Goal: Contribute content: Contribute content

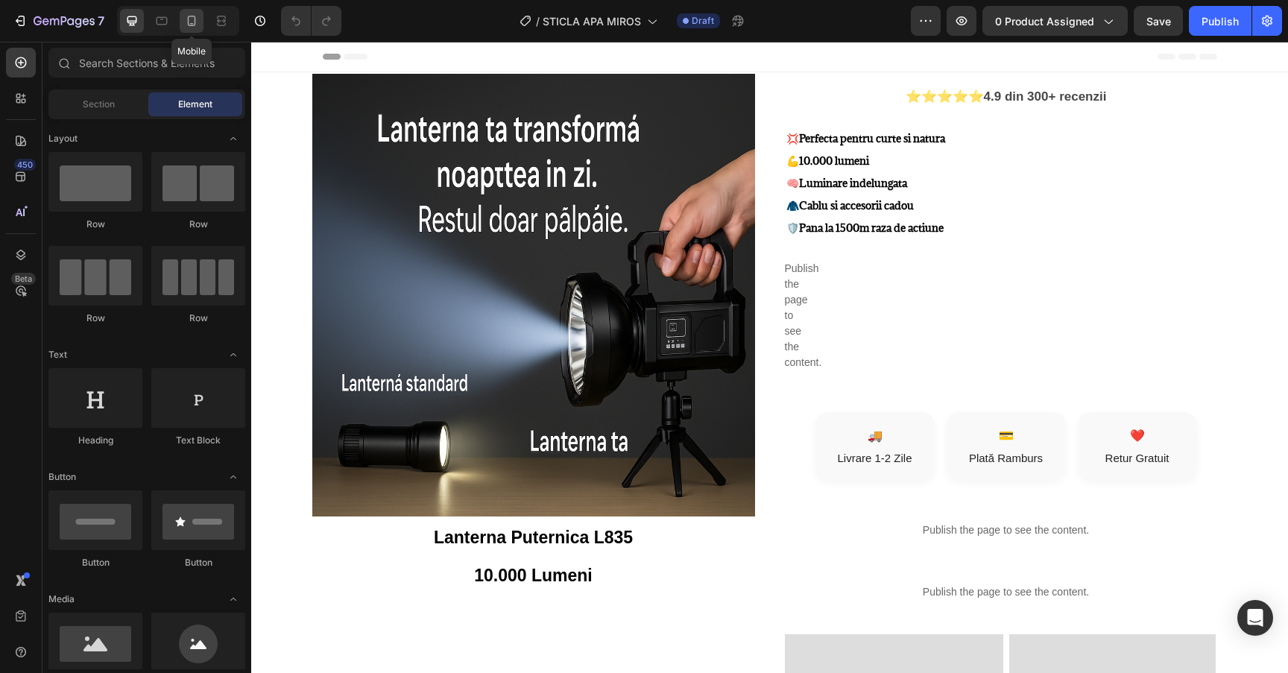
click at [192, 27] on icon at bounding box center [191, 20] width 15 height 15
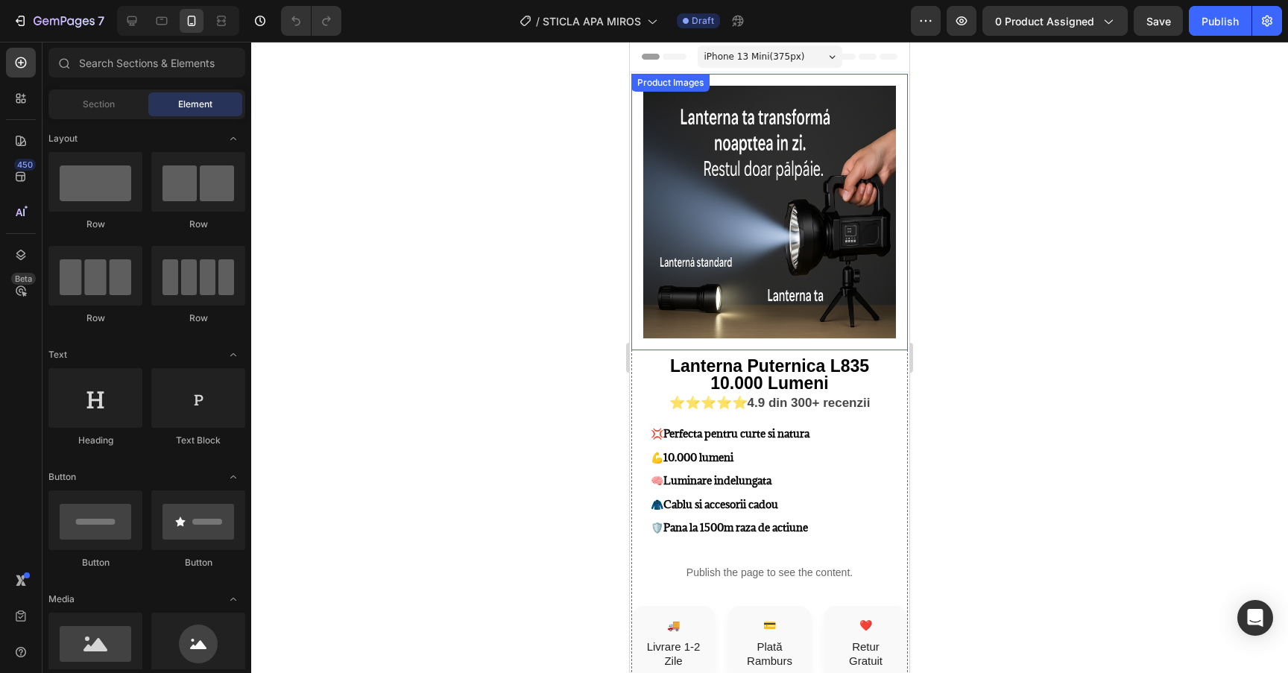
click at [801, 147] on img at bounding box center [769, 212] width 253 height 253
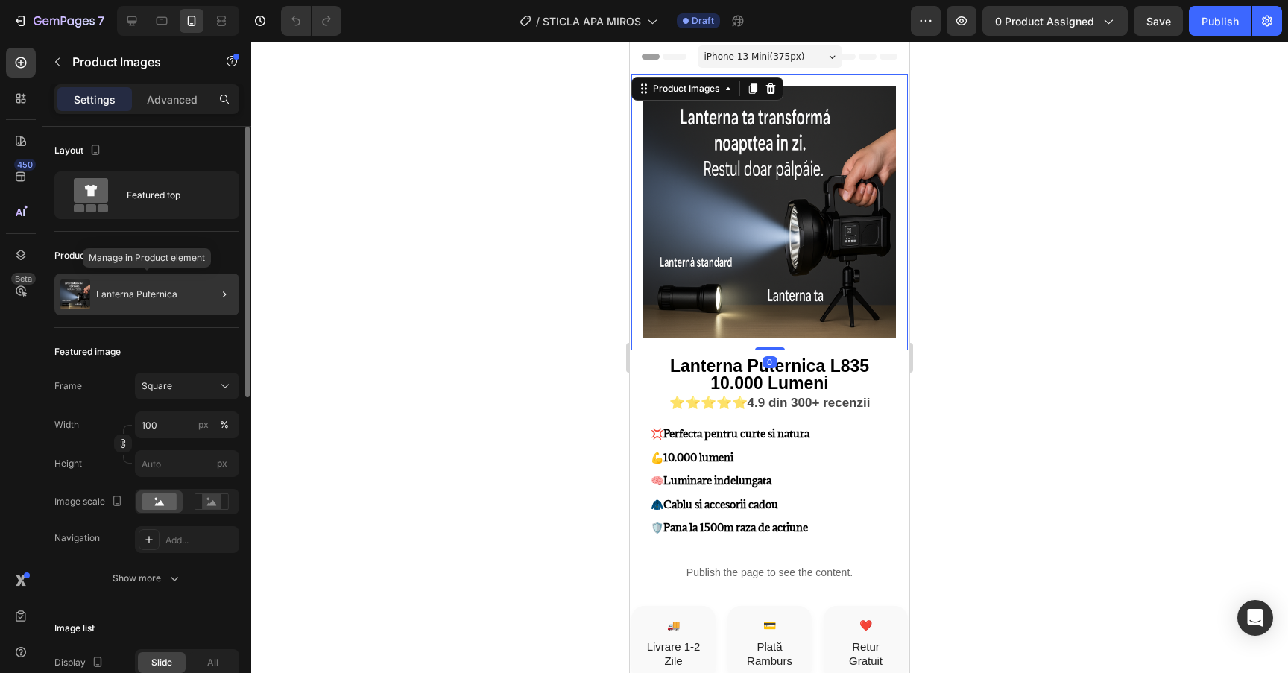
click at [181, 291] on div "Lanterna Puternica" at bounding box center [146, 295] width 185 height 42
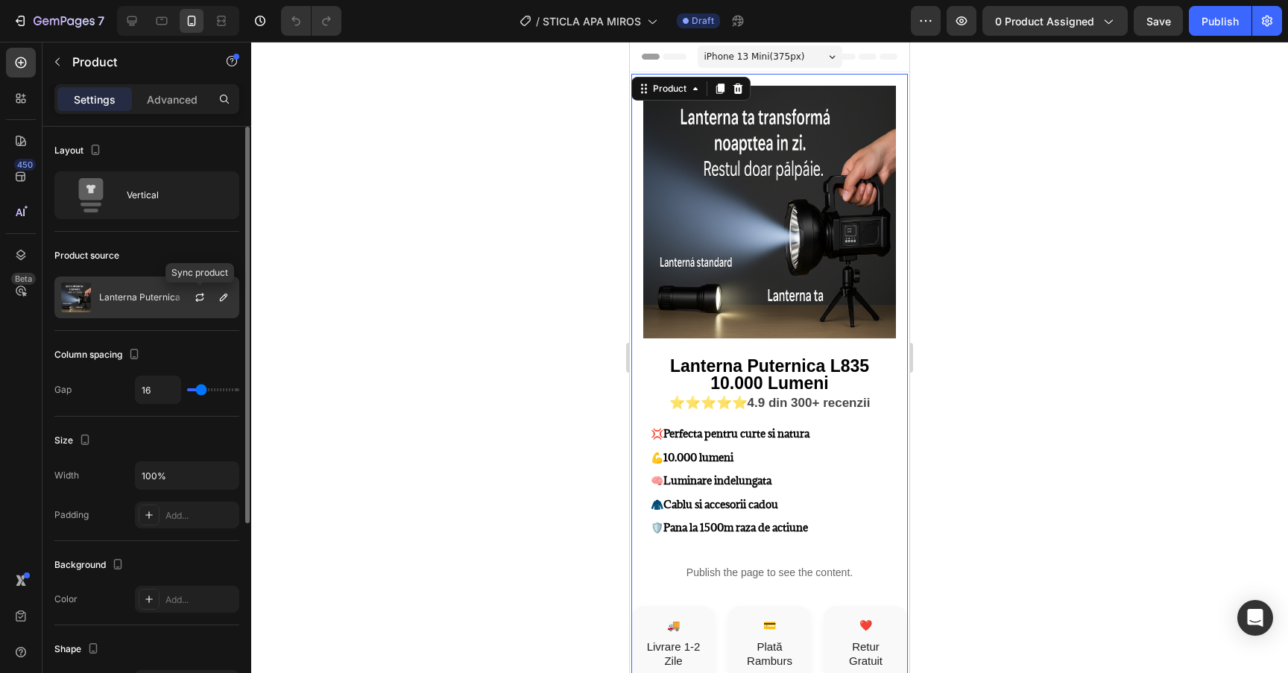
click at [168, 303] on div "Lanterna Puternica" at bounding box center [146, 298] width 185 height 42
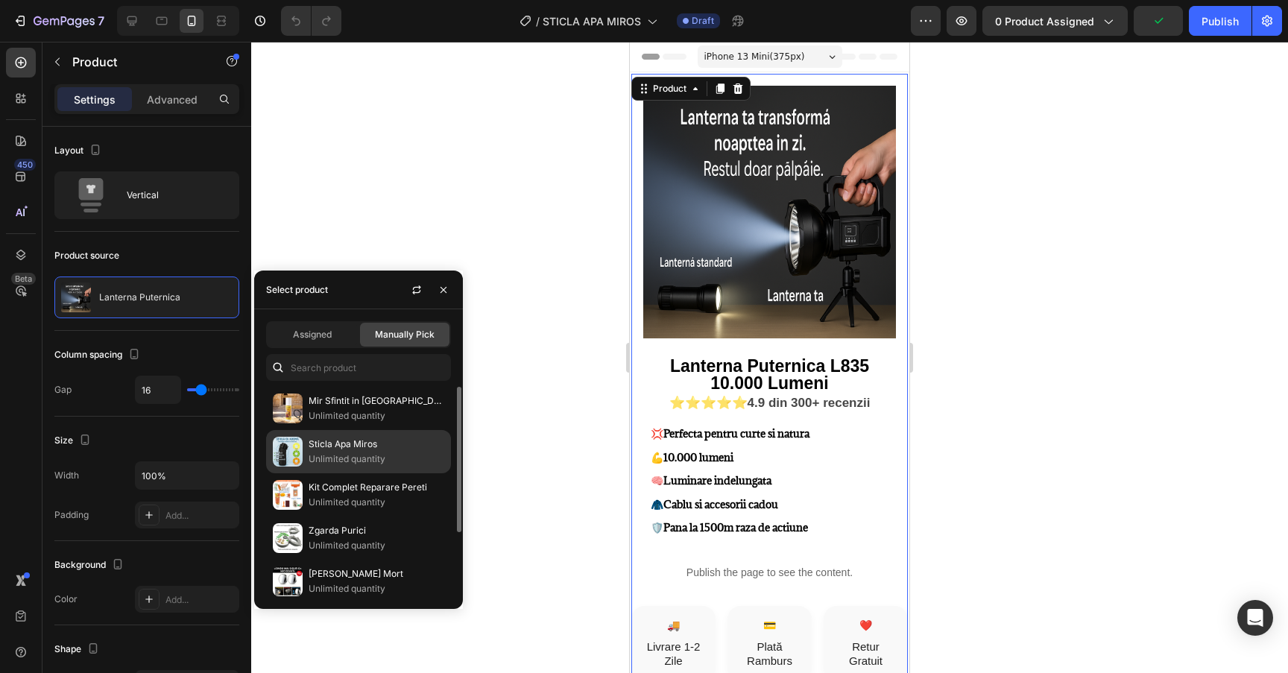
click at [367, 464] on p "Unlimited quantity" at bounding box center [377, 459] width 136 height 15
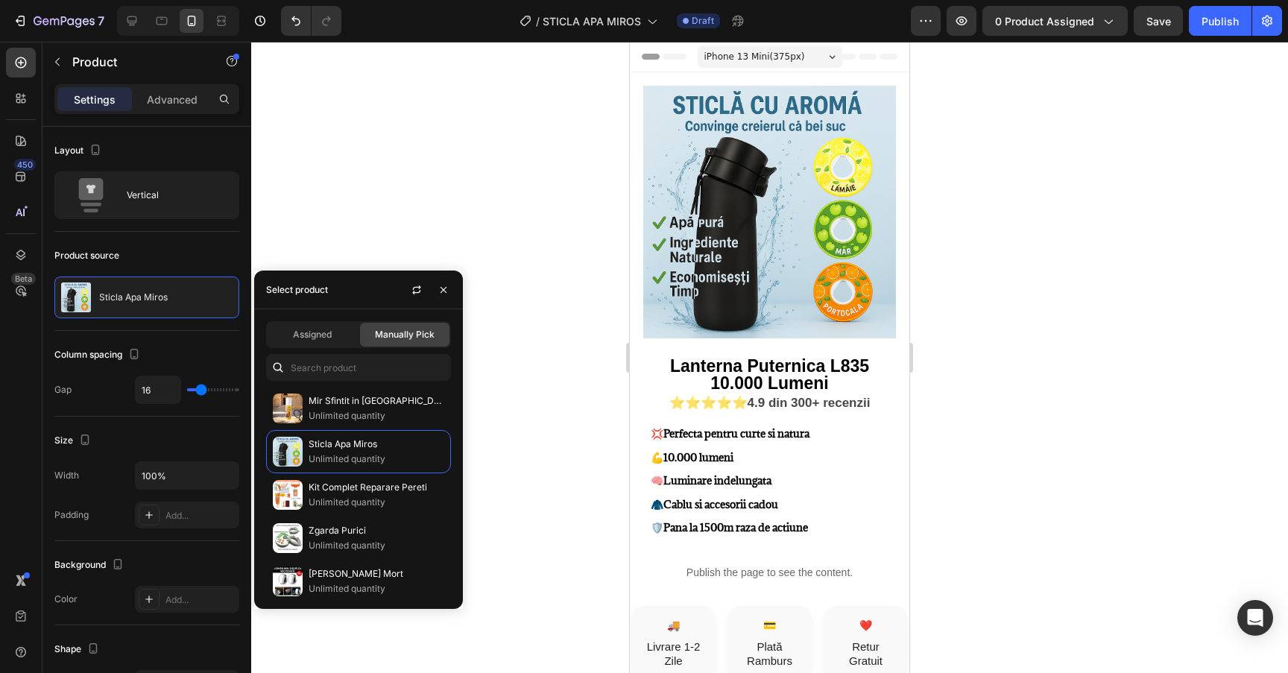
click at [523, 237] on div at bounding box center [769, 357] width 1037 height 631
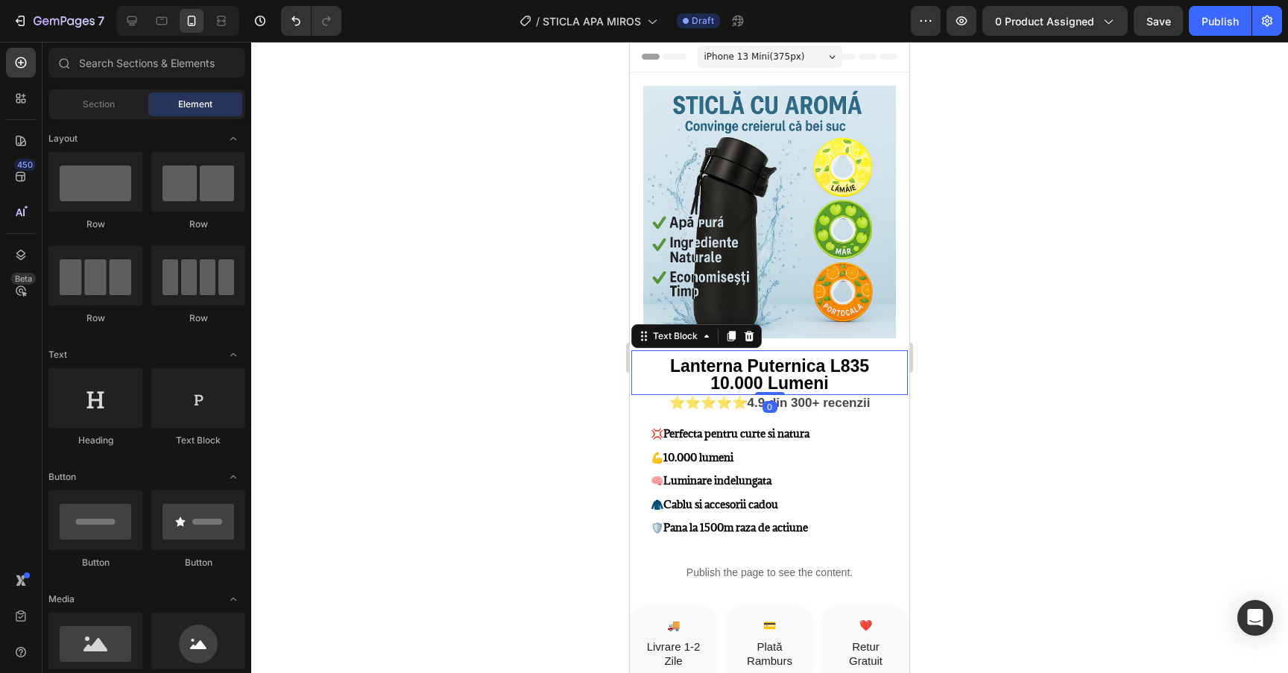
click at [775, 365] on strong "Lanterna Puternica L835" at bounding box center [769, 365] width 199 height 19
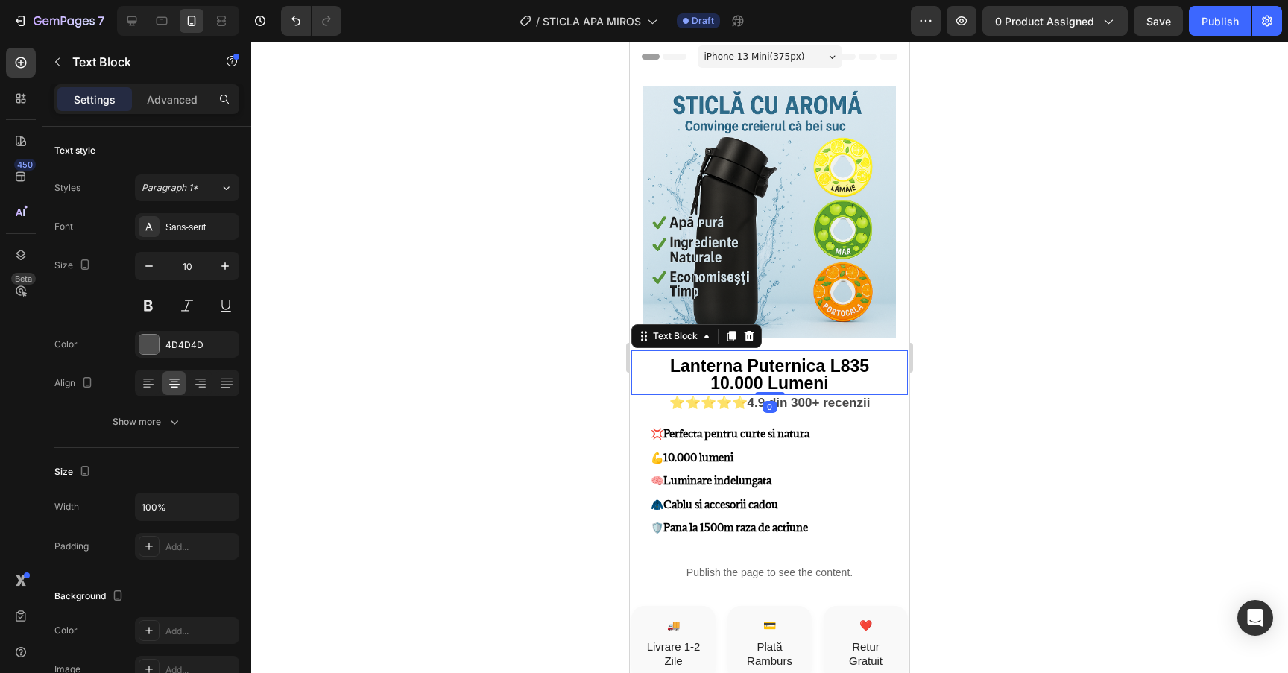
click at [775, 365] on strong "Lanterna Puternica L835" at bounding box center [769, 365] width 199 height 19
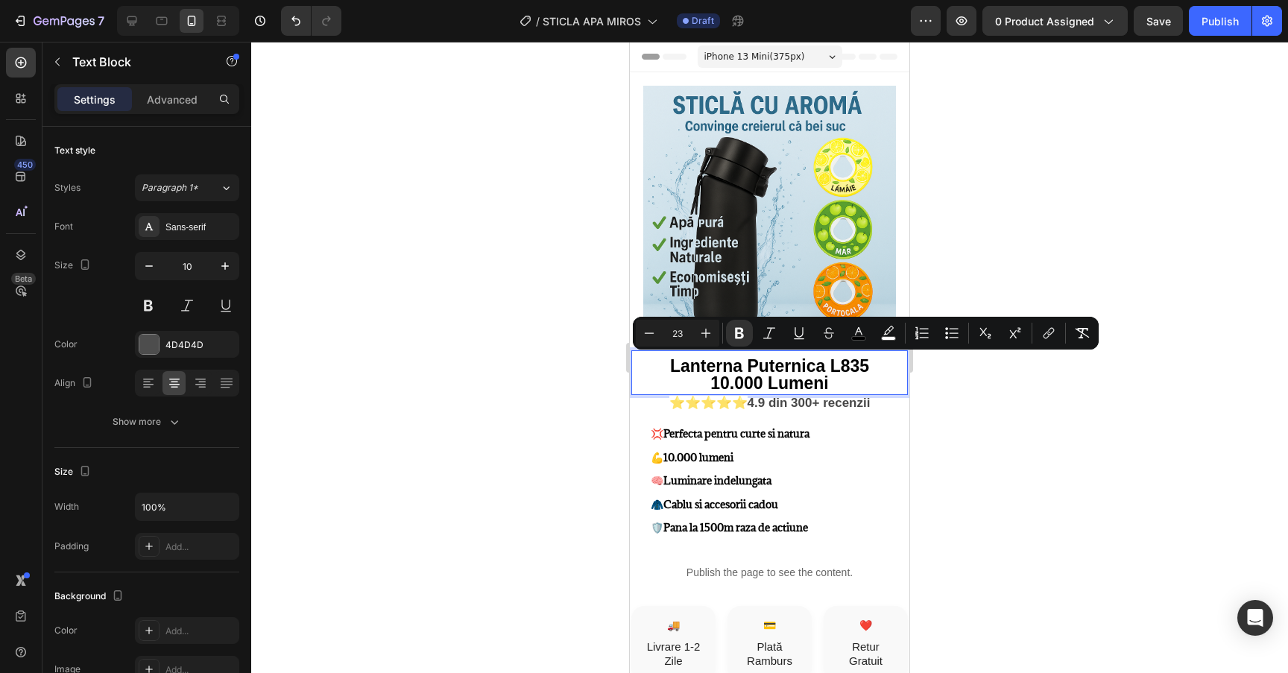
click at [843, 381] on p "10.000 Lumeni" at bounding box center [770, 384] width 274 height 17
drag, startPoint x: 853, startPoint y: 381, endPoint x: 648, endPoint y: 365, distance: 204.8
click at [648, 365] on div "Lanterna Puternica L835 10.000 Lumeni" at bounding box center [769, 376] width 277 height 37
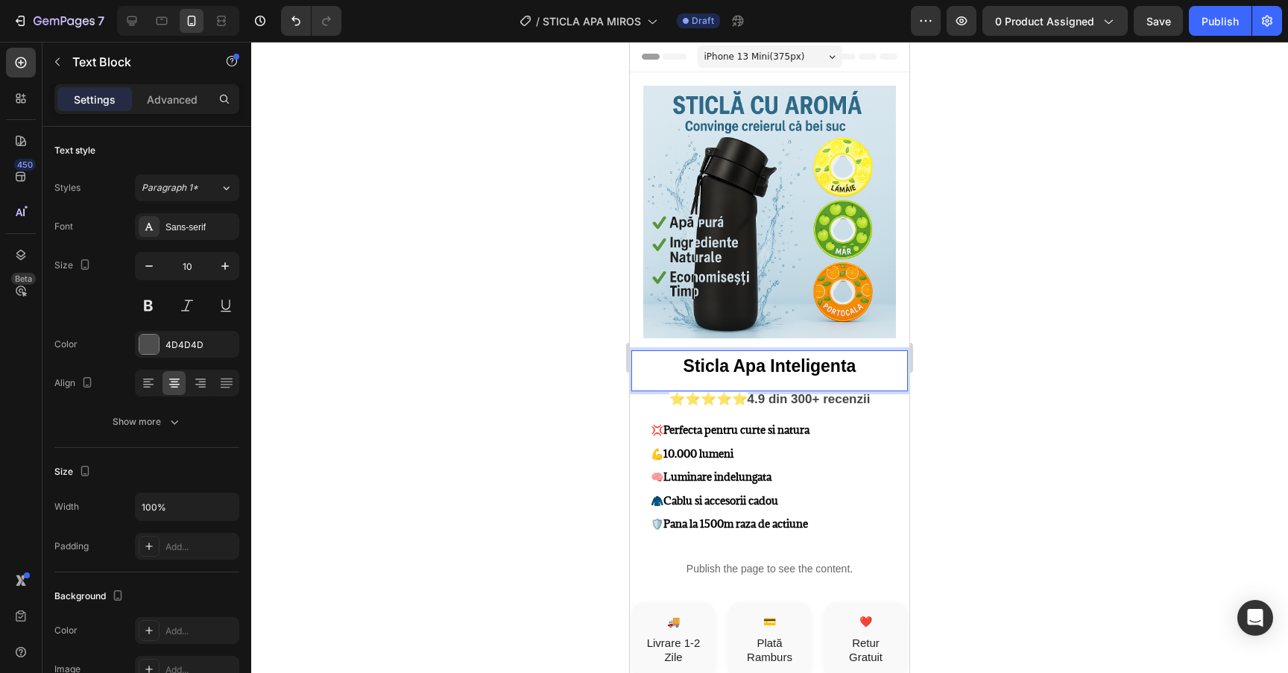
click at [856, 364] on p "Sticla Apa Inteligenta" at bounding box center [770, 367] width 274 height 17
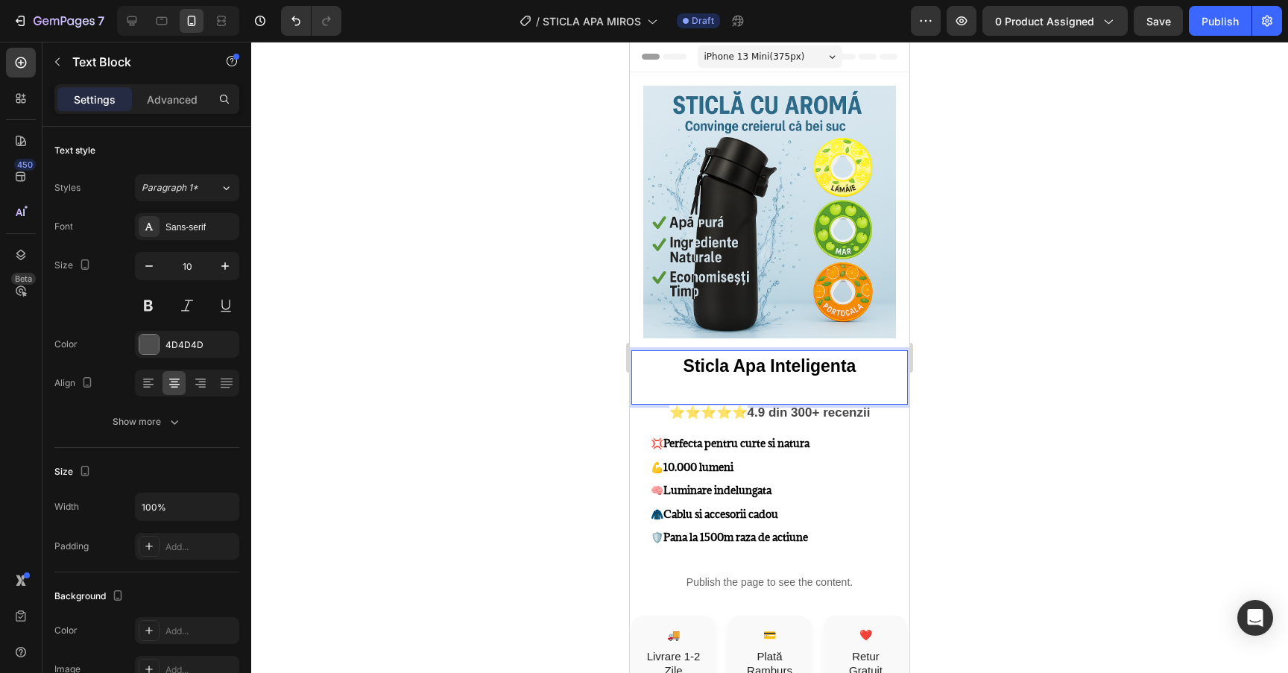
click at [782, 393] on p "Rich Text Editor. Editing area: main" at bounding box center [770, 396] width 274 height 13
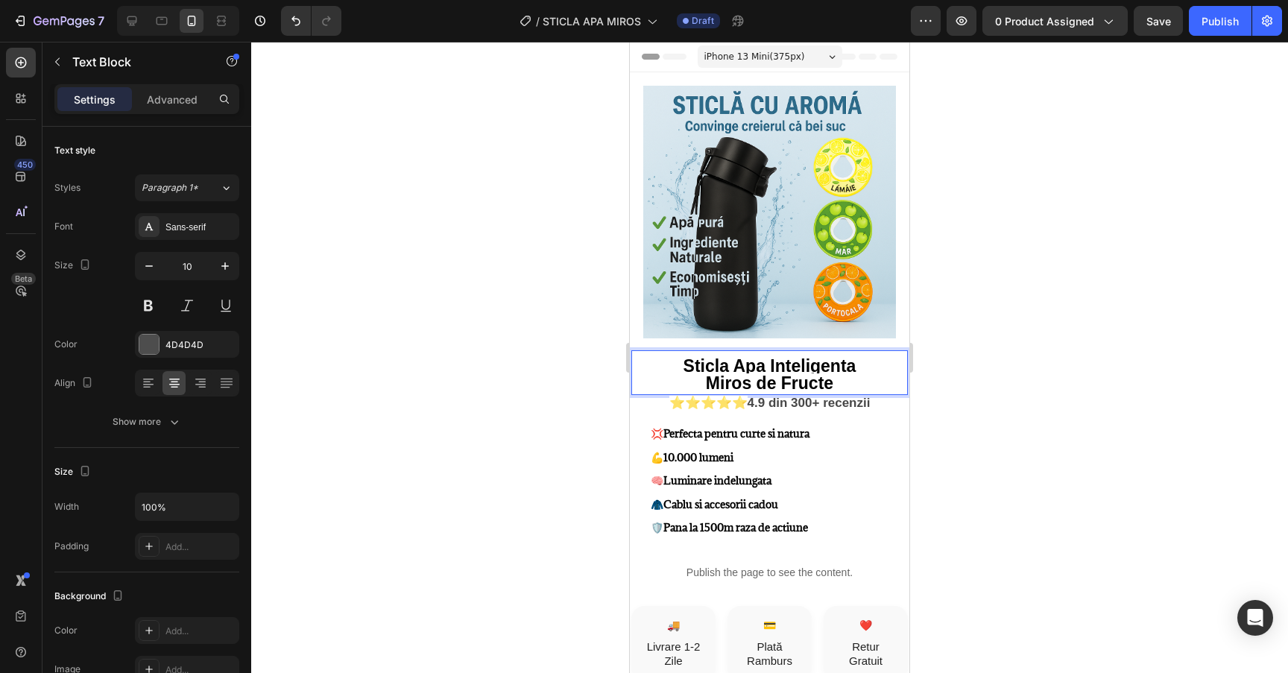
click at [862, 365] on p "Sticla Apa Inteligenta" at bounding box center [770, 367] width 274 height 17
click at [853, 380] on p "Miros de Fructe" at bounding box center [770, 384] width 274 height 17
drag, startPoint x: 861, startPoint y: 380, endPoint x: 685, endPoint y: 381, distance: 175.9
click at [685, 380] on p "Miros de Fructe" at bounding box center [770, 384] width 274 height 17
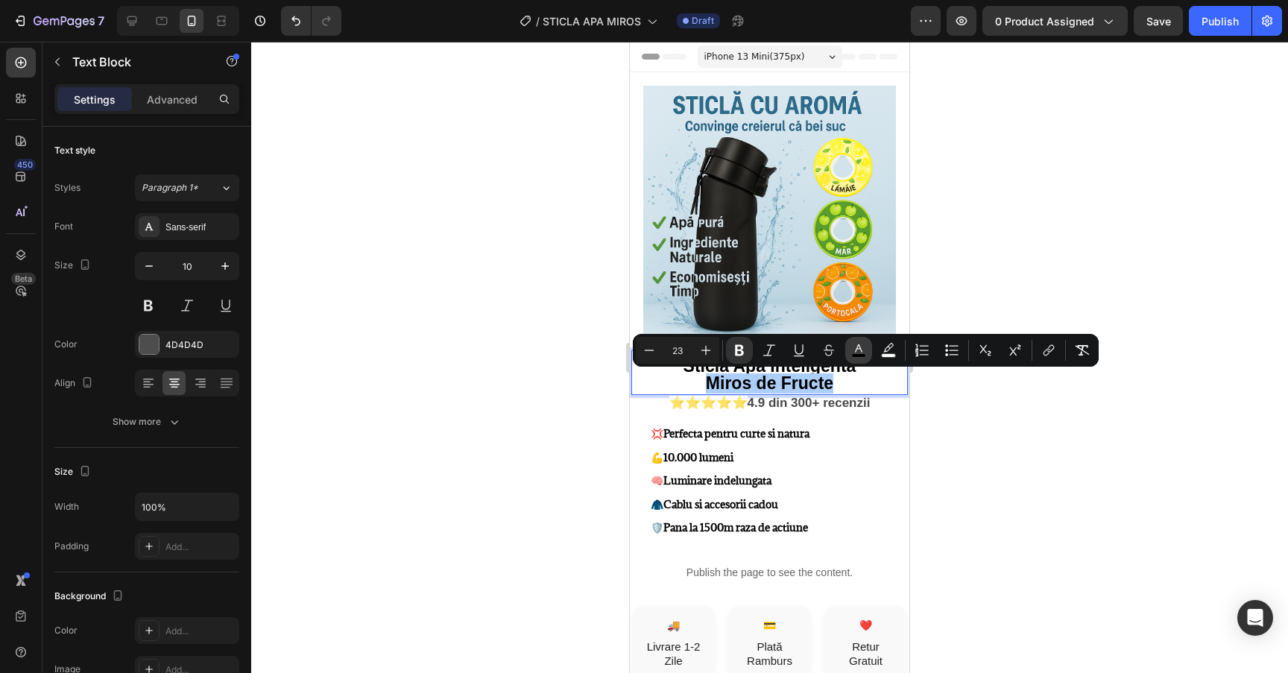
click at [854, 349] on icon "Editor contextual toolbar" at bounding box center [858, 350] width 15 height 15
type input "000000"
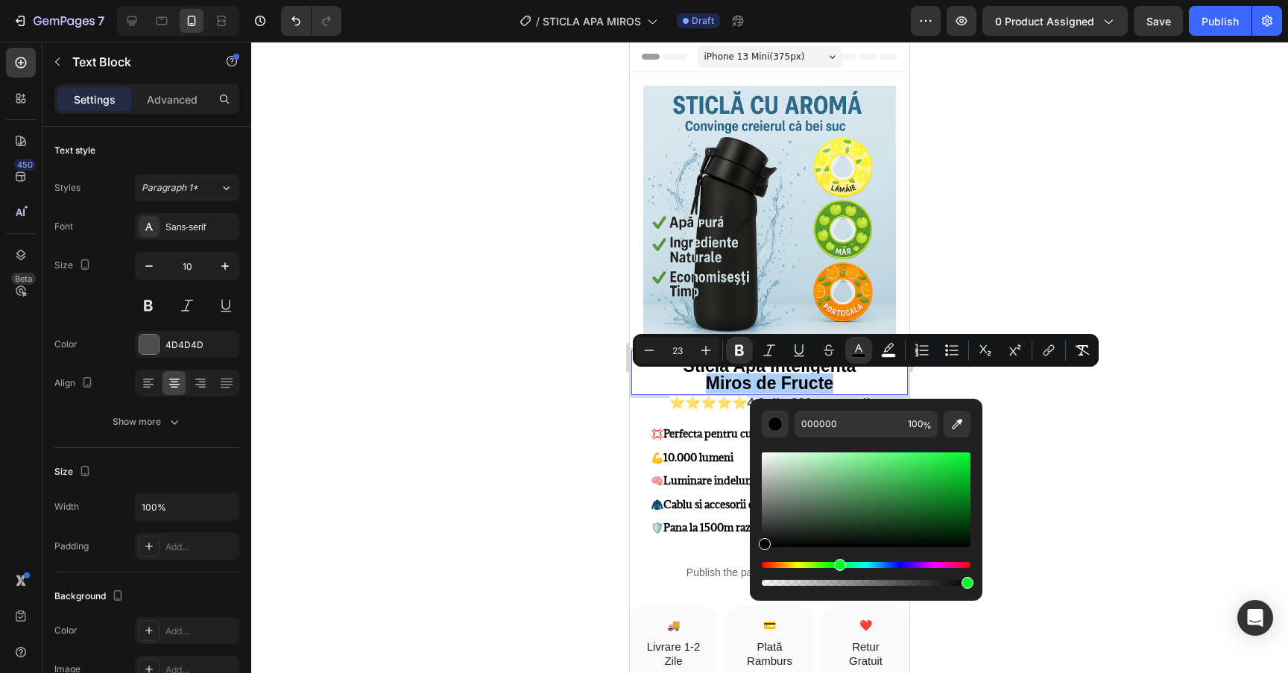
click at [838, 564] on div "Hue" at bounding box center [866, 565] width 209 height 6
drag, startPoint x: 953, startPoint y: 483, endPoint x: 1002, endPoint y: 421, distance: 79.0
click at [1002, 0] on body "7 Version history / STICLA APA MIROS Draft Preview 0 product assigned Save Publ…" at bounding box center [644, 0] width 1288 height 0
type input "00FF2E"
click at [1082, 426] on div at bounding box center [769, 357] width 1037 height 631
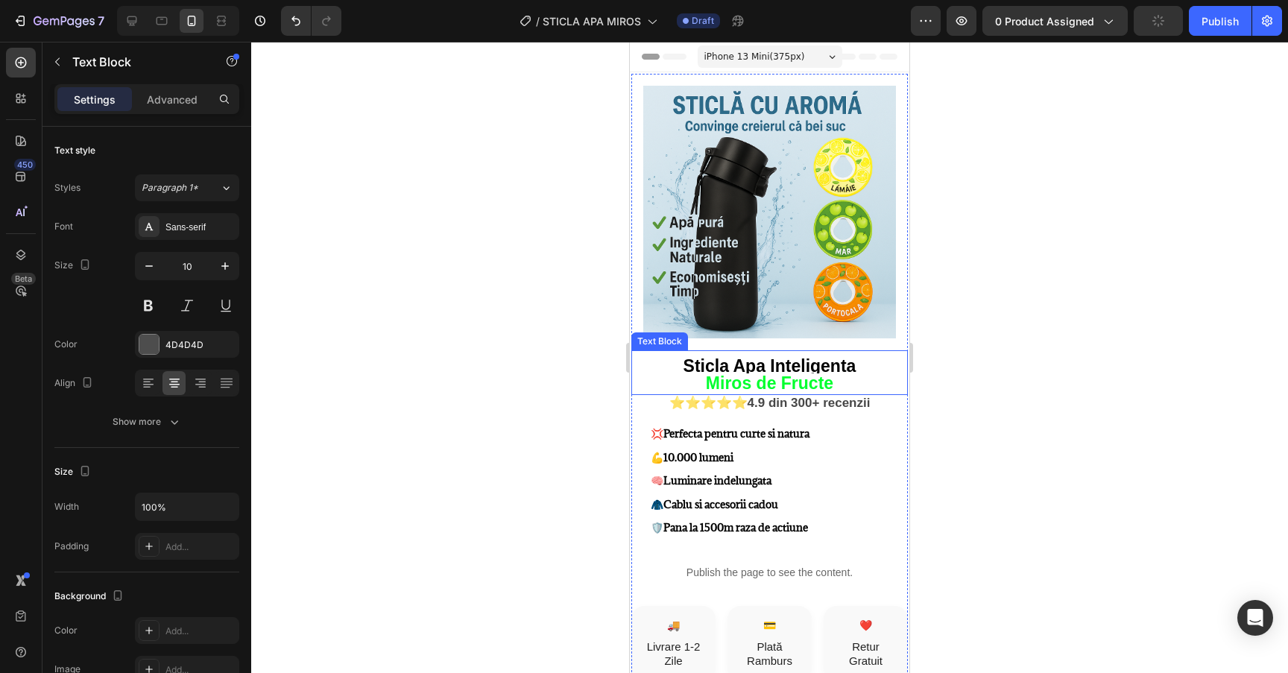
click at [813, 382] on strong "Miros de Fructe" at bounding box center [769, 382] width 127 height 19
drag, startPoint x: 844, startPoint y: 382, endPoint x: 708, endPoint y: 382, distance: 135.7
click at [708, 382] on p "Miros de Fructe" at bounding box center [770, 384] width 274 height 17
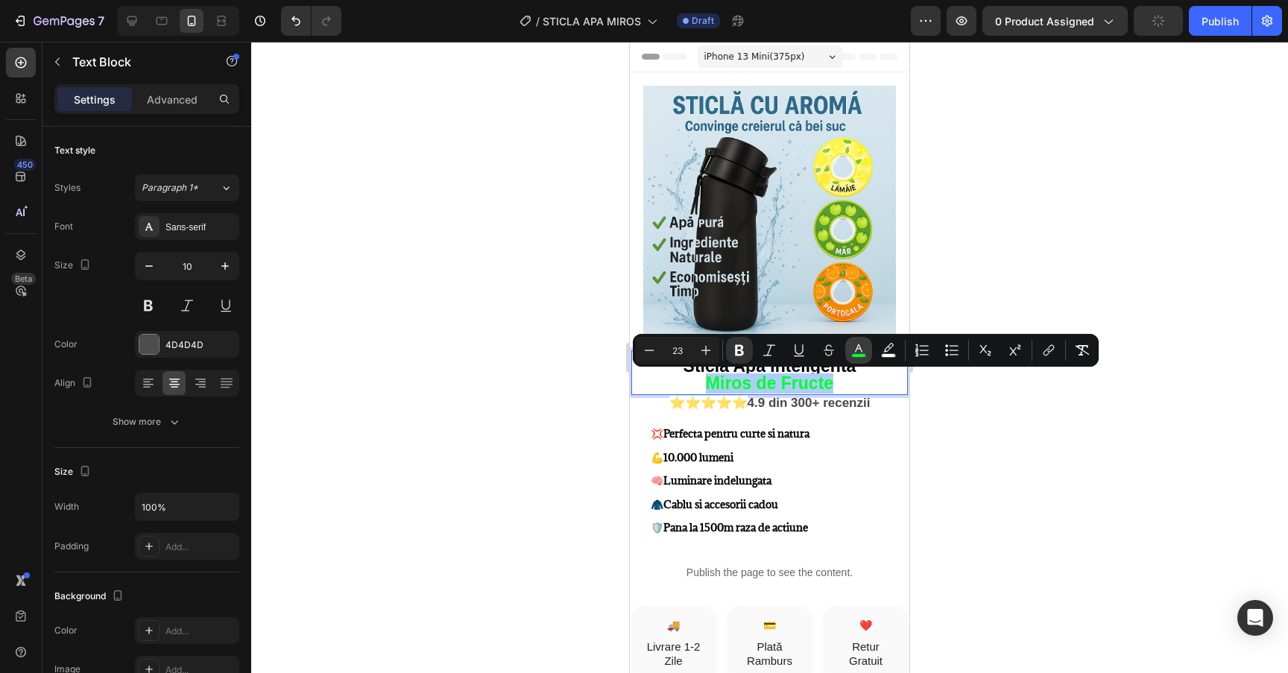
click at [853, 347] on icon "Editor contextual toolbar" at bounding box center [858, 350] width 15 height 15
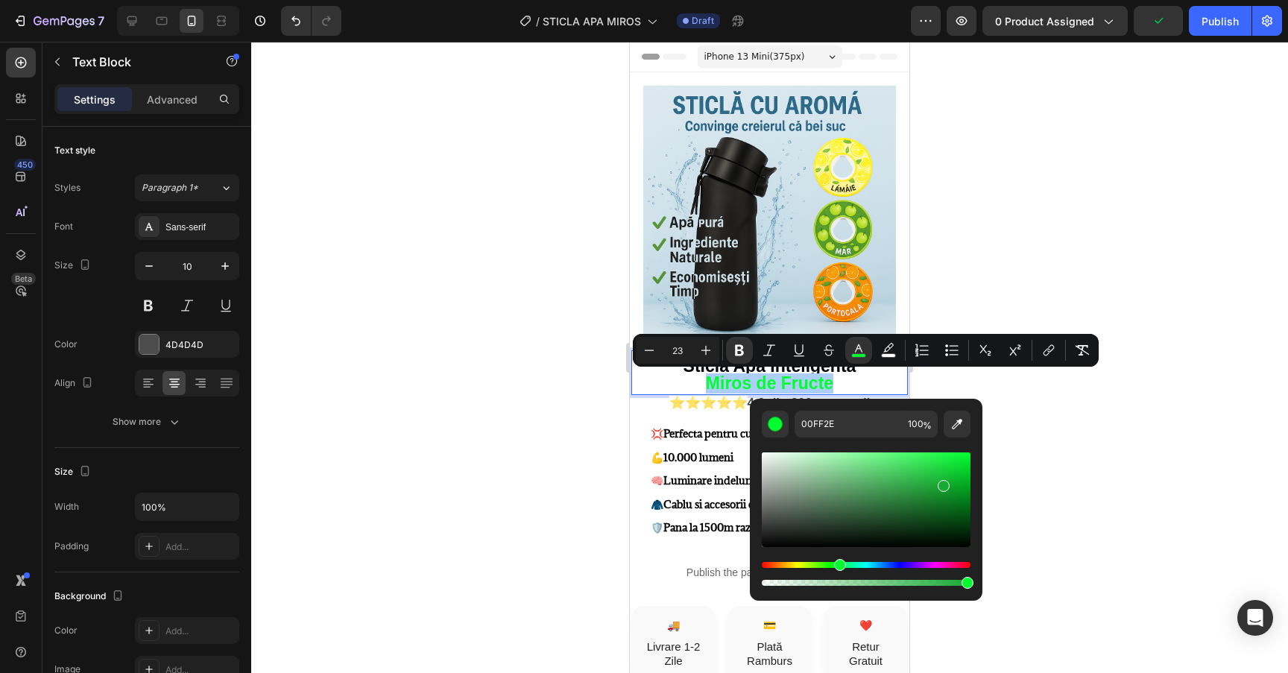
drag, startPoint x: 942, startPoint y: 483, endPoint x: 953, endPoint y: 493, distance: 14.2
click at [953, 493] on div "Editor contextual toolbar" at bounding box center [866, 499] width 209 height 95
type input "0D9125"
click at [1097, 445] on div at bounding box center [769, 357] width 1037 height 631
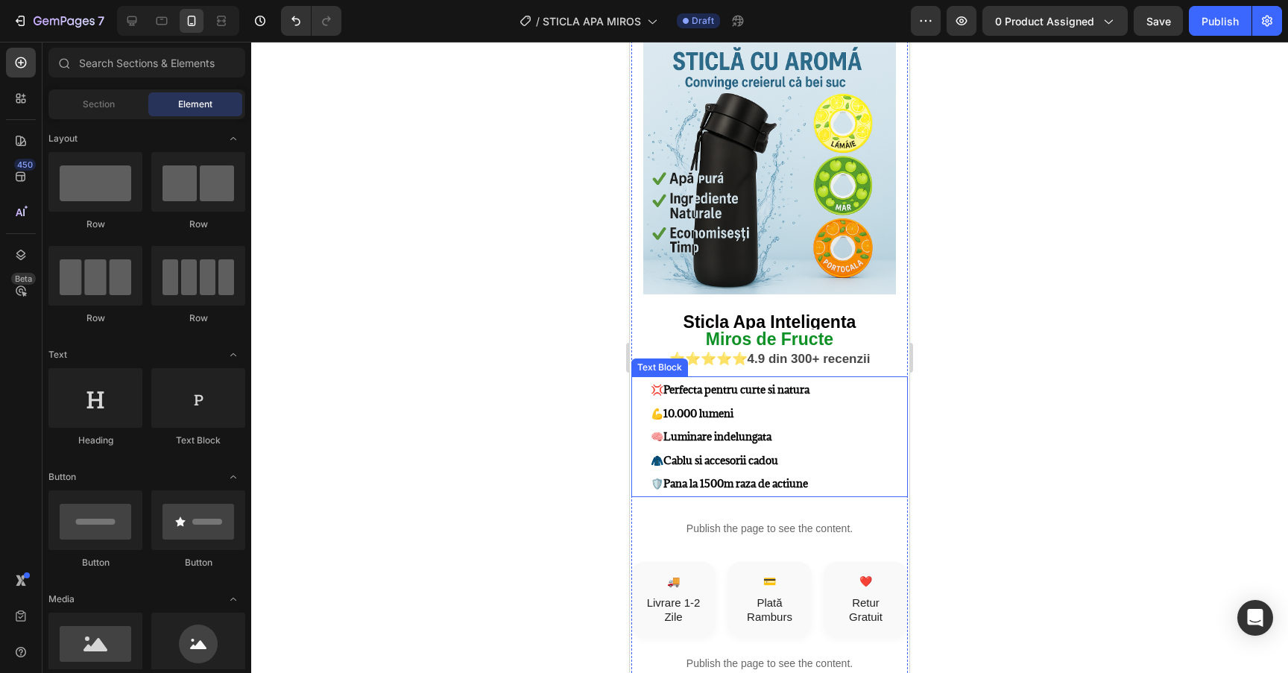
scroll to position [45, 0]
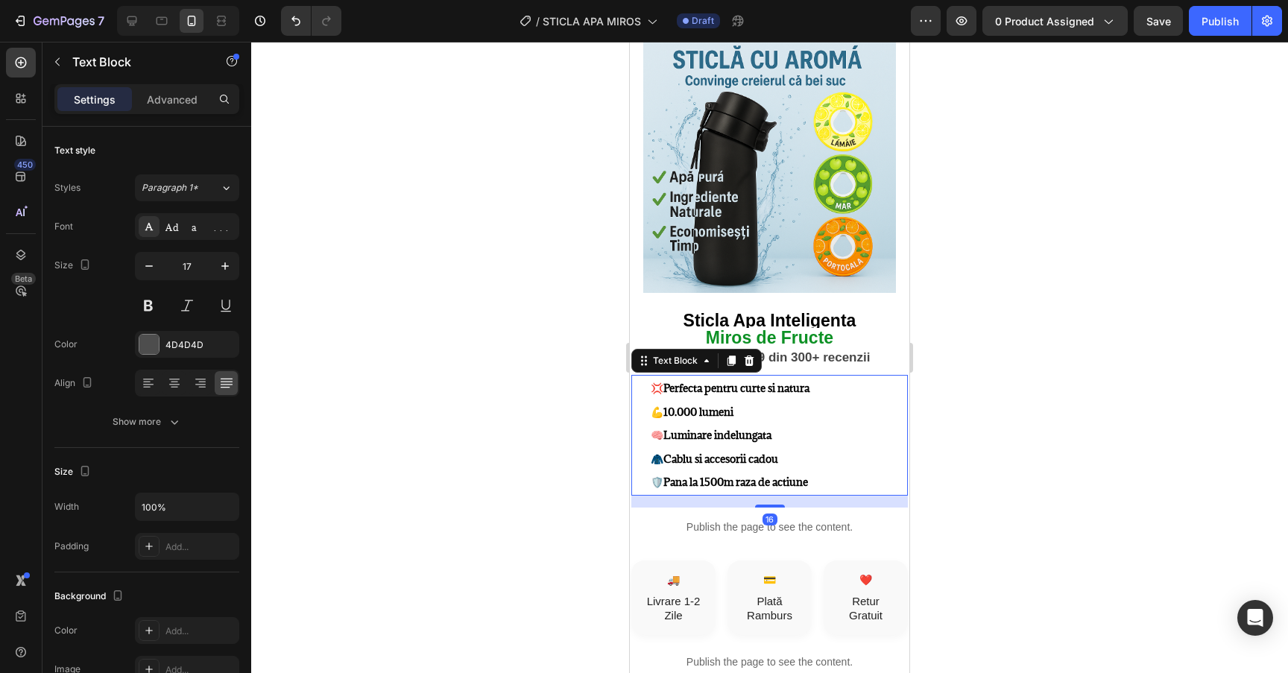
click at [839, 379] on p "💢 Perfecta pentru curte si natura 💪 10.000 lumeni 🧠 Luminare indelungata 🧥 Cabl…" at bounding box center [779, 435] width 256 height 118
click at [827, 391] on p "💢 Perfecta pentru curte si natura 💪 10.000 lumeni 🧠 Luminare indelungata 🧥 Cabl…" at bounding box center [779, 435] width 256 height 118
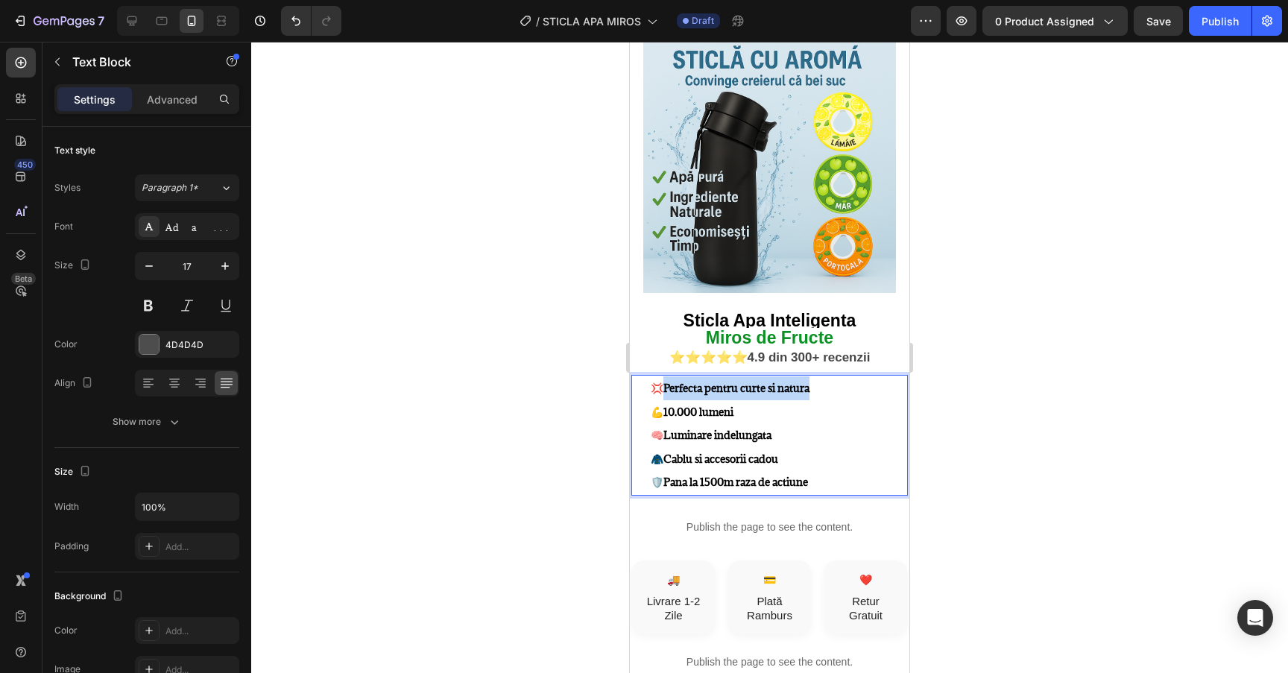
drag, startPoint x: 830, startPoint y: 389, endPoint x: 666, endPoint y: 391, distance: 164.7
click at [666, 391] on p "💢 Perfecta pentru curte si natura 💪 10.000 lumeni 🧠 Luminare indelungata 🧥 Cabl…" at bounding box center [779, 435] width 256 height 118
drag, startPoint x: 763, startPoint y: 413, endPoint x: 664, endPoint y: 414, distance: 98.4
click at [664, 414] on p "💢 Bea apă, simte suc – Fără zahăr, fără calorii. 💪 10.000 lumeni 🧠 Luminare ind…" at bounding box center [779, 435] width 256 height 118
click at [1071, 398] on div at bounding box center [769, 357] width 1037 height 631
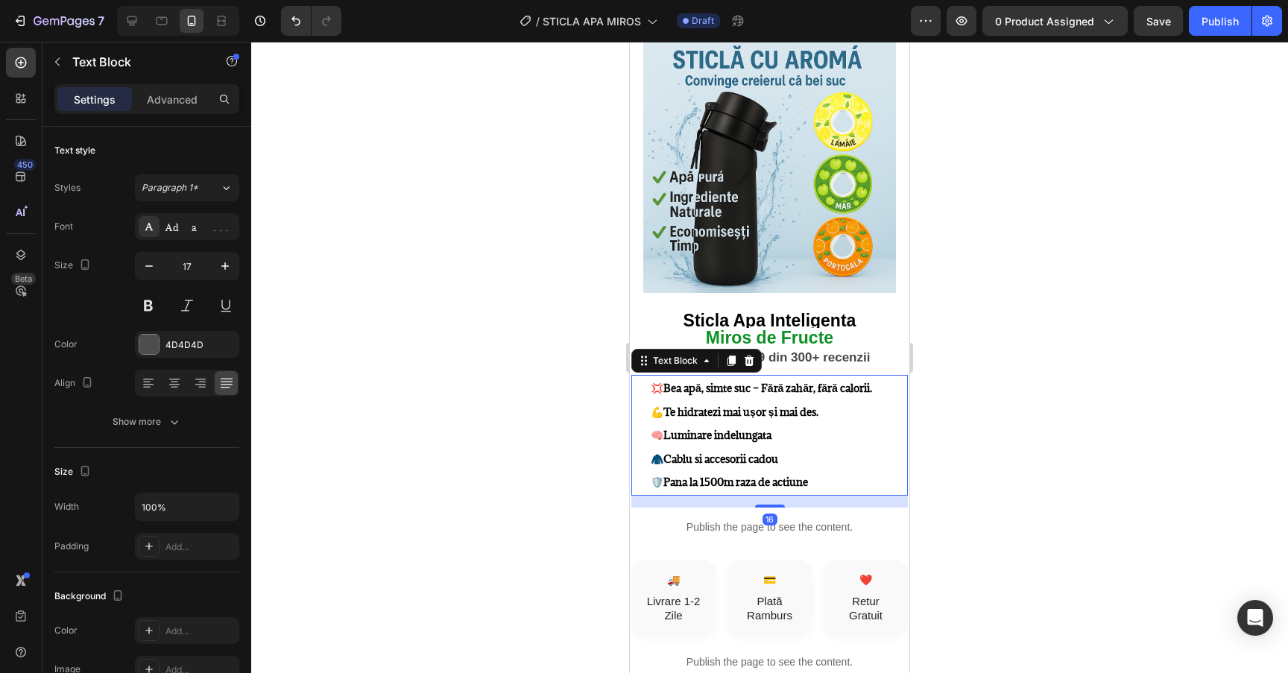
click at [783, 437] on p "💢 Bea apă, simte suc – Fără zahăr, fără calorii. 💪 Te hidratezi mai ușor și mai…" at bounding box center [779, 435] width 256 height 118
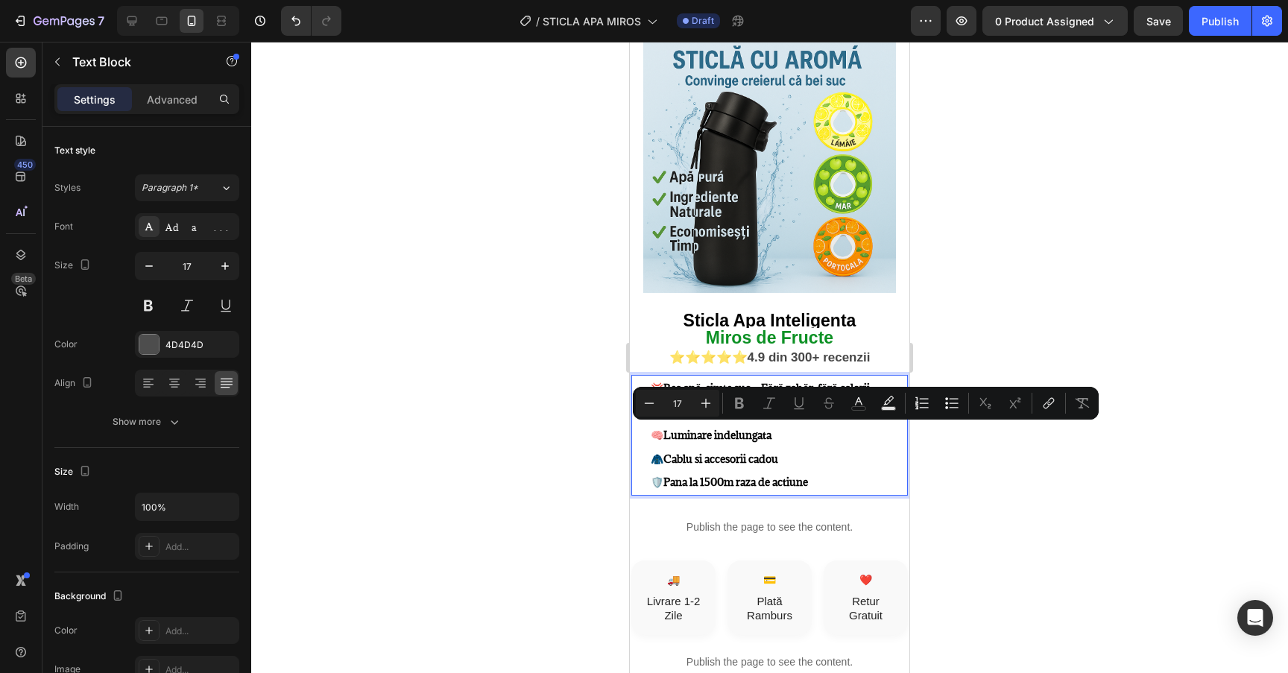
click at [785, 435] on p "💢 Bea apă, simte suc – Fără zahăr, fără calorii. 💪 Te hidratezi mai ușor și mai…" at bounding box center [779, 435] width 256 height 118
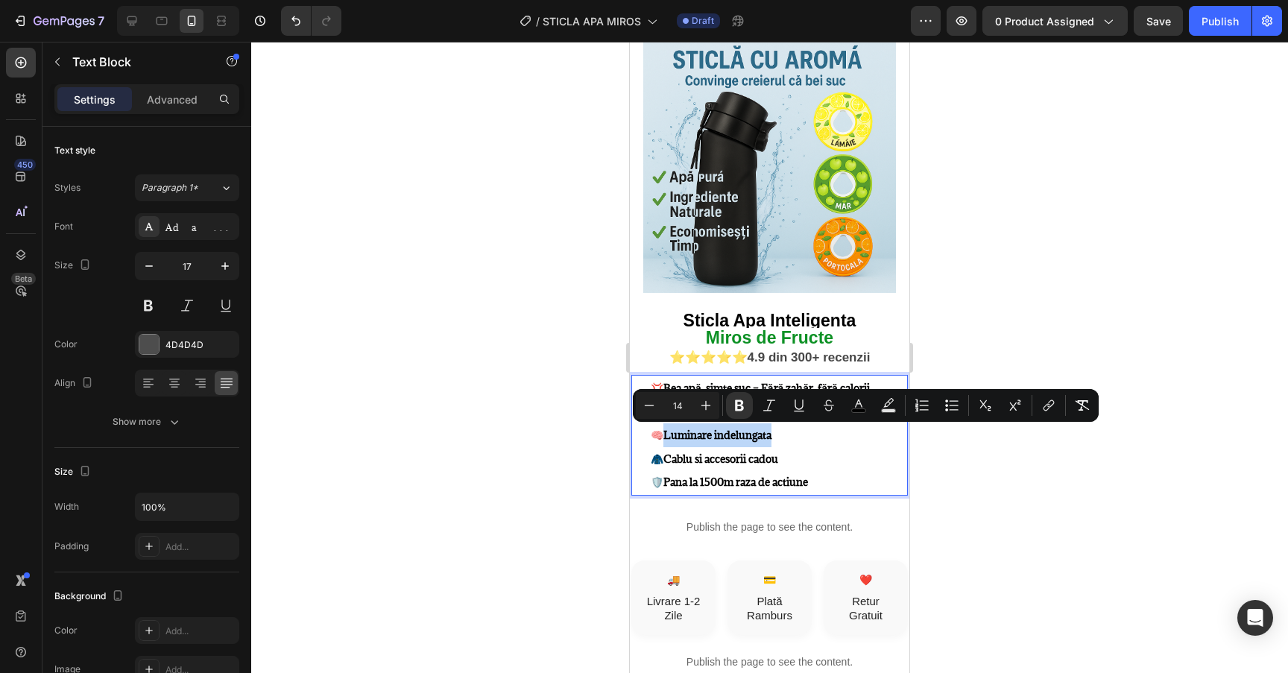
drag, startPoint x: 785, startPoint y: 435, endPoint x: 664, endPoint y: 435, distance: 120.8
click at [664, 435] on p "💢 Bea apă, simte suc – Fără zahăr, fără calorii. 💪 Te hidratezi mai ușor și mai…" at bounding box center [779, 435] width 256 height 118
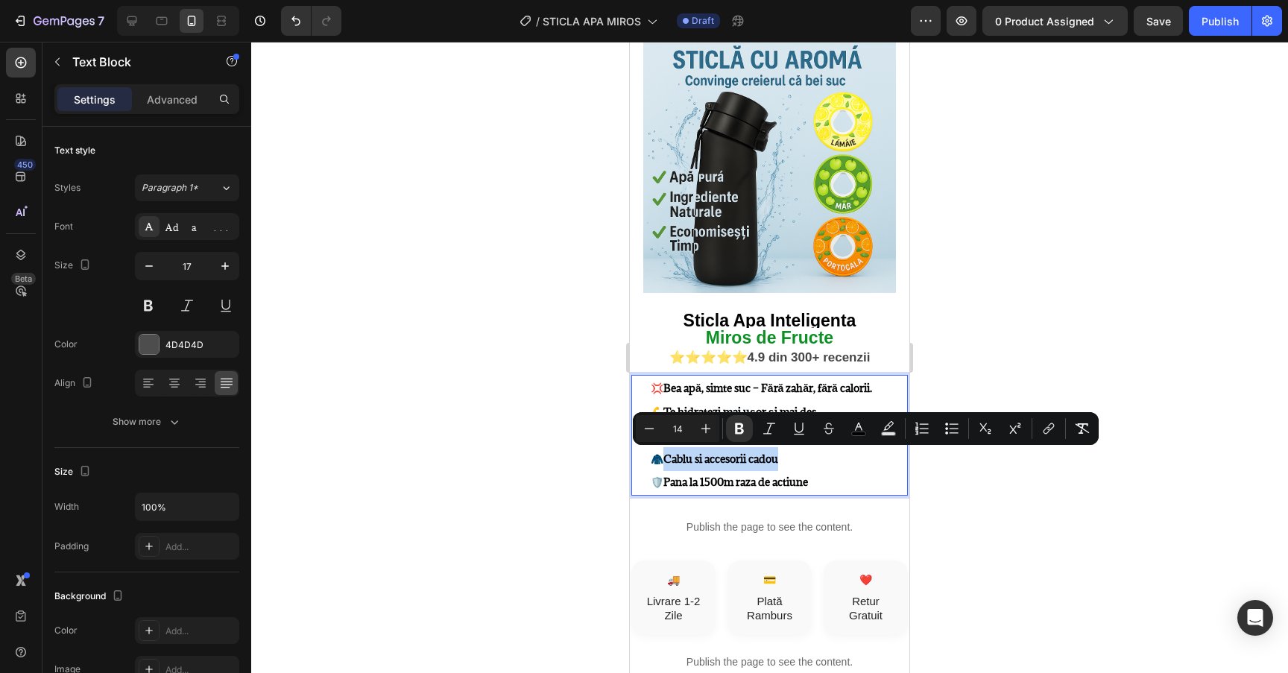
drag, startPoint x: 789, startPoint y: 461, endPoint x: 666, endPoint y: 459, distance: 122.3
click at [666, 459] on p "💢 Bea apă, simte suc – Fără zahăr, fără calorii. 💪 Te hidratezi mai ușor și mai…" at bounding box center [779, 435] width 256 height 118
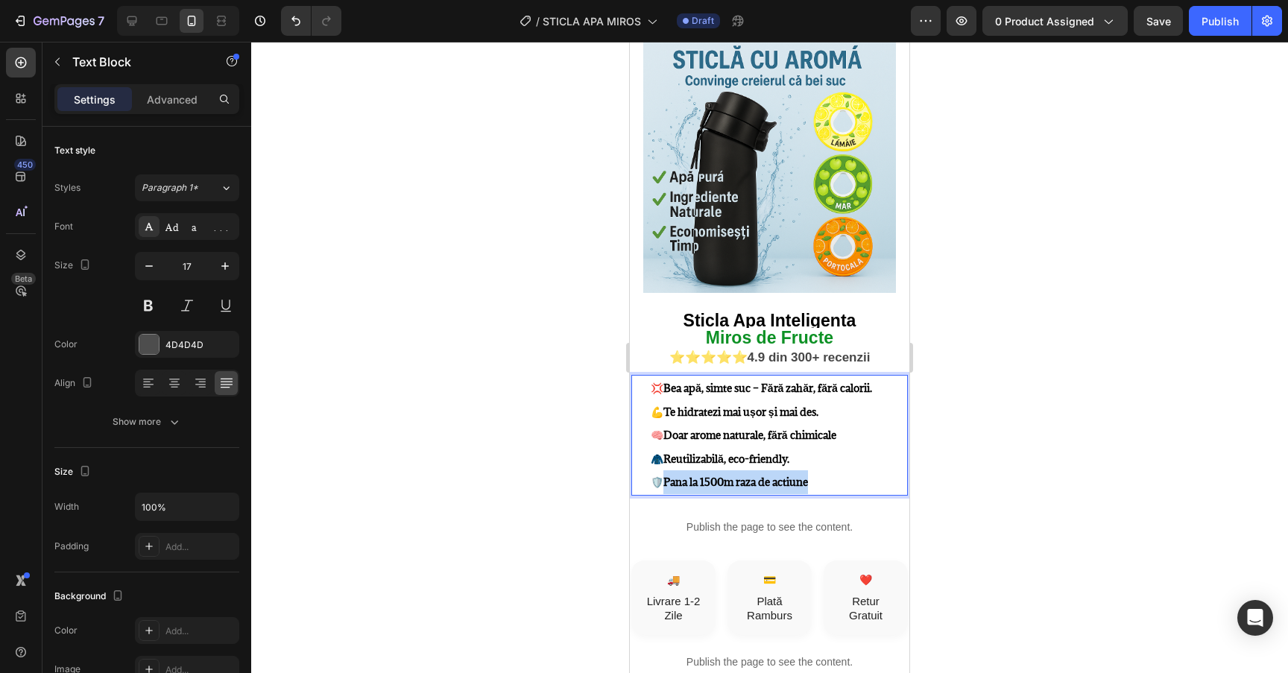
click at [666, 482] on p "💢 Bea apă, simte suc – Fără zahăr, fără calorii. 💪 Te hidratezi mai ușor și mai…" at bounding box center [779, 435] width 256 height 118
click at [1010, 431] on div at bounding box center [769, 357] width 1037 height 631
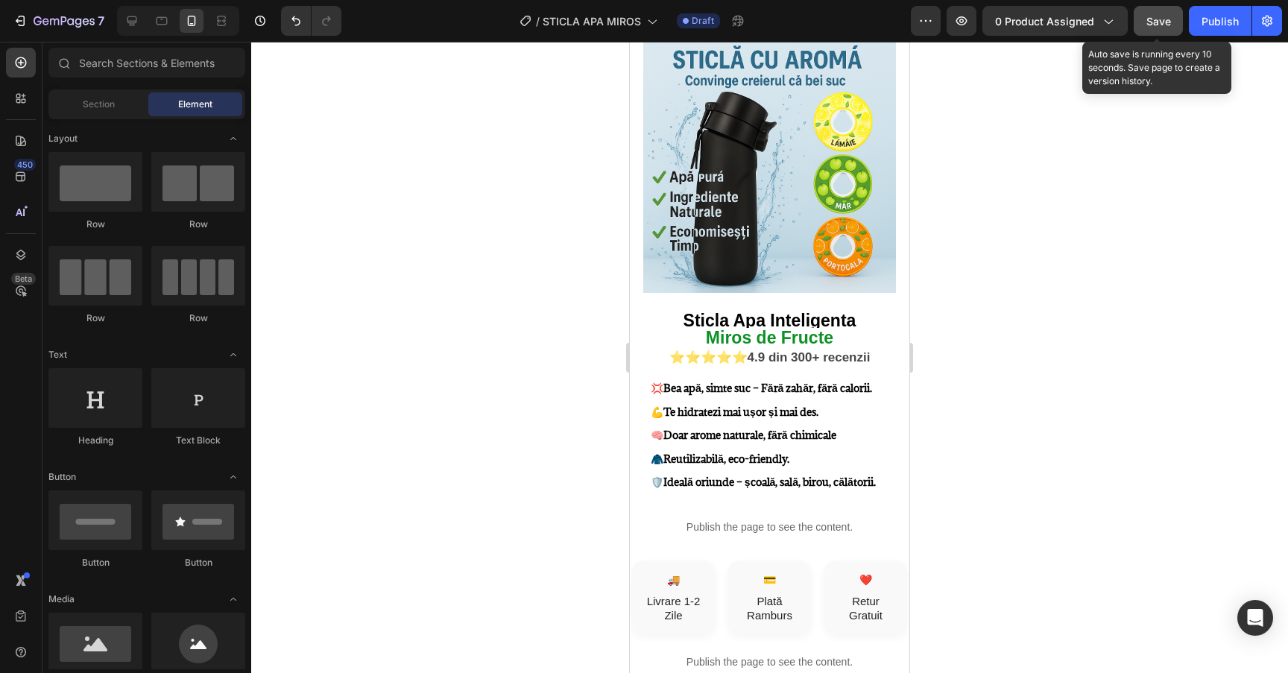
click at [1153, 24] on span "Save" at bounding box center [1158, 21] width 25 height 13
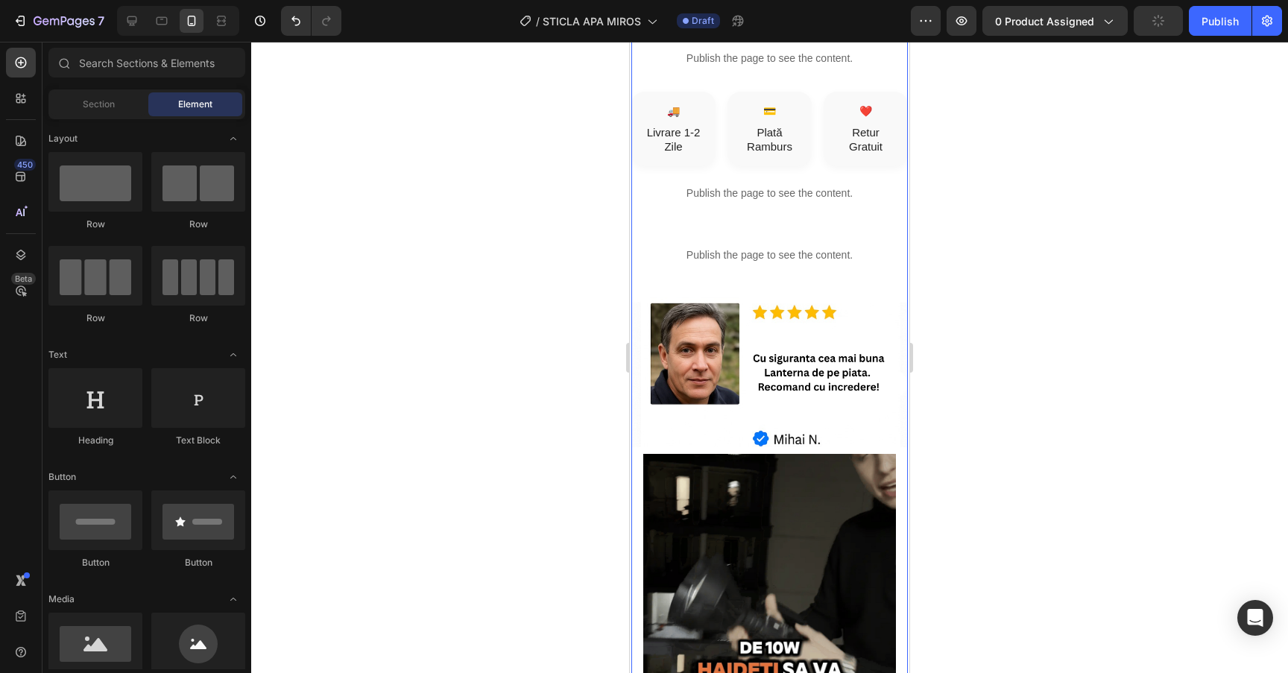
scroll to position [517, 0]
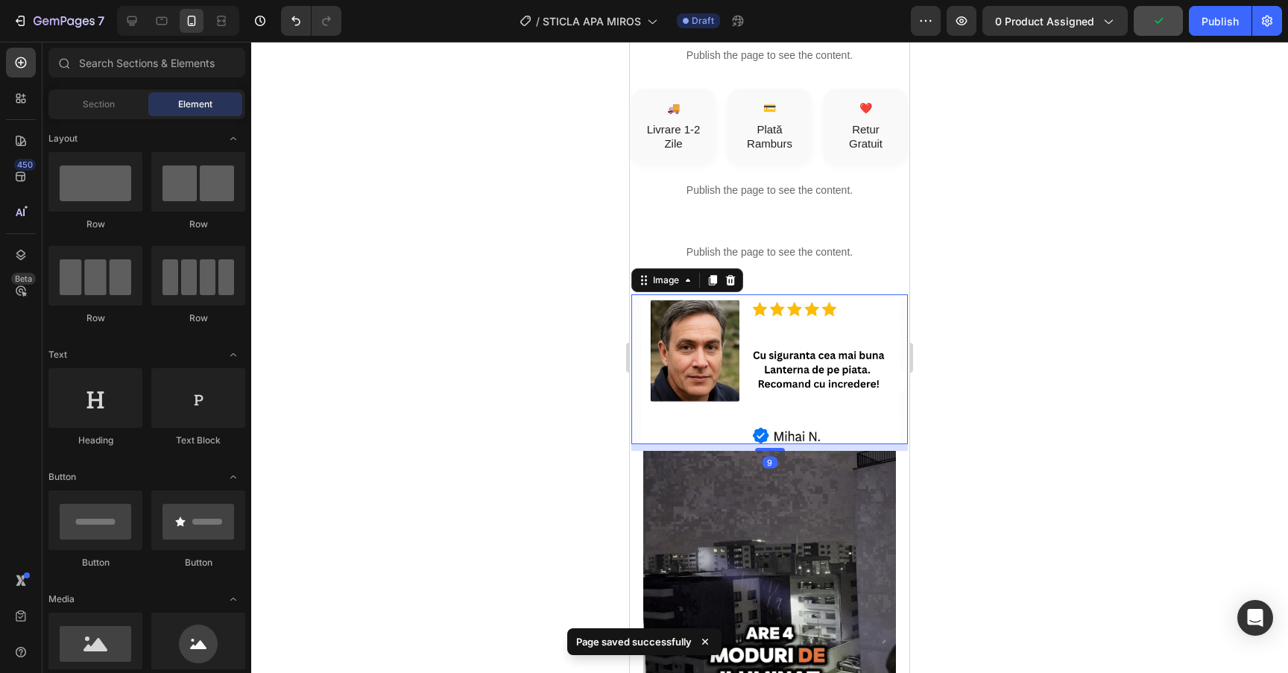
click at [798, 370] on img at bounding box center [769, 369] width 277 height 150
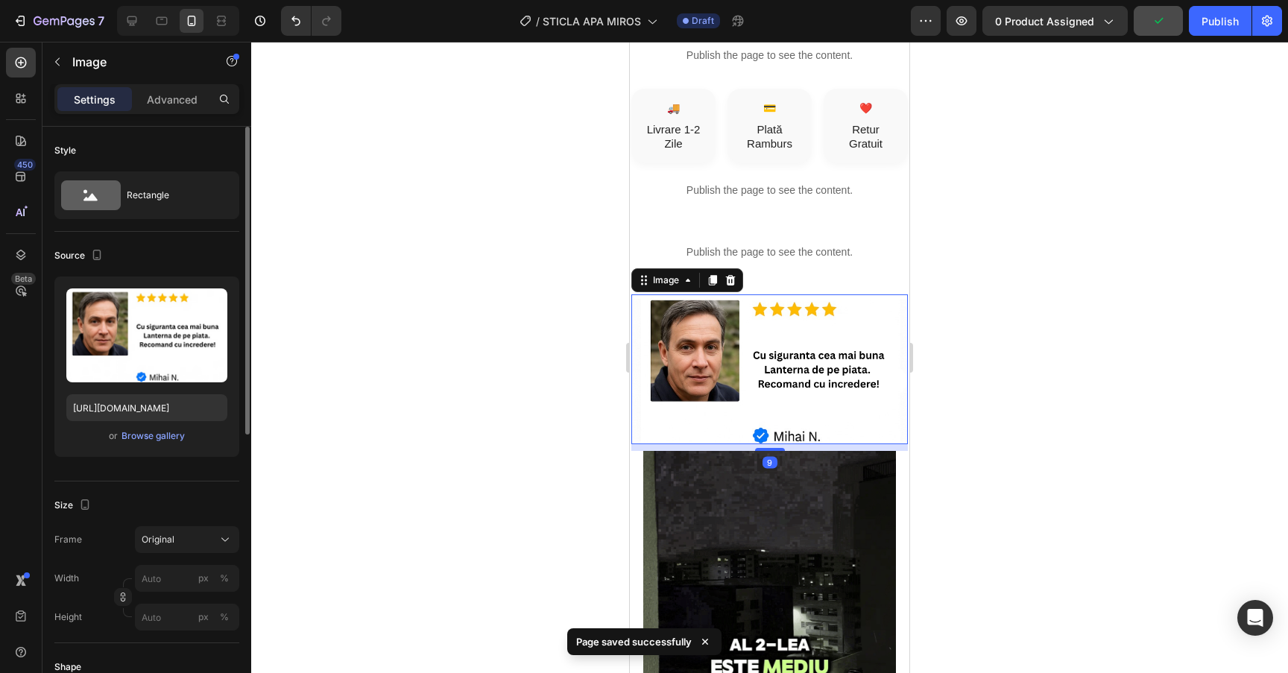
click at [161, 427] on div "or Browse gallery" at bounding box center [146, 436] width 161 height 18
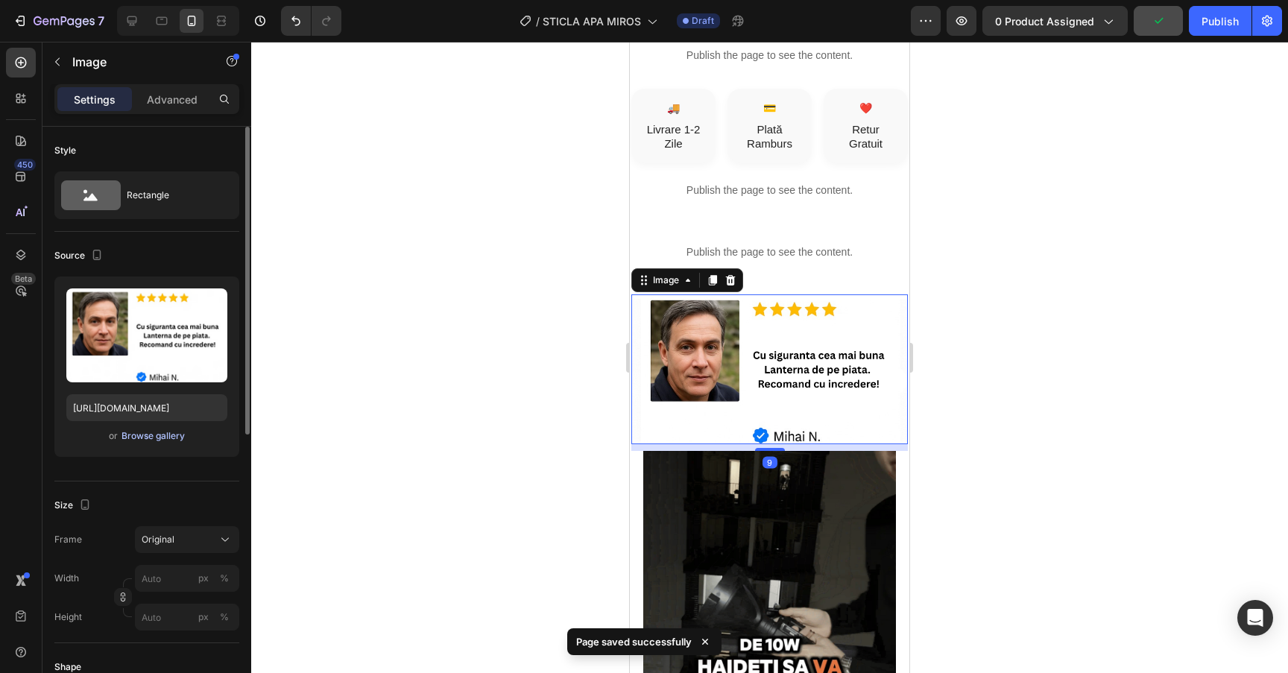
click at [161, 441] on div "Browse gallery" at bounding box center [152, 435] width 63 height 13
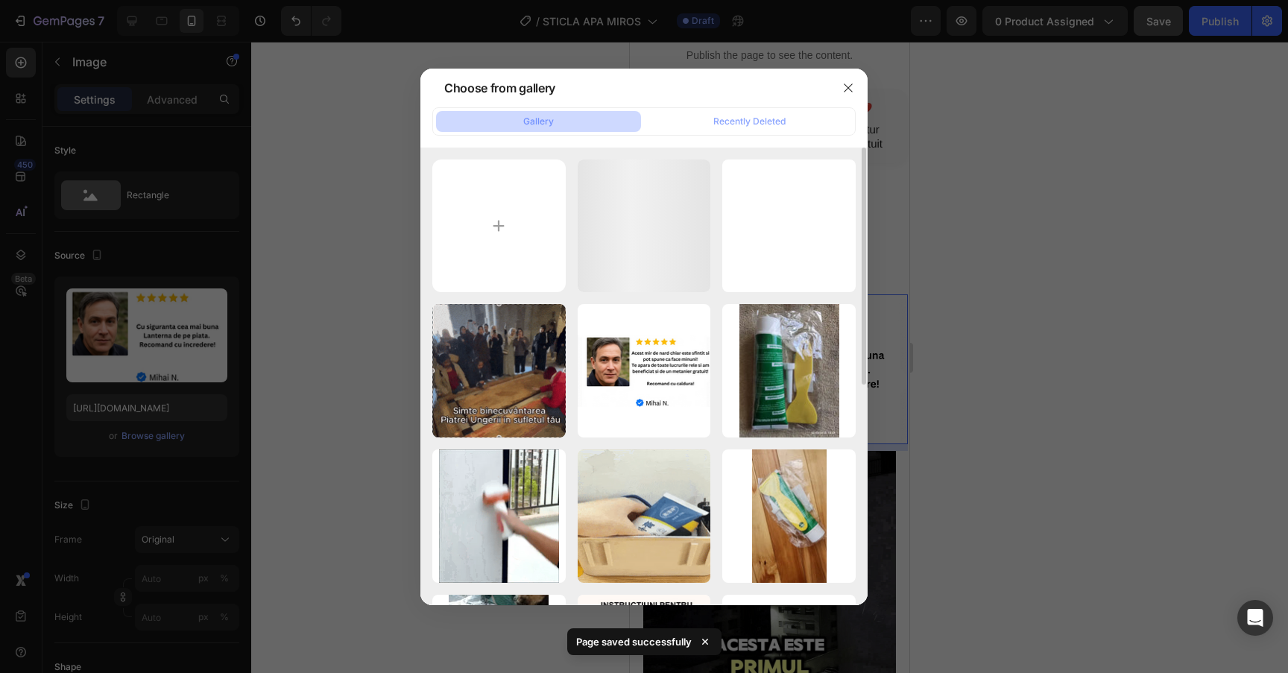
click at [420, 214] on div "494588388_1185127186...1).webp 1220.75 kb 494588388_1185127186...er.webp 2810.6…" at bounding box center [643, 377] width 447 height 458
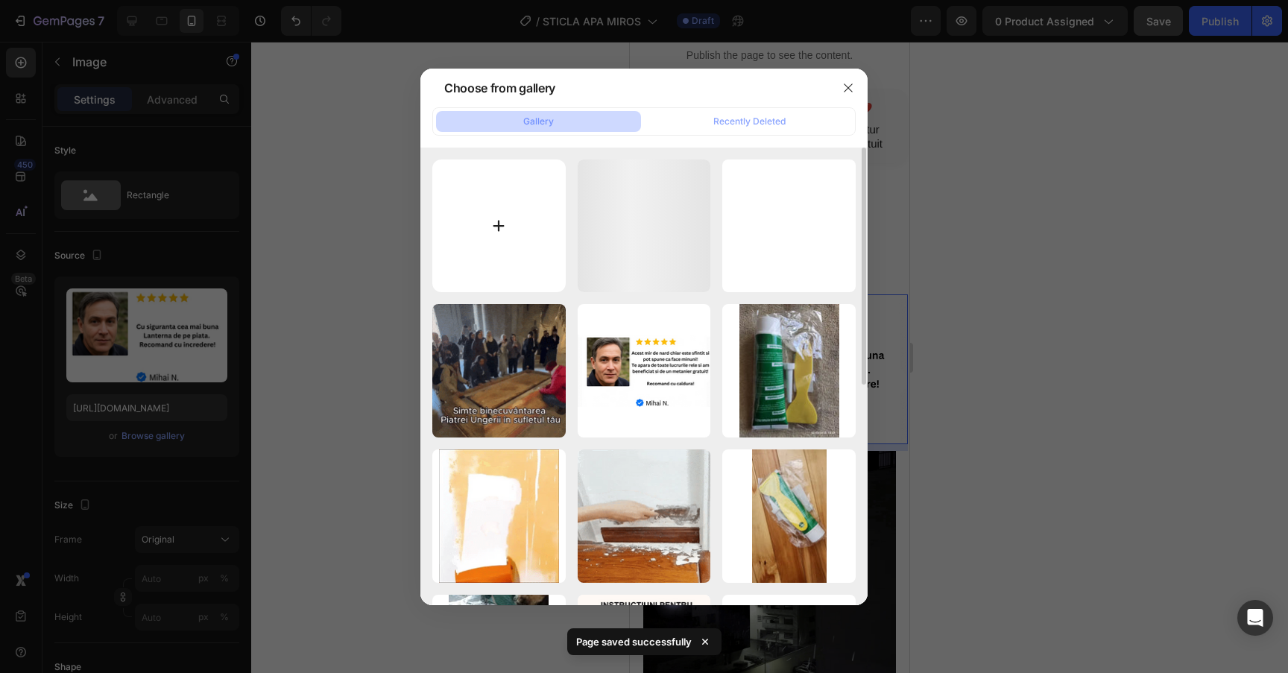
click at [470, 219] on input "file" at bounding box center [498, 226] width 133 height 133
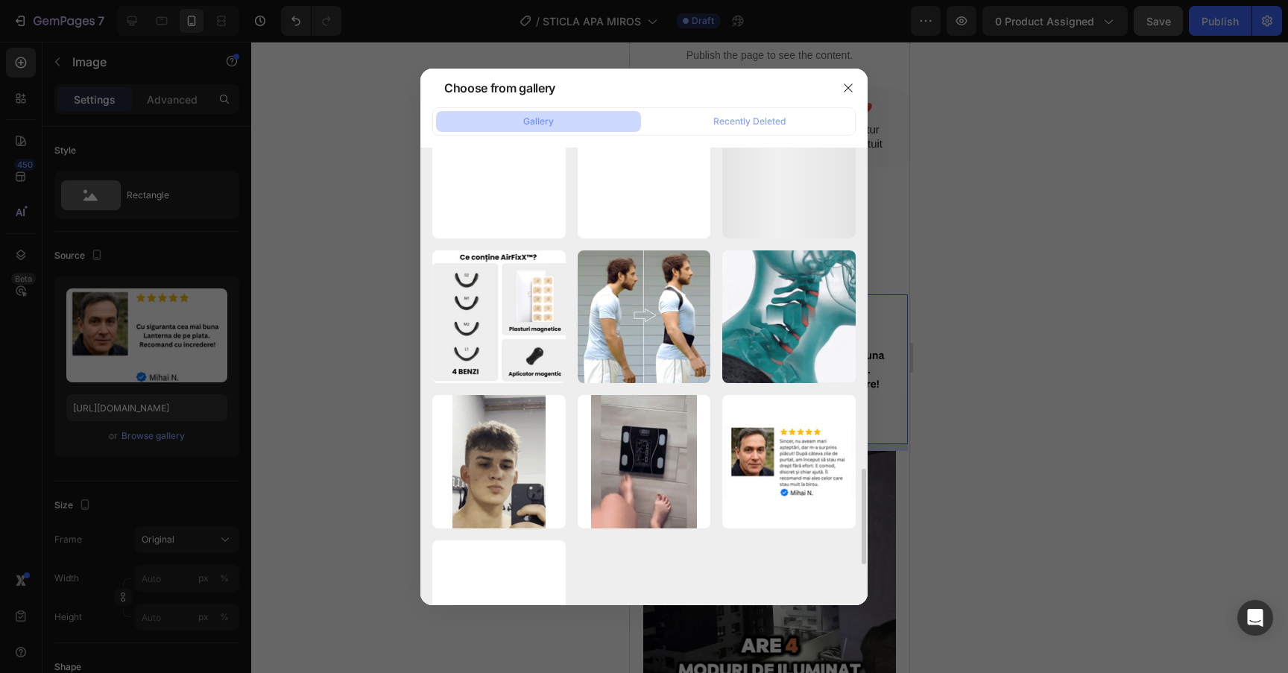
scroll to position [1731, 0]
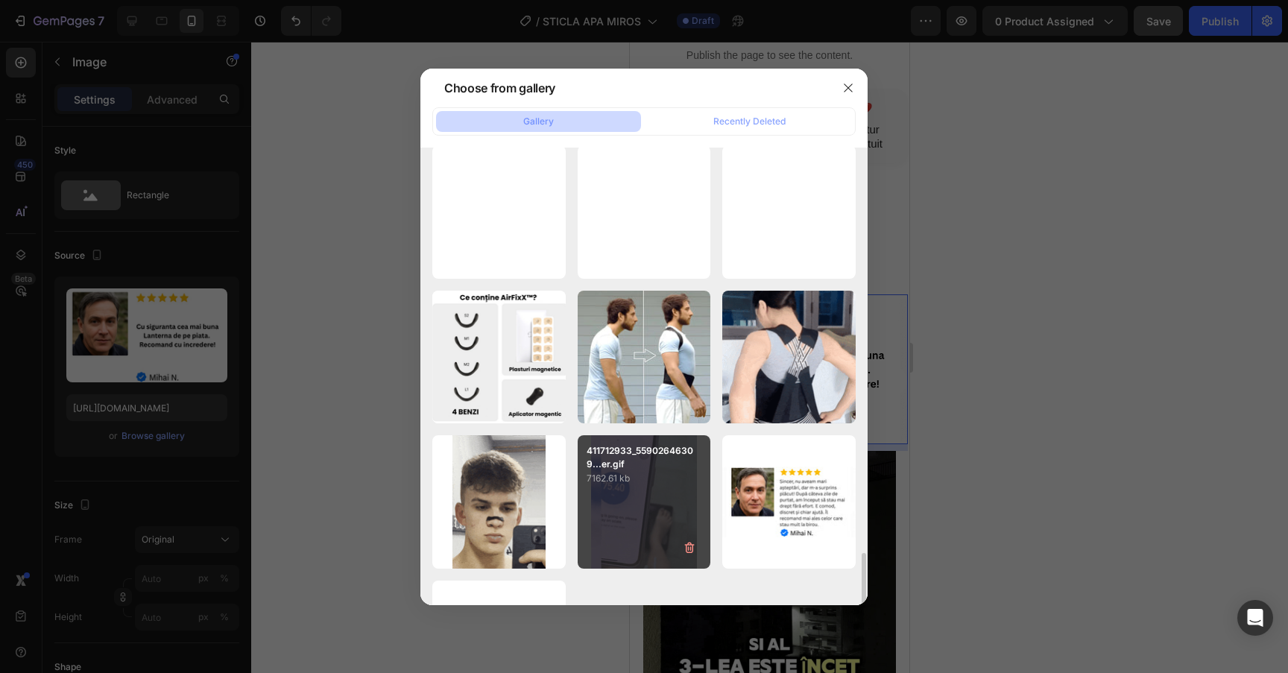
scroll to position [1597, 0]
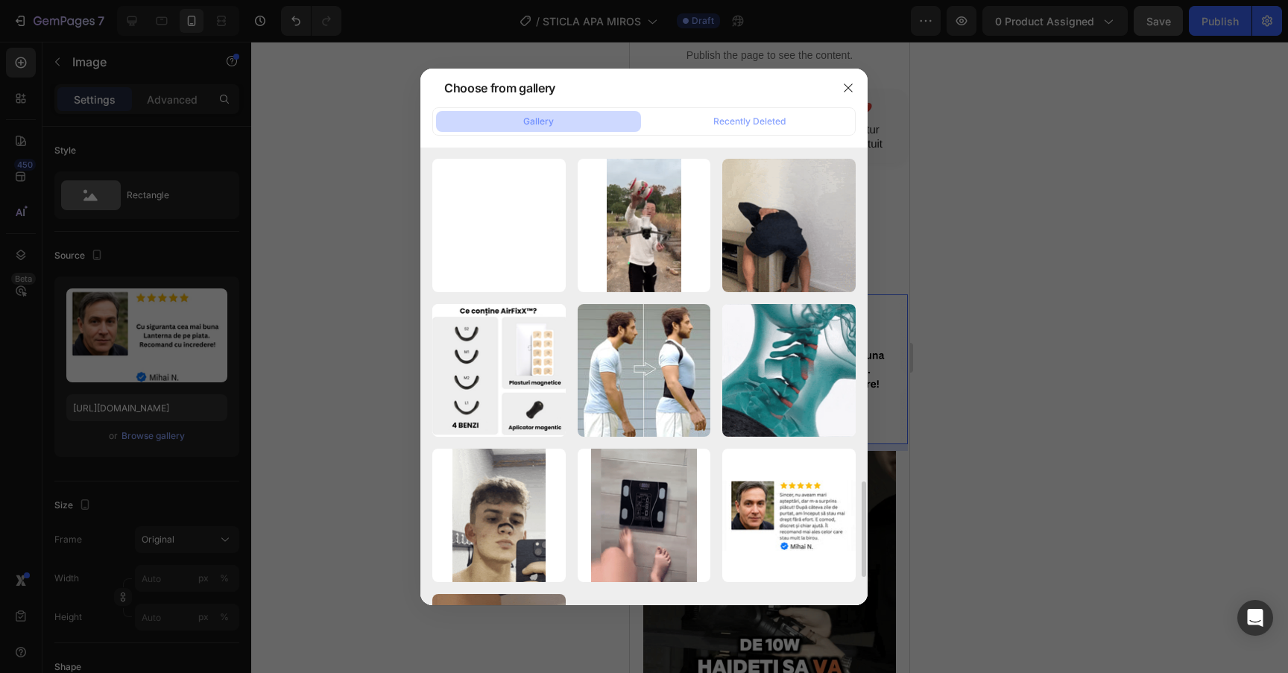
click at [959, 247] on div at bounding box center [644, 336] width 1288 height 673
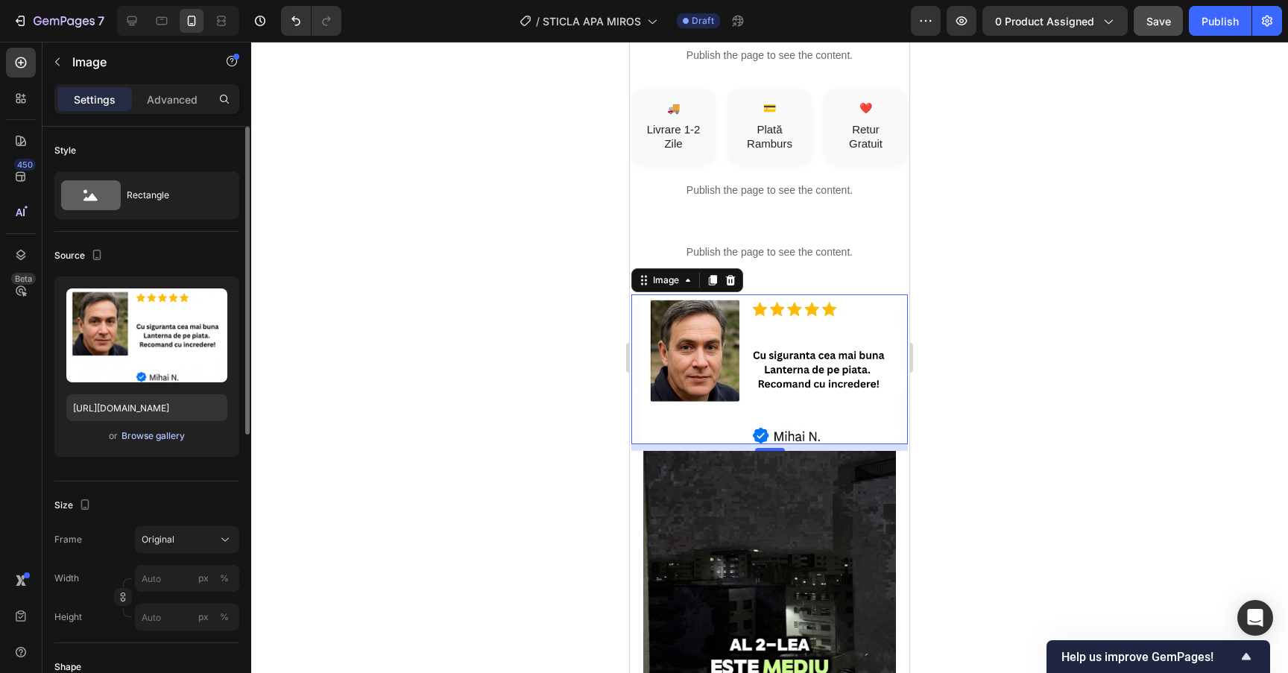
click at [152, 439] on div "Browse gallery" at bounding box center [152, 435] width 63 height 13
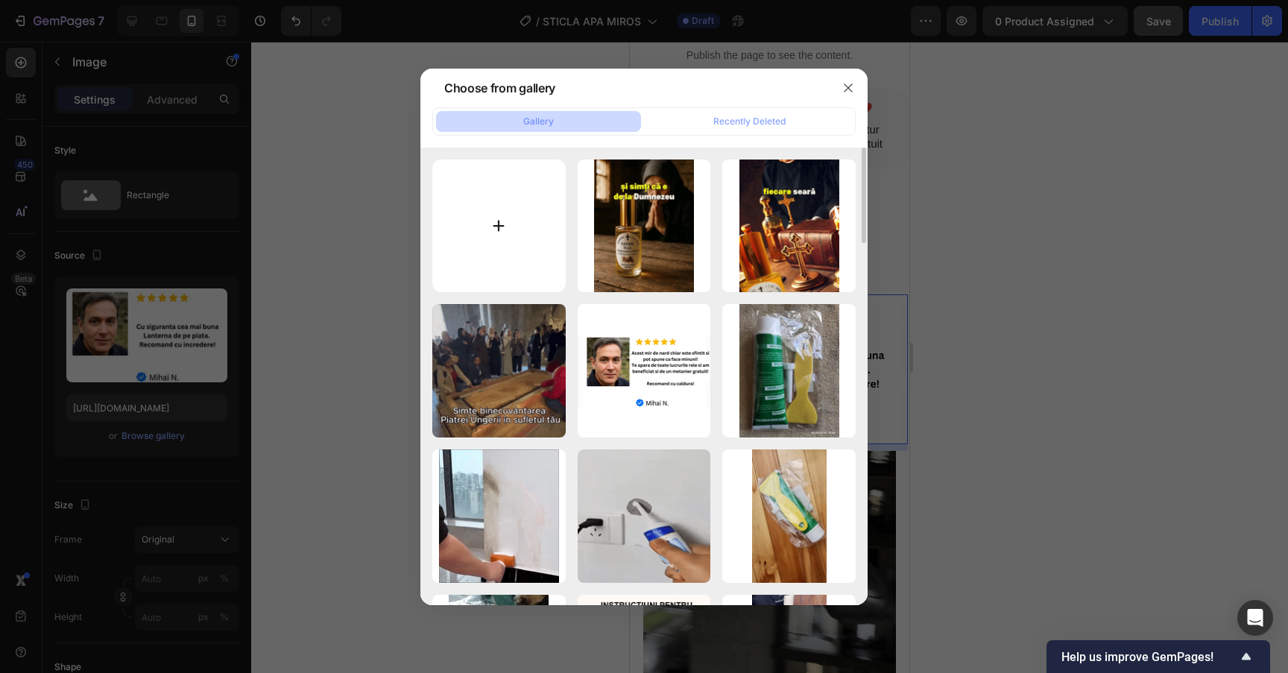
click at [496, 242] on input "file" at bounding box center [498, 226] width 133 height 133
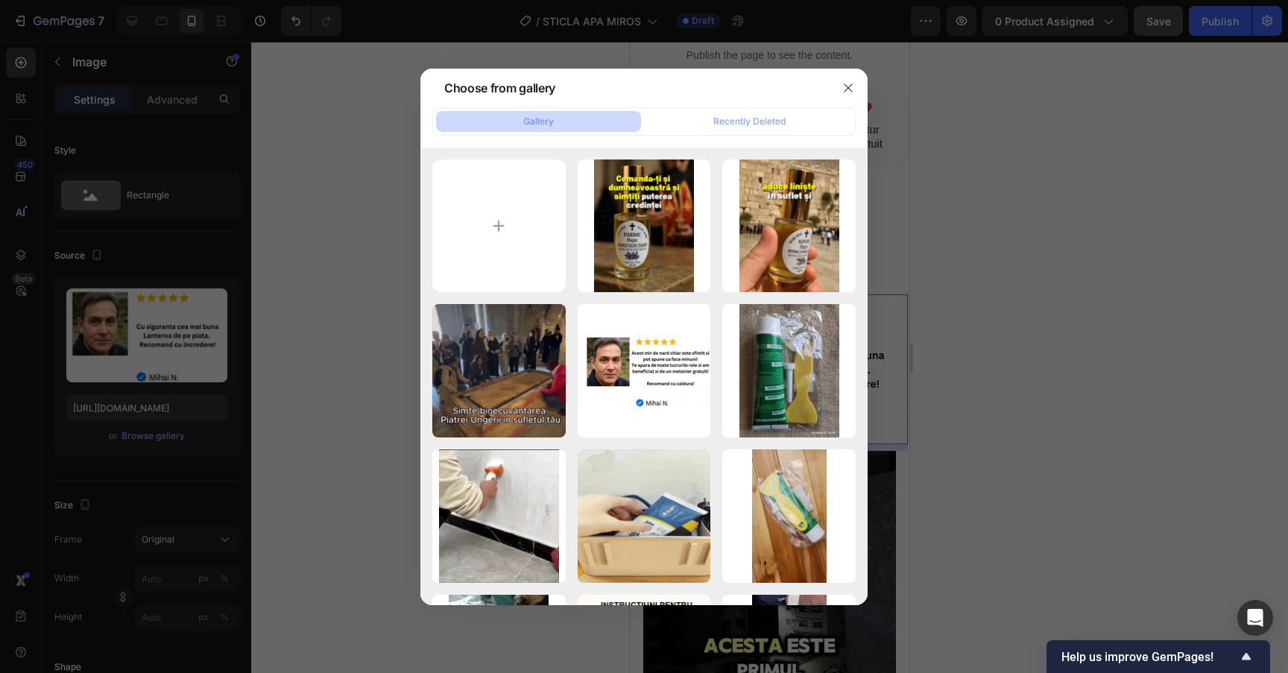
type input "C:\fakepath\Add a heading (3).png"
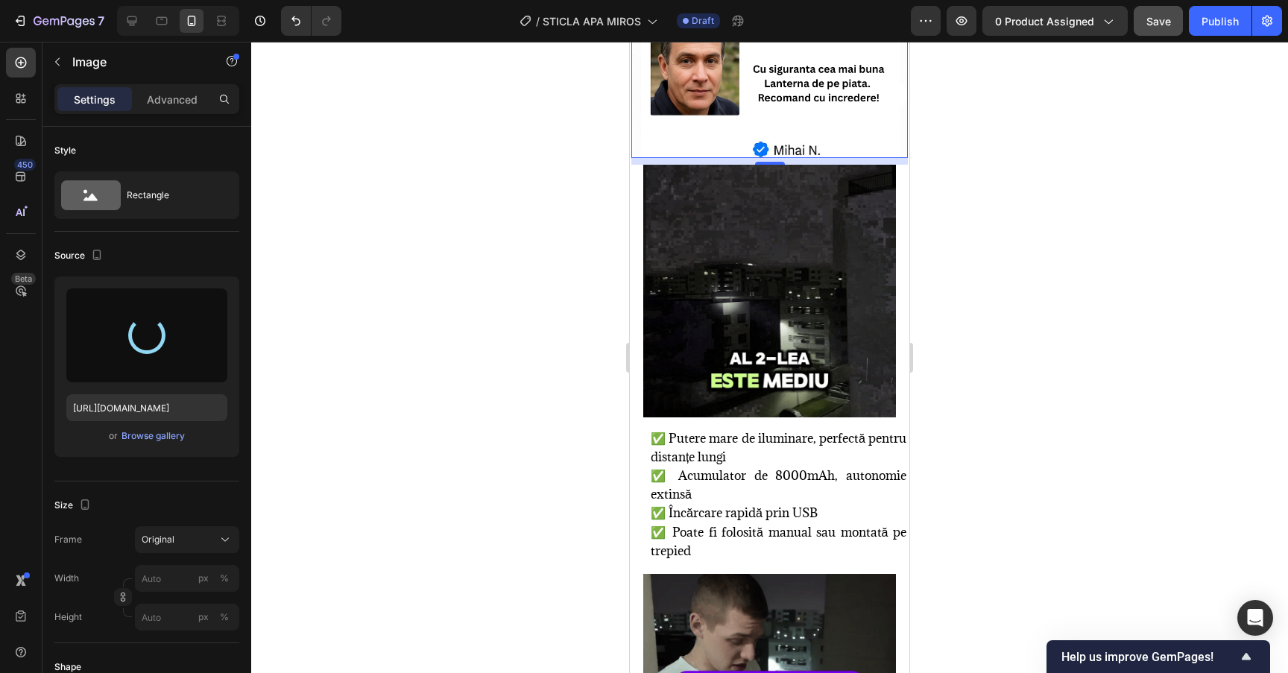
scroll to position [811, 0]
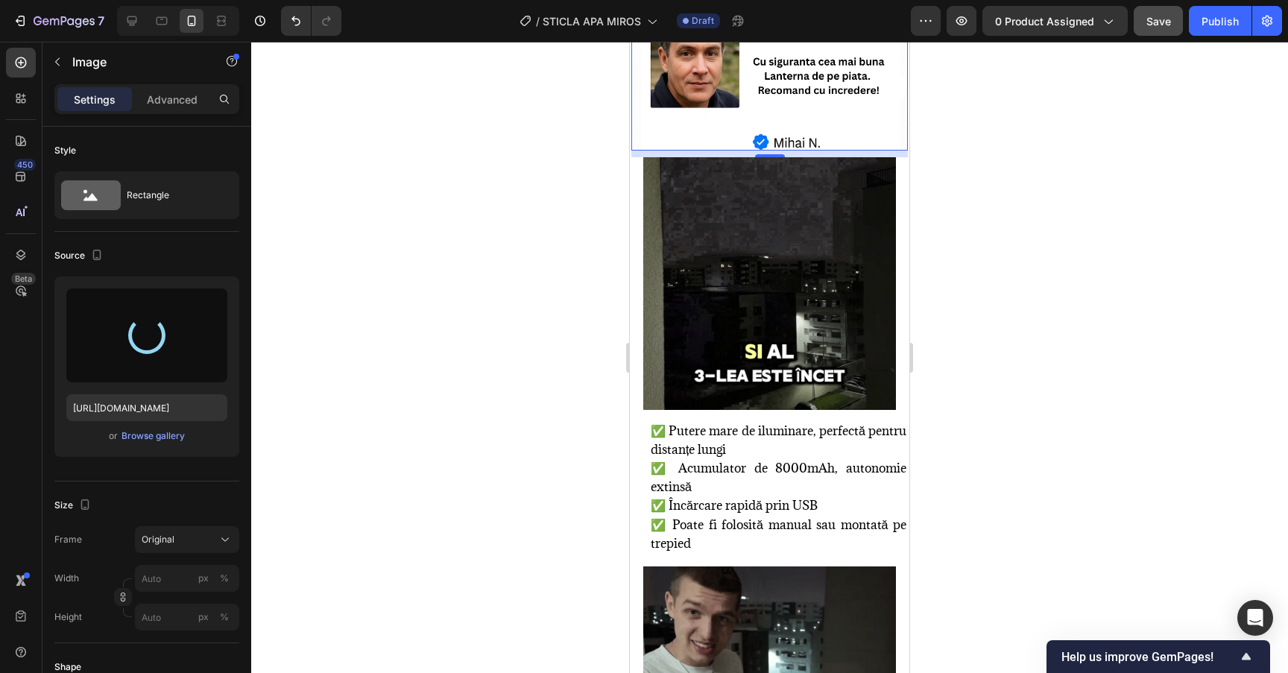
type input "[URL][DOMAIN_NAME]"
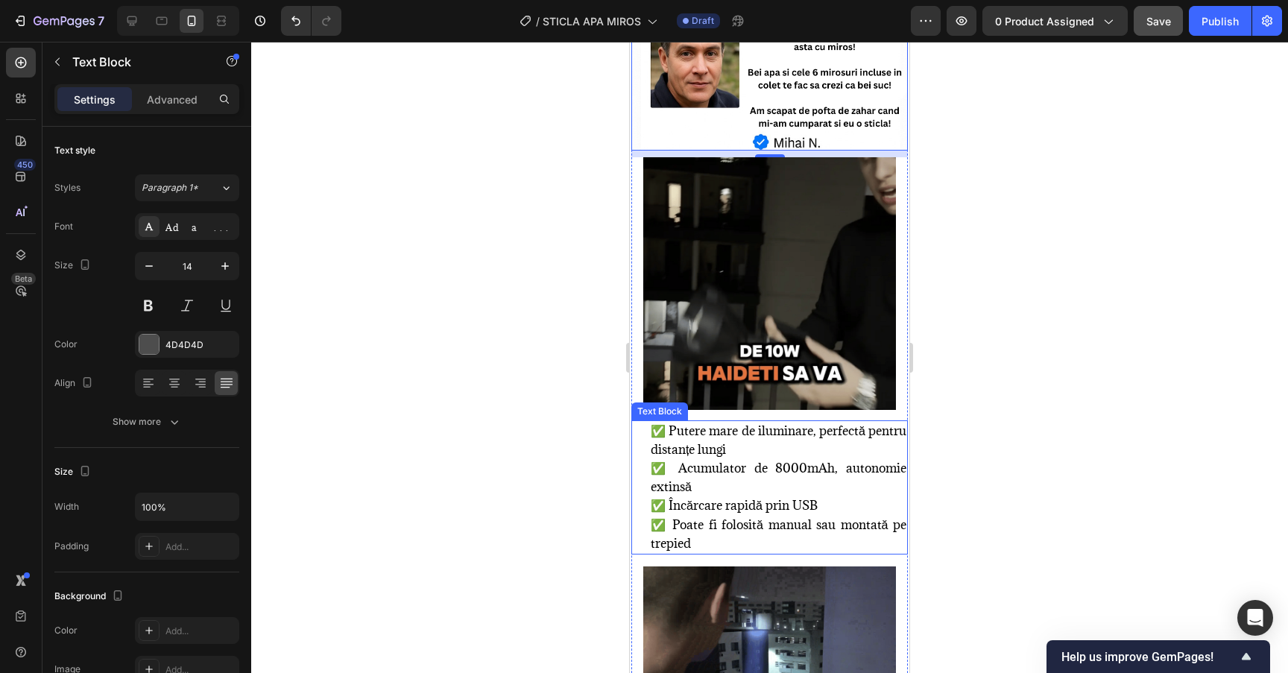
click at [734, 541] on p "✅ Putere mare de iluminare, perfectă pentru distanțe lungi ✅ Acumulator de 8000…" at bounding box center [779, 487] width 256 height 131
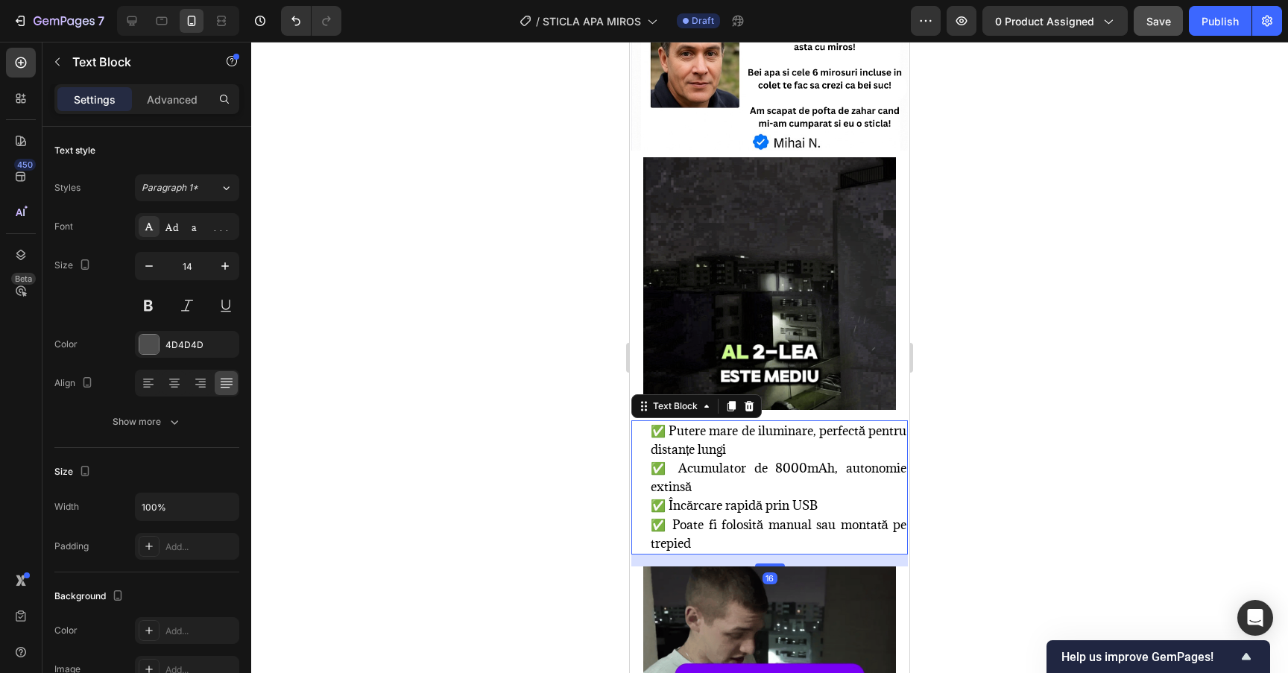
click at [753, 541] on p "✅ Putere mare de iluminare, perfectă pentru distanțe lungi ✅ Acumulator de 8000…" at bounding box center [779, 487] width 256 height 131
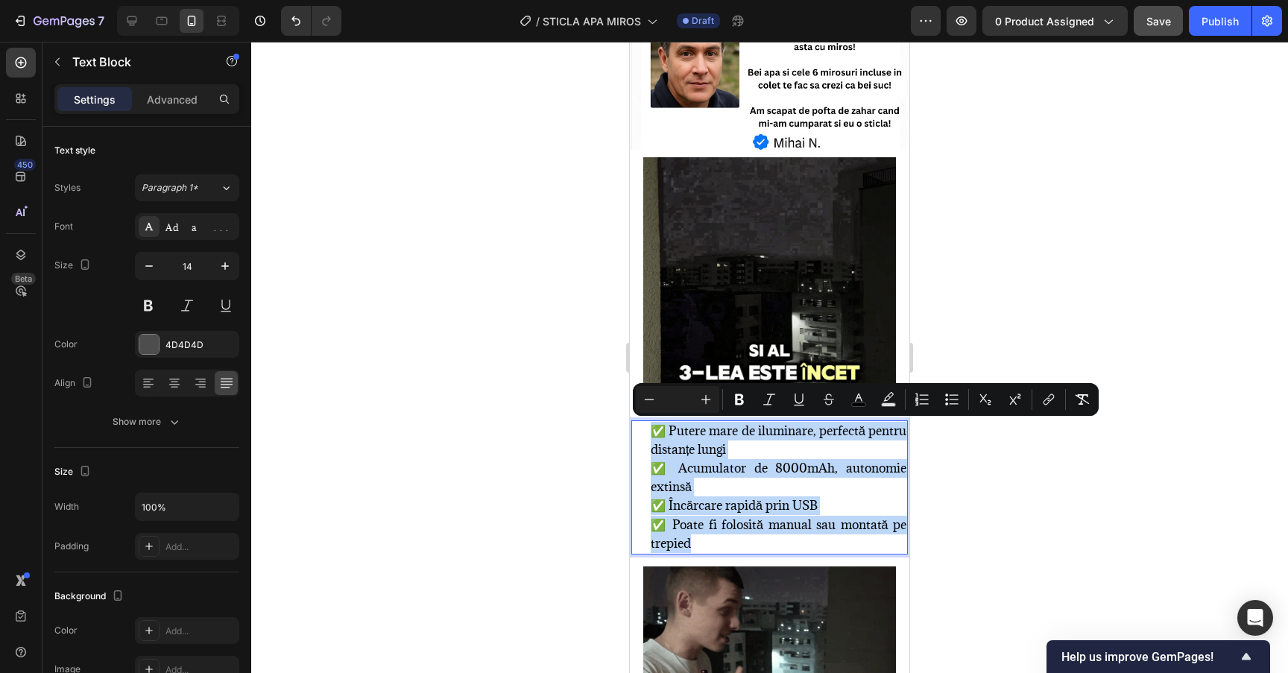
drag, startPoint x: 766, startPoint y: 543, endPoint x: 634, endPoint y: 432, distance: 172.5
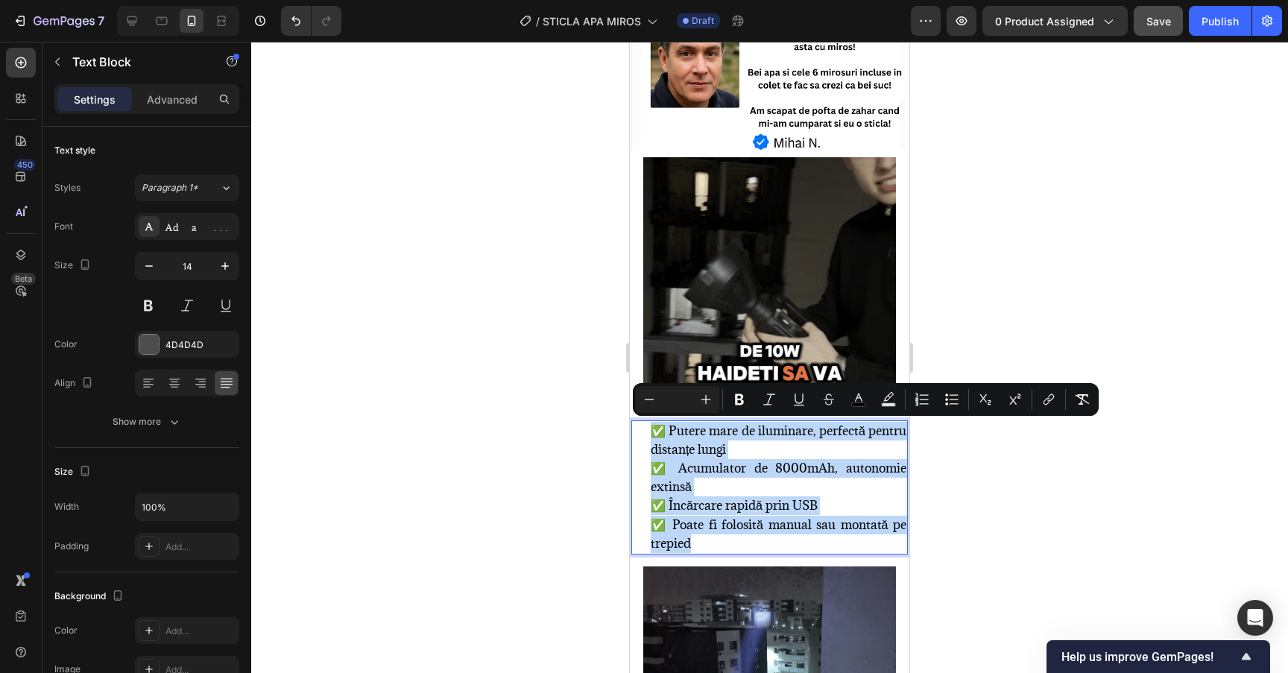
click at [634, 432] on div "✅ Putere mare de iluminare, perfectă pentru distanțe lungi ✅ Acumulator de 8000…" at bounding box center [769, 487] width 277 height 134
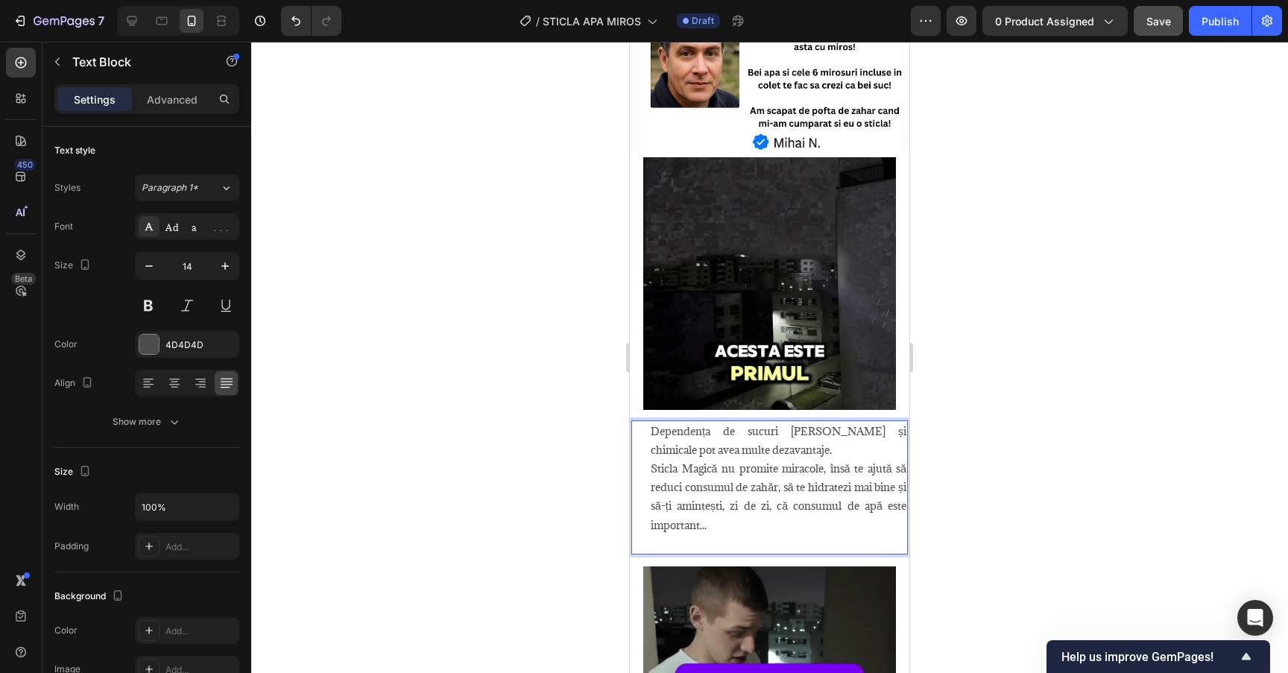
click at [802, 444] on p "Dependența de sucuri [PERSON_NAME] și chimicale pot avea multe dezavantaje." at bounding box center [779, 440] width 256 height 37
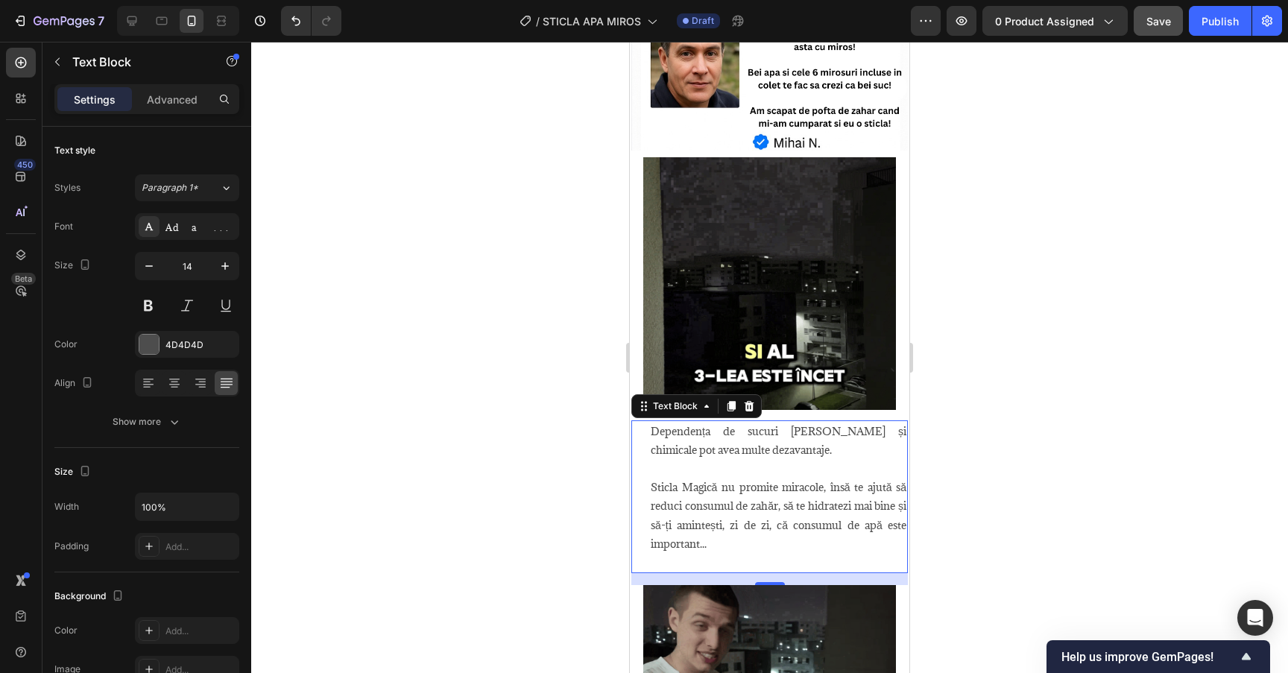
drag, startPoint x: 648, startPoint y: 427, endPoint x: 804, endPoint y: 559, distance: 204.7
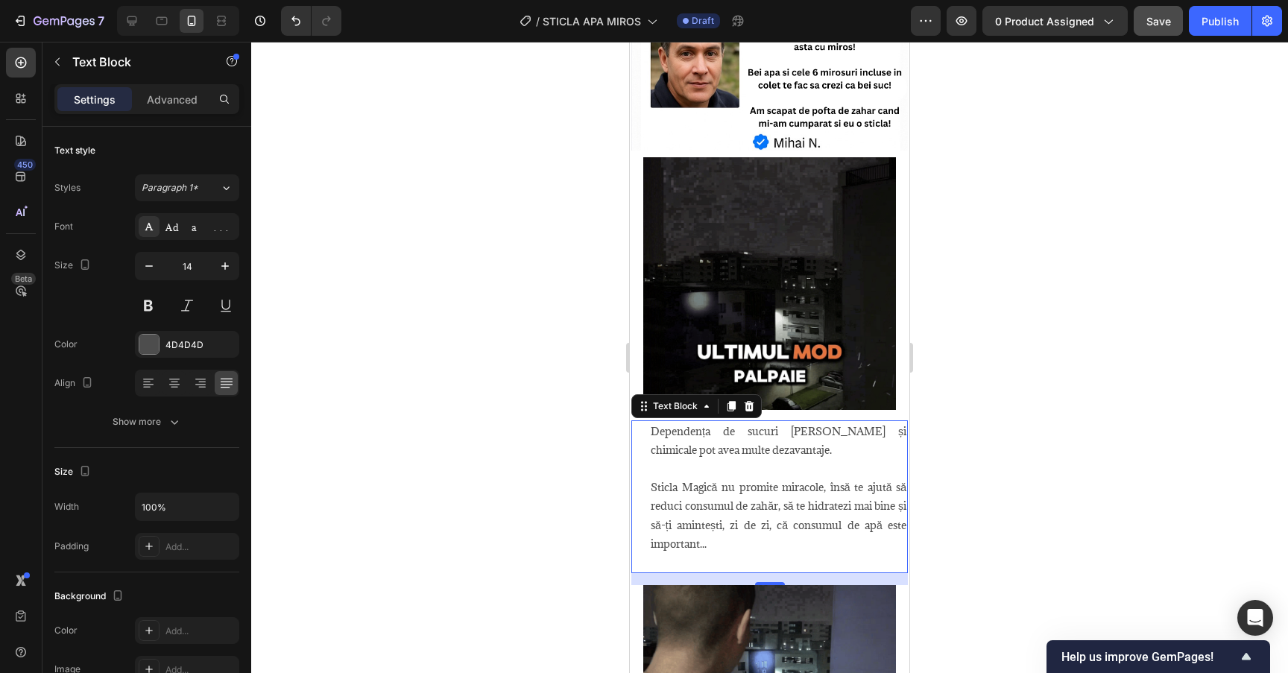
click at [804, 559] on div "Dependența de sucuri [PERSON_NAME] și chimicale pot avea multe dezavantaje. Sti…" at bounding box center [769, 497] width 277 height 154
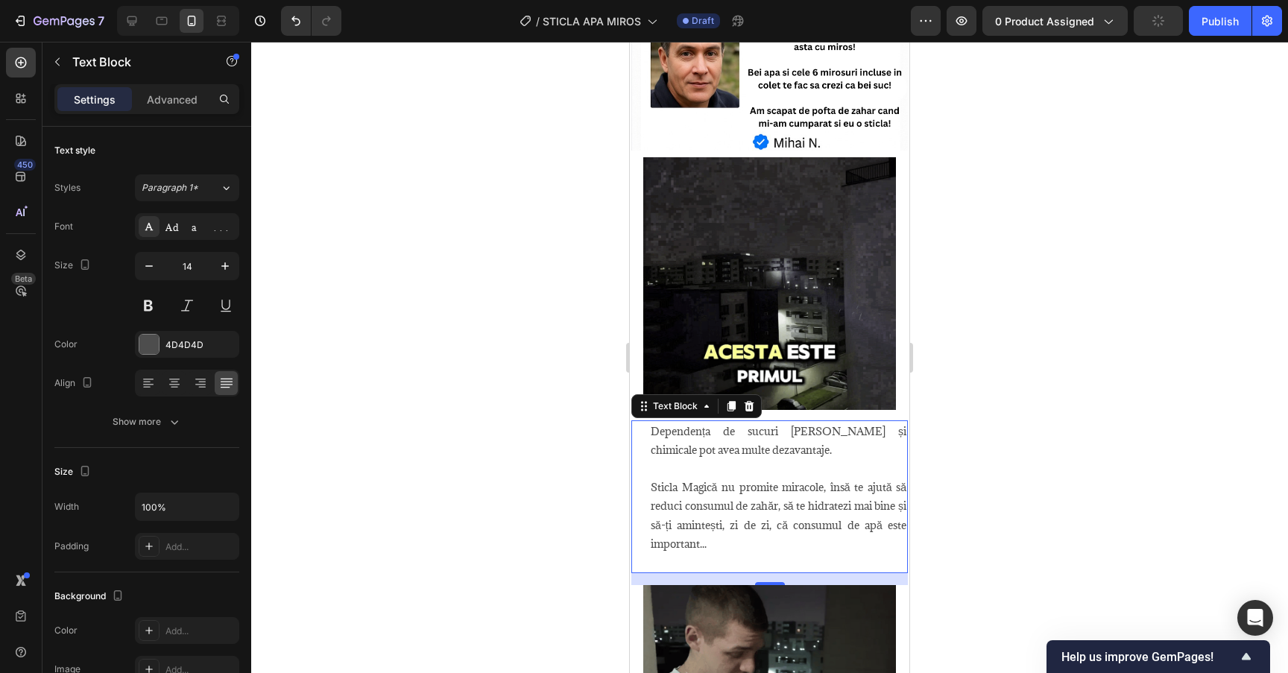
click at [736, 547] on p "Sticla Magică nu promite miracole, însă te ajută să reduci consumul de zahăr, s…" at bounding box center [779, 525] width 256 height 94
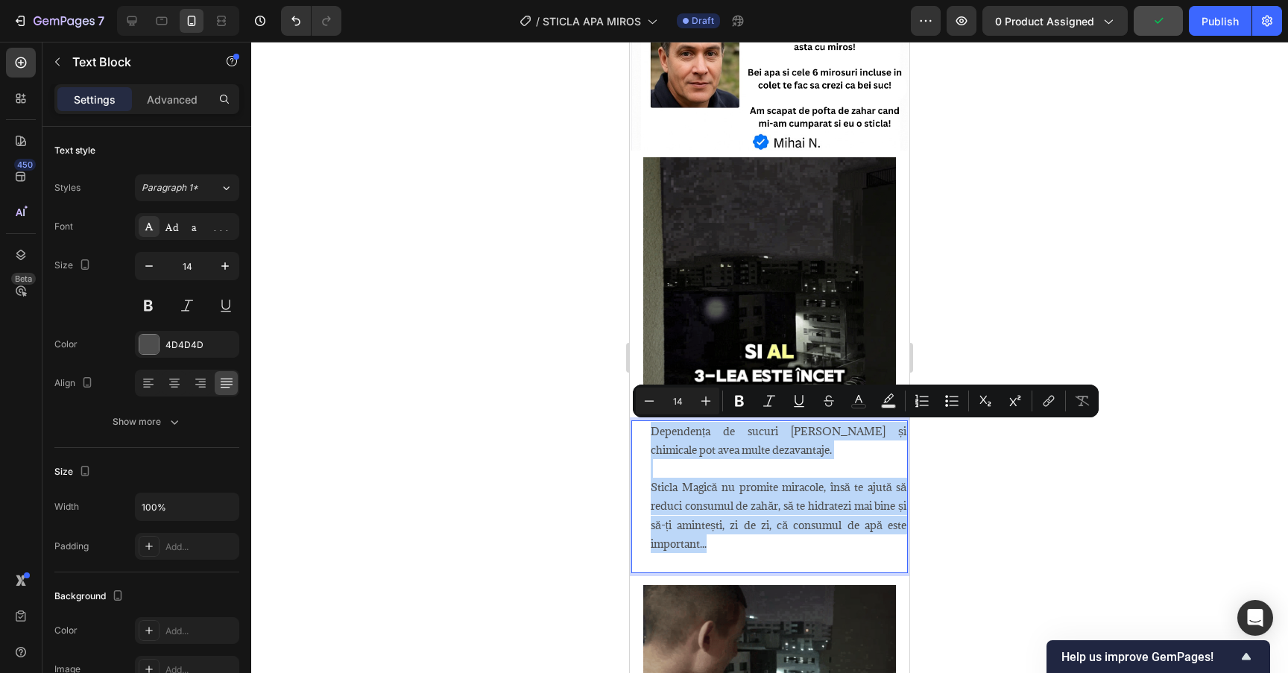
drag, startPoint x: 749, startPoint y: 544, endPoint x: 650, endPoint y: 431, distance: 150.5
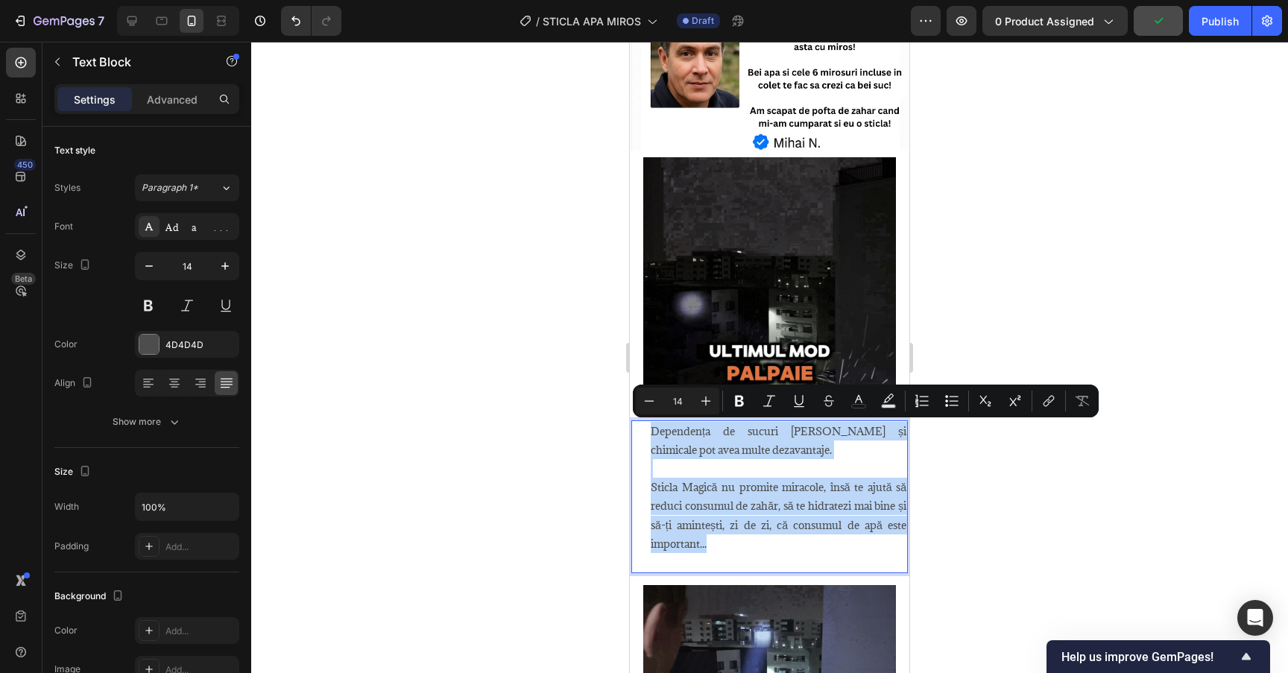
click at [650, 431] on div "Dependența de sucuri [PERSON_NAME] și chimicale pot avea multe dezavantaje. Sti…" at bounding box center [778, 497] width 259 height 154
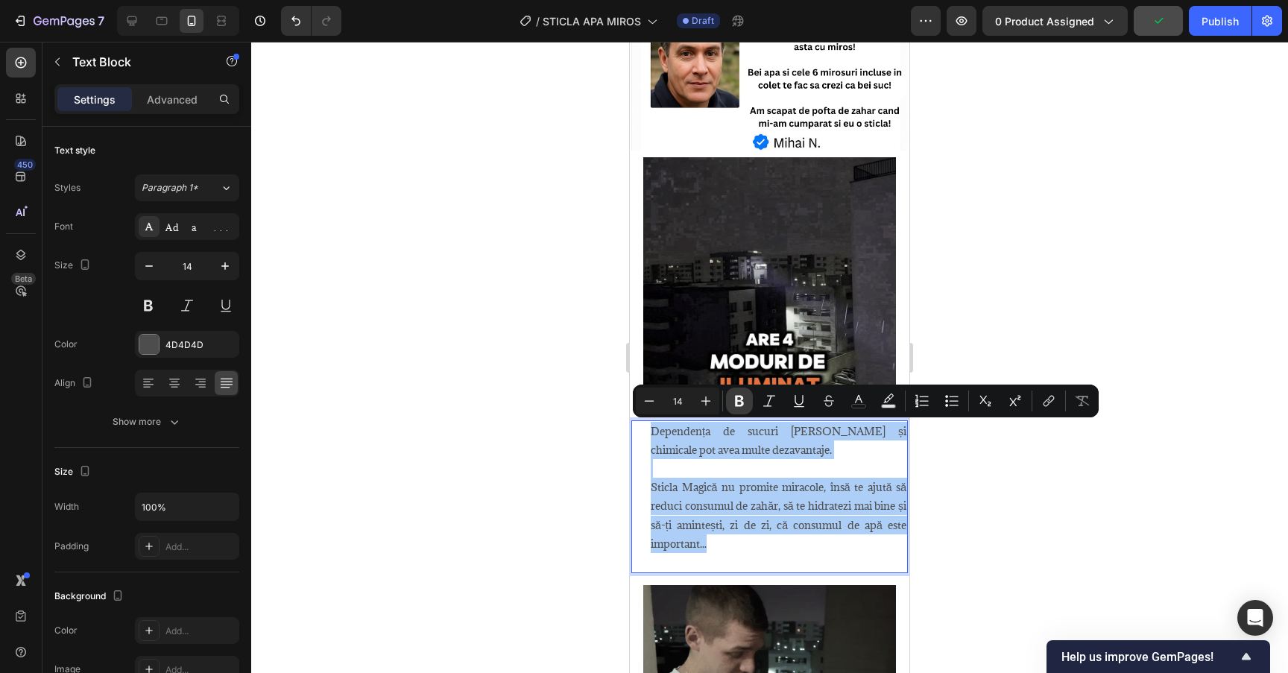
click at [745, 401] on icon "Editor contextual toolbar" at bounding box center [739, 401] width 15 height 15
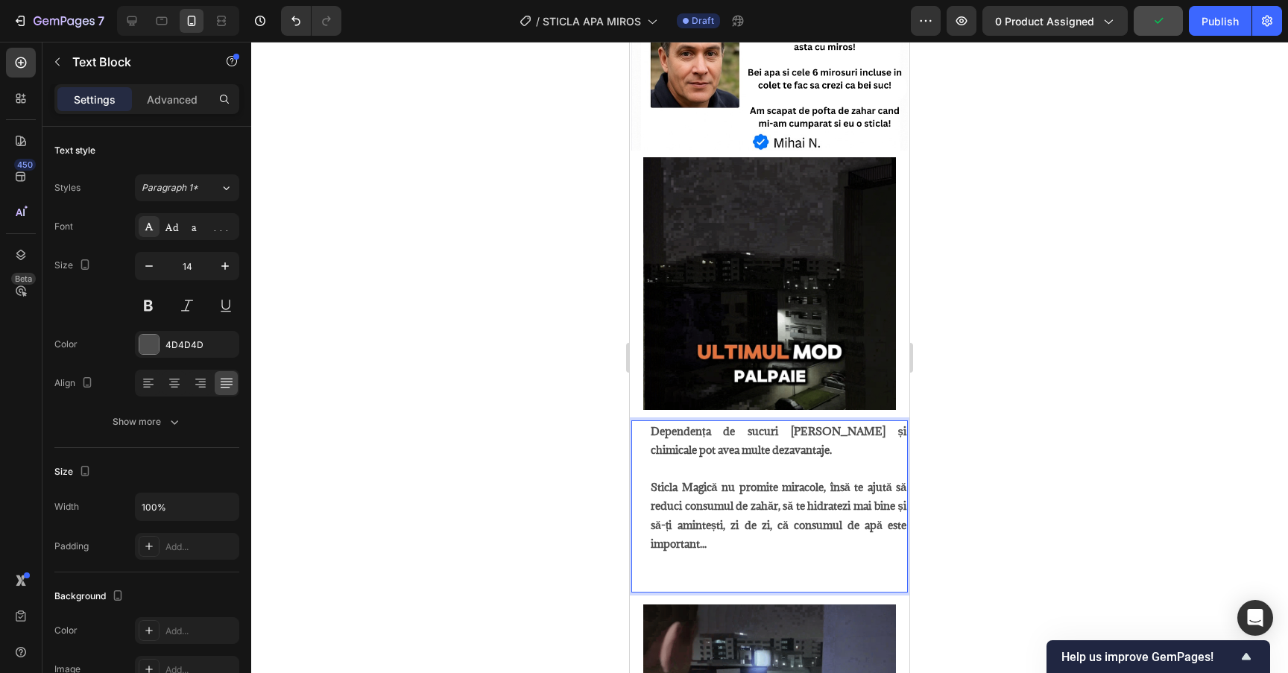
click at [745, 517] on strong "Sticla Magică nu promite miracole, însă te ajută să reduci consumul de zahăr, s…" at bounding box center [779, 515] width 256 height 71
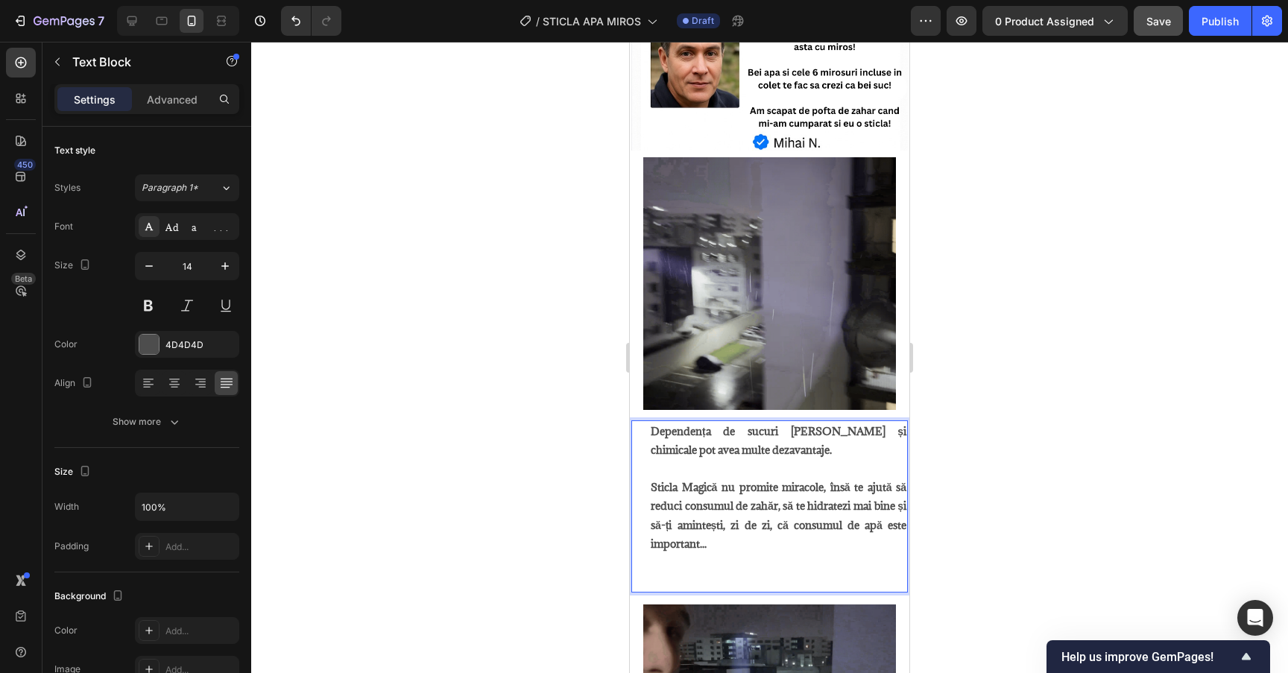
click at [745, 543] on p "Sticla Magică nu promite miracole, însă te ajută să reduci consumul de zahăr, s…" at bounding box center [779, 534] width 256 height 113
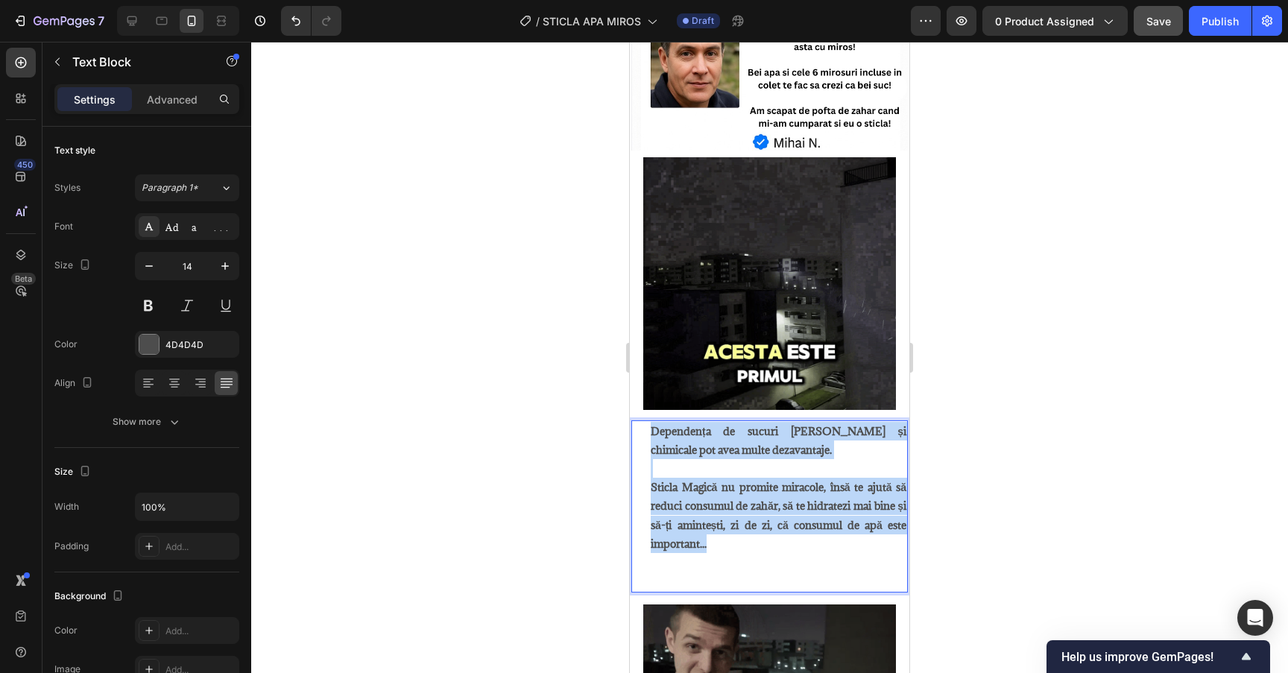
drag, startPoint x: 758, startPoint y: 543, endPoint x: 645, endPoint y: 432, distance: 158.6
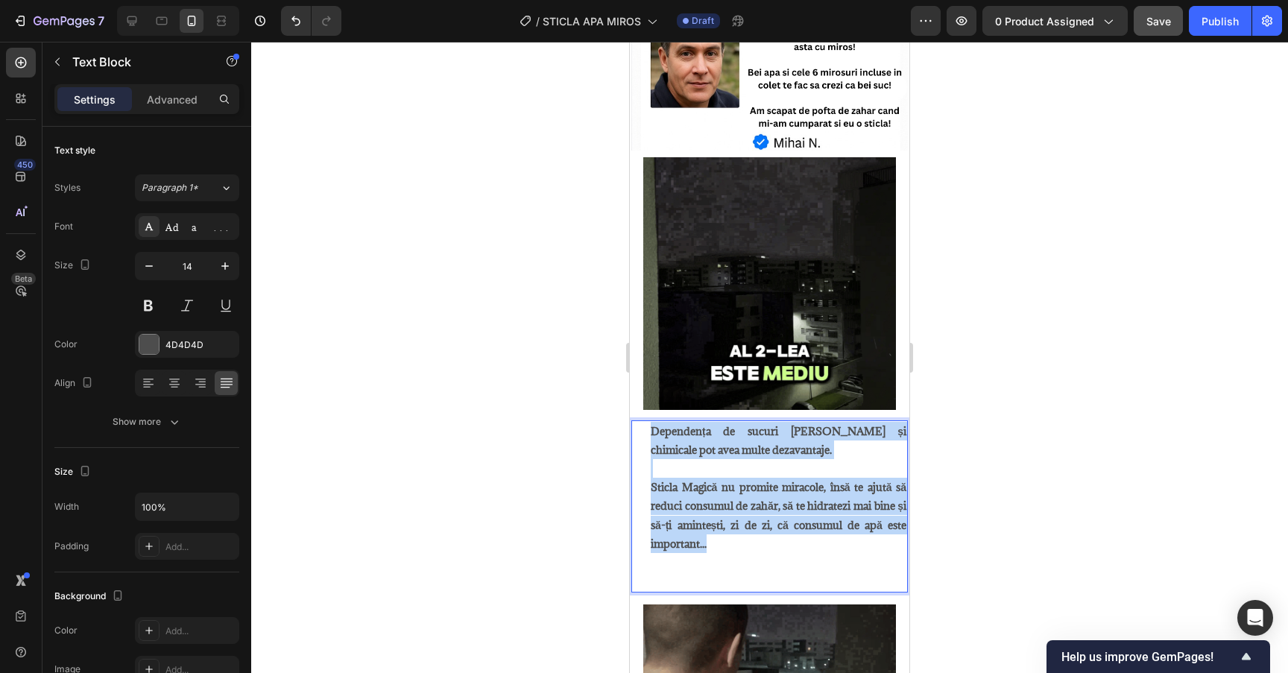
click at [645, 432] on div "Dependența de sucuri [PERSON_NAME] și chimicale pot avea multe dezavantaje. Sti…" at bounding box center [769, 506] width 277 height 172
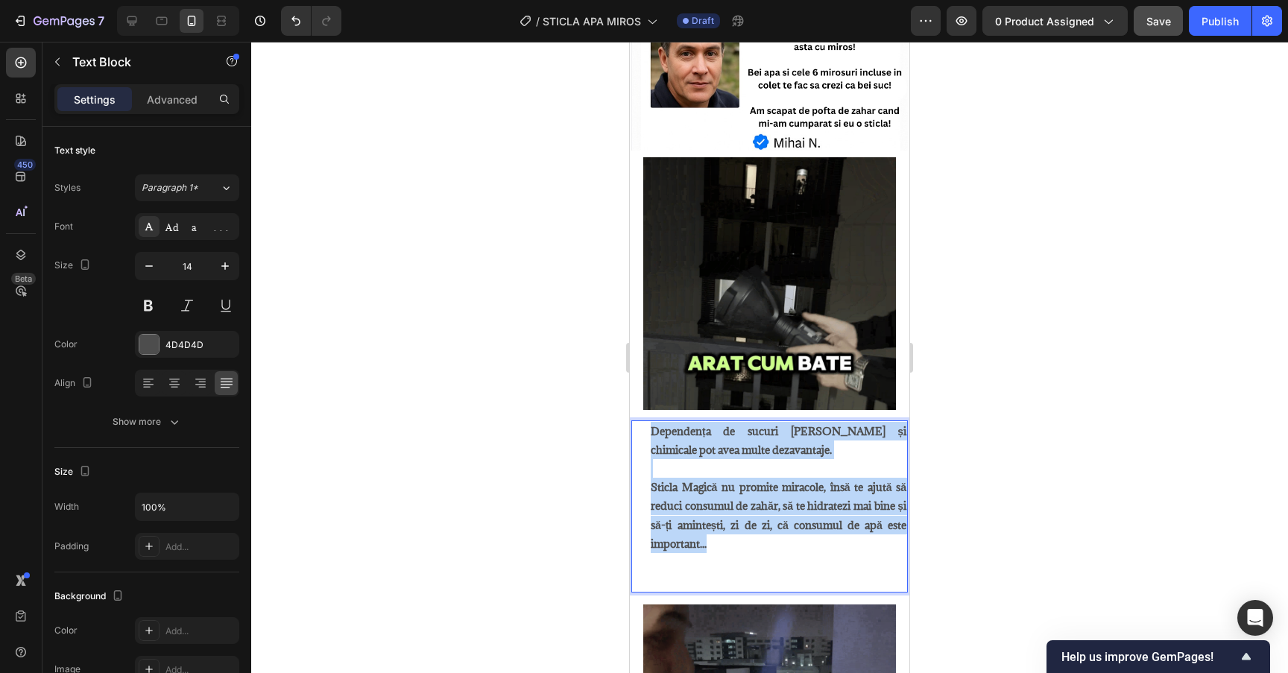
click at [679, 449] on strong "Dependența de sucuri [PERSON_NAME] și chimicale pot avea multe dezavantaje." at bounding box center [779, 440] width 256 height 33
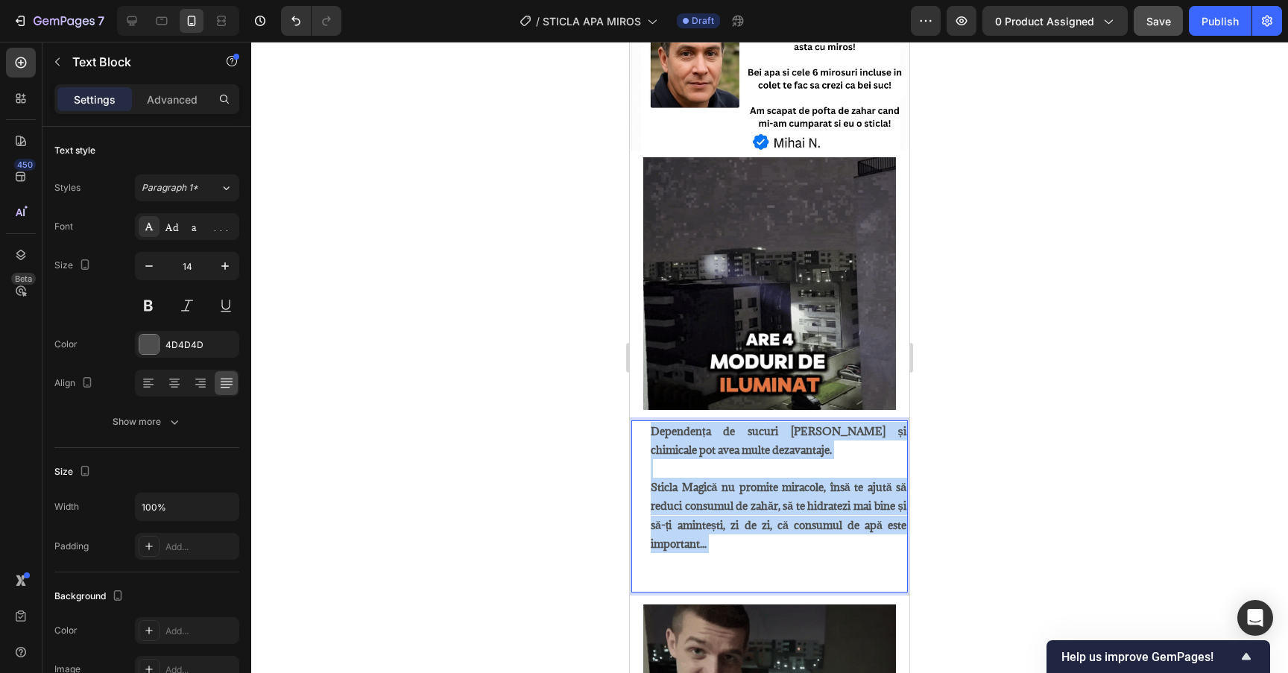
drag, startPoint x: 651, startPoint y: 429, endPoint x: 751, endPoint y: 564, distance: 167.9
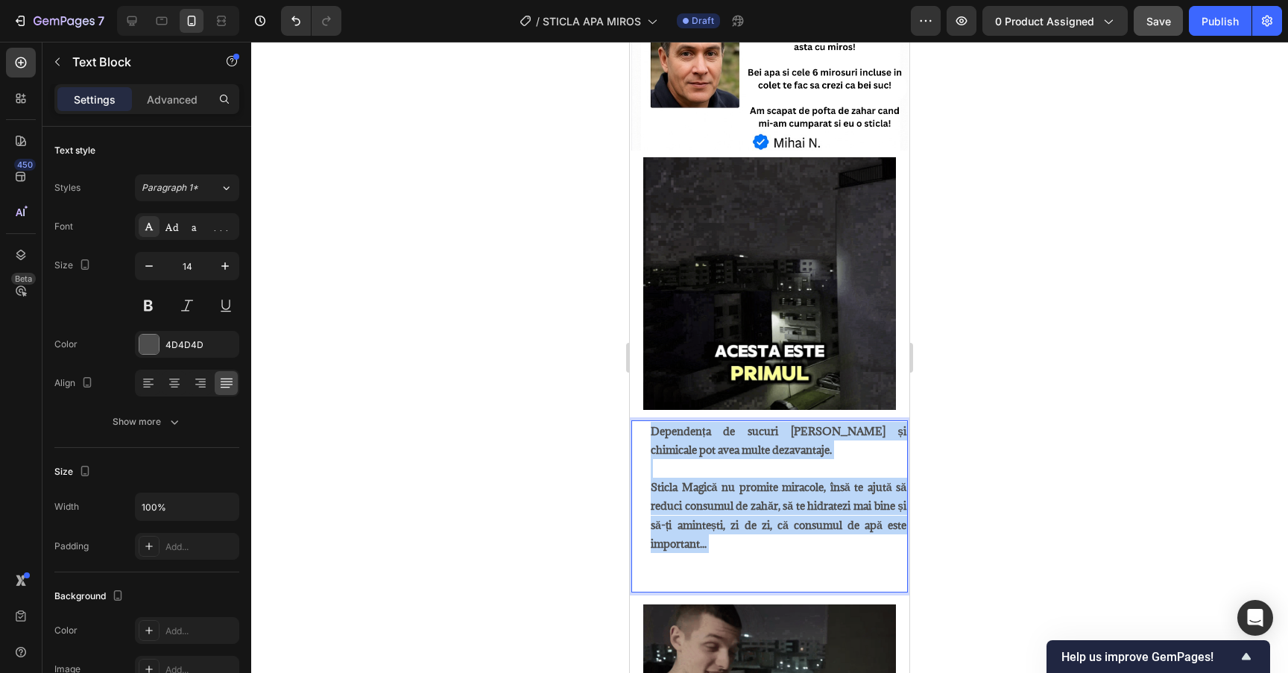
click at [723, 495] on p "Sticla Magică nu promite miracole, însă te ajută să reduci consumul de zahăr, s…" at bounding box center [779, 534] width 256 height 113
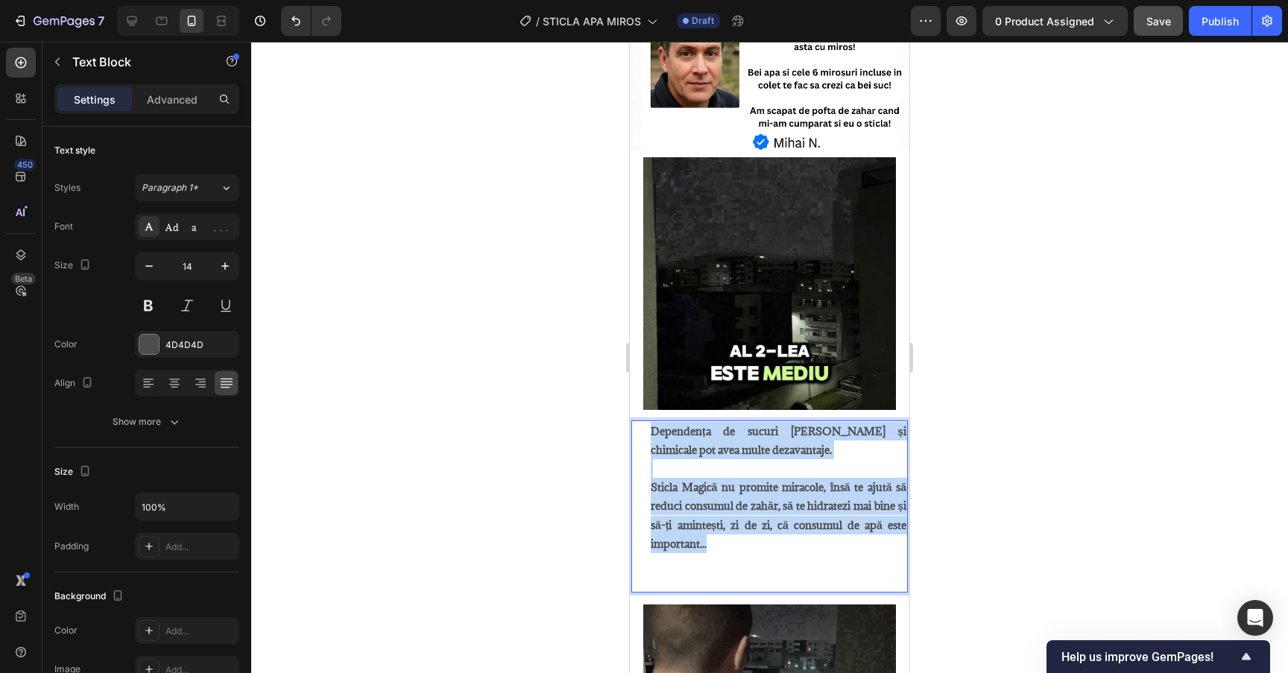
drag, startPoint x: 719, startPoint y: 549, endPoint x: 648, endPoint y: 428, distance: 140.4
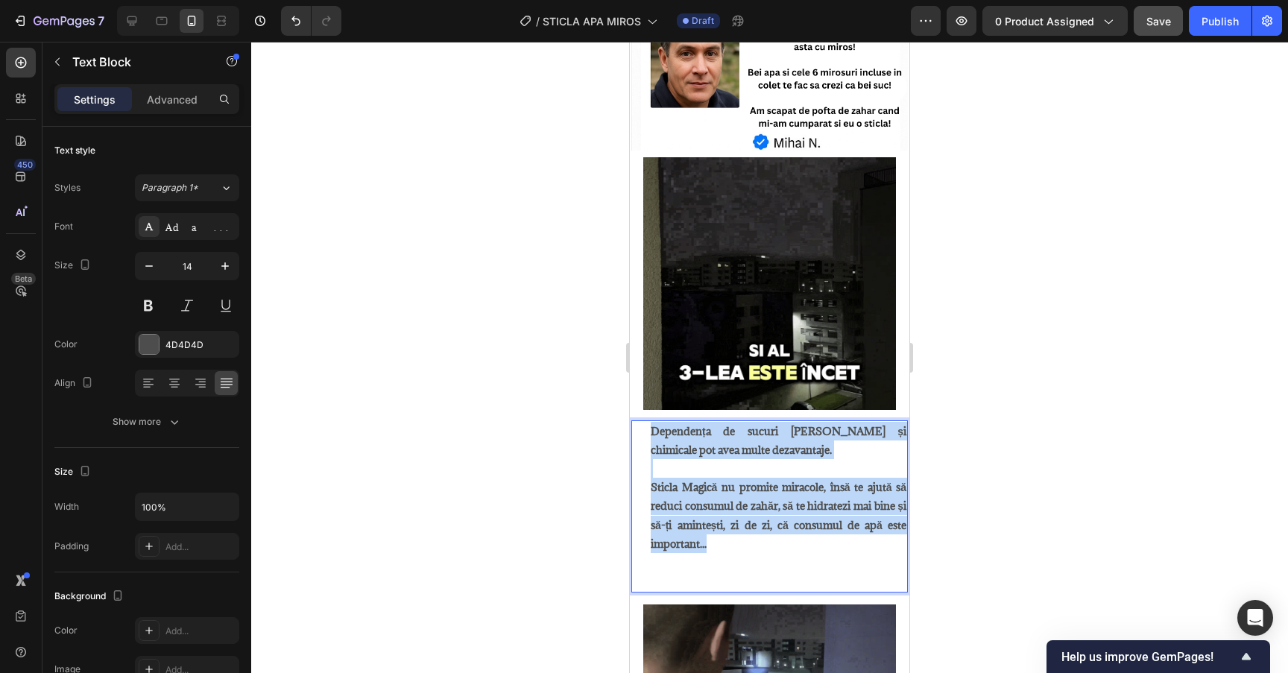
click at [648, 428] on div "Dependența de sucuri [PERSON_NAME] și chimicale pot avea multe dezavantaje. Sti…" at bounding box center [769, 506] width 277 height 172
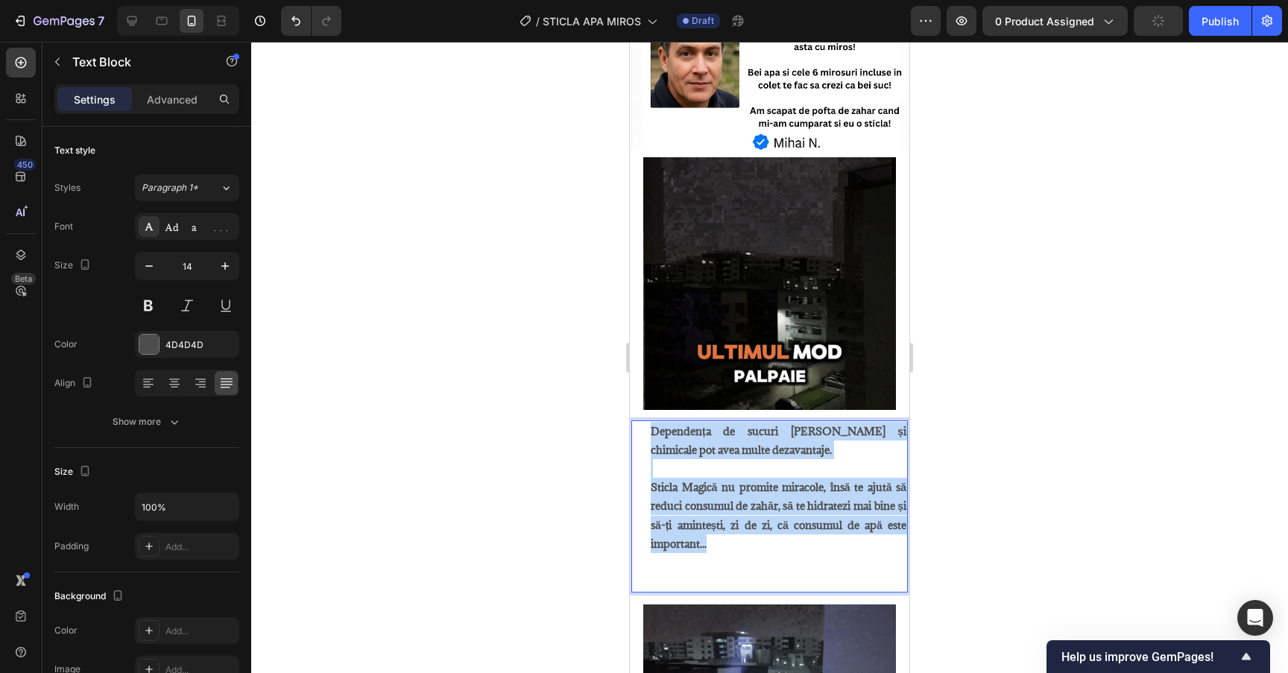
click at [790, 530] on strong "Sticla Magică nu promite miracole, însă te ajută să reduci consumul de zahăr, s…" at bounding box center [779, 515] width 256 height 71
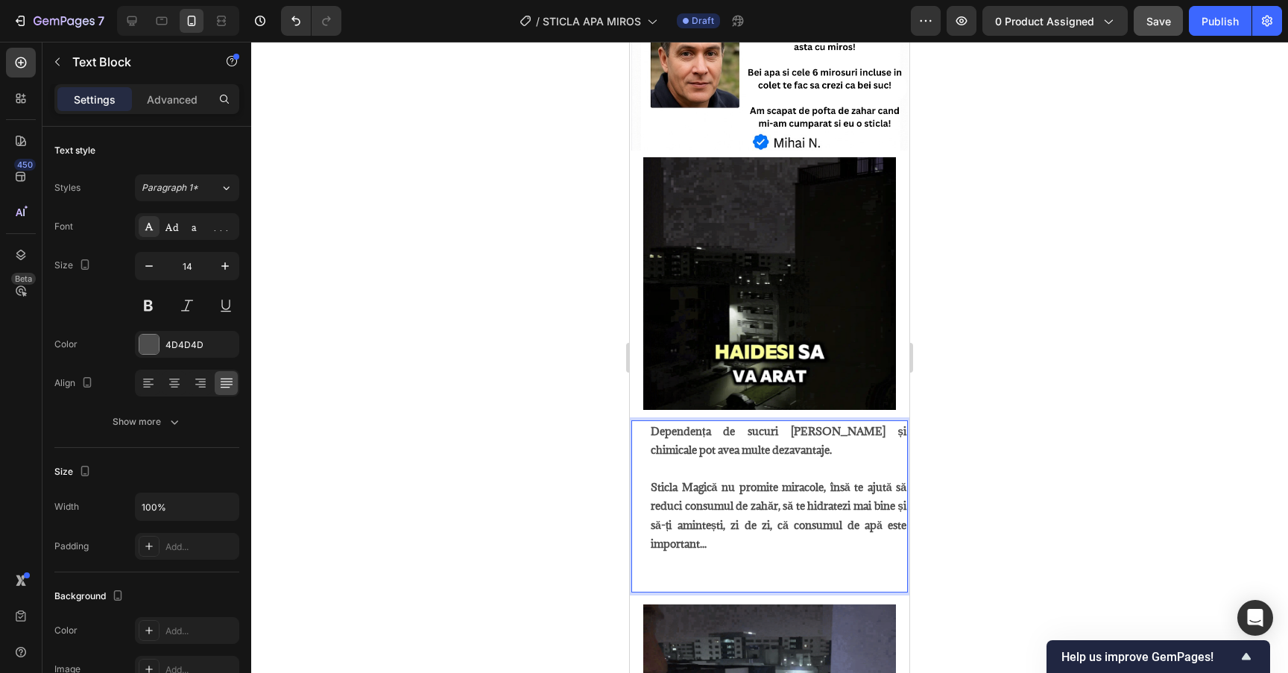
click at [812, 539] on p "Sticla Magică nu promite miracole, însă te ajută să reduci consumul de zahăr, s…" at bounding box center [779, 534] width 256 height 113
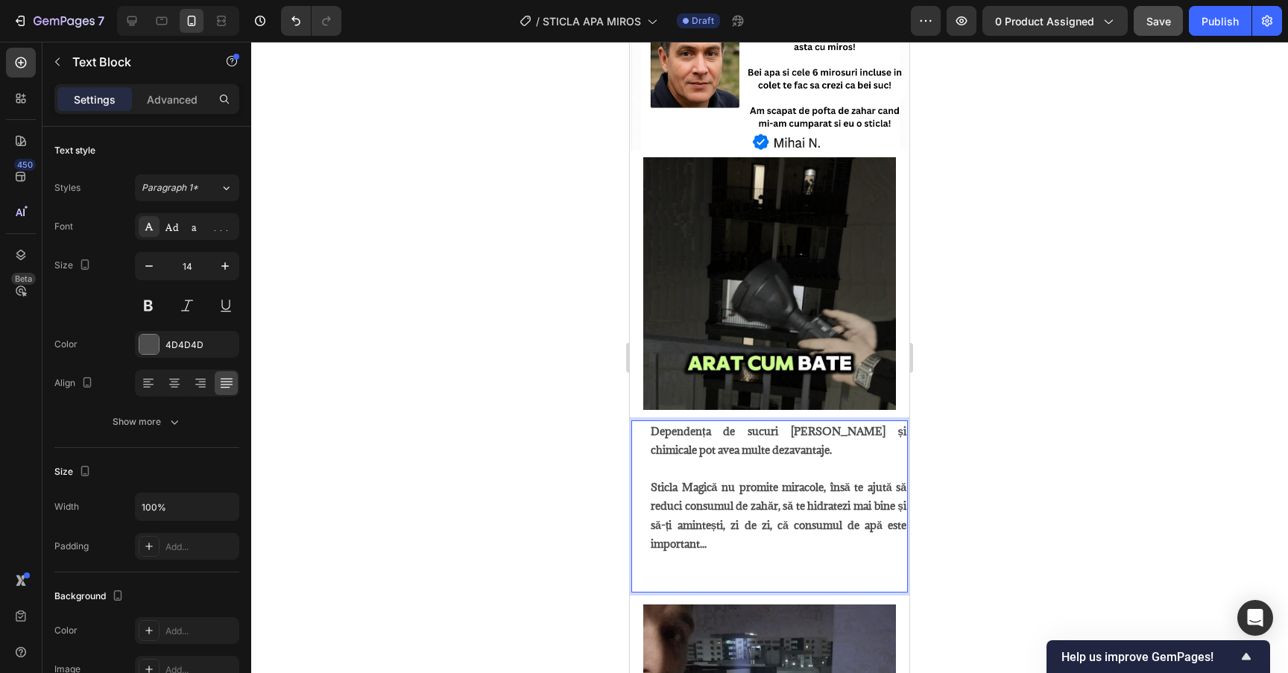
click at [1009, 466] on div at bounding box center [769, 357] width 1037 height 631
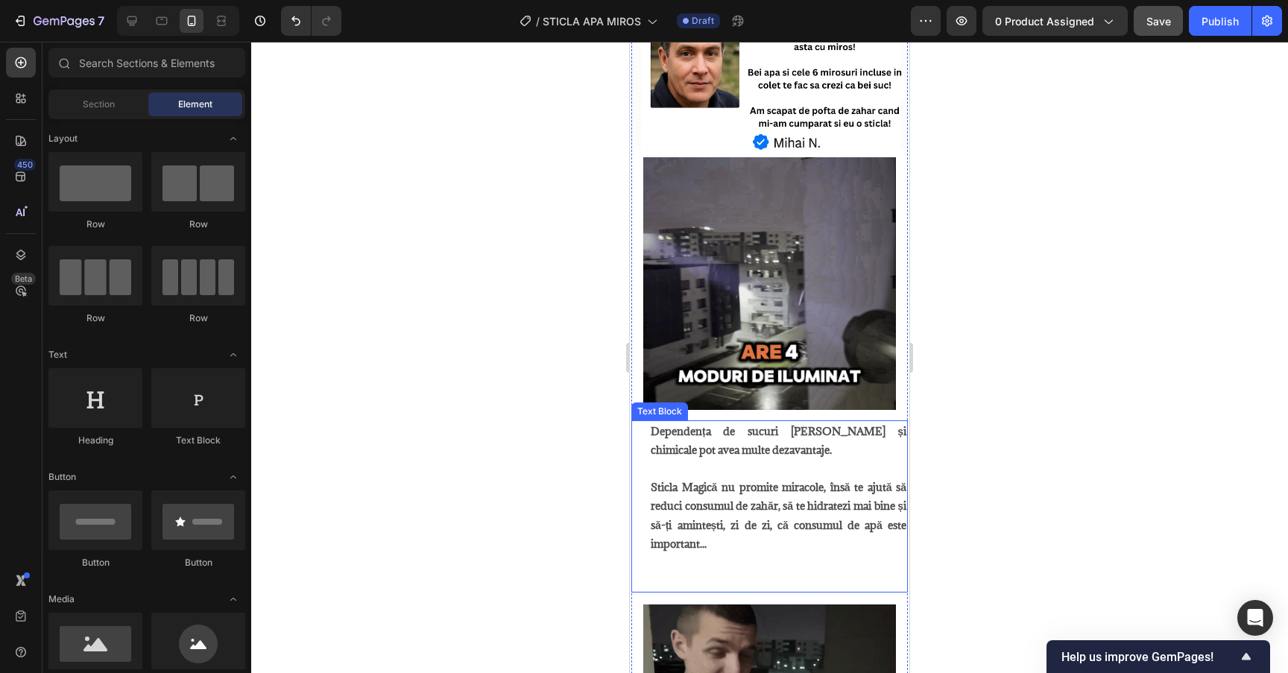
click at [732, 571] on p "Sticla Magică nu promite miracole, însă te ajută să reduci consumul de zahăr, s…" at bounding box center [779, 534] width 256 height 113
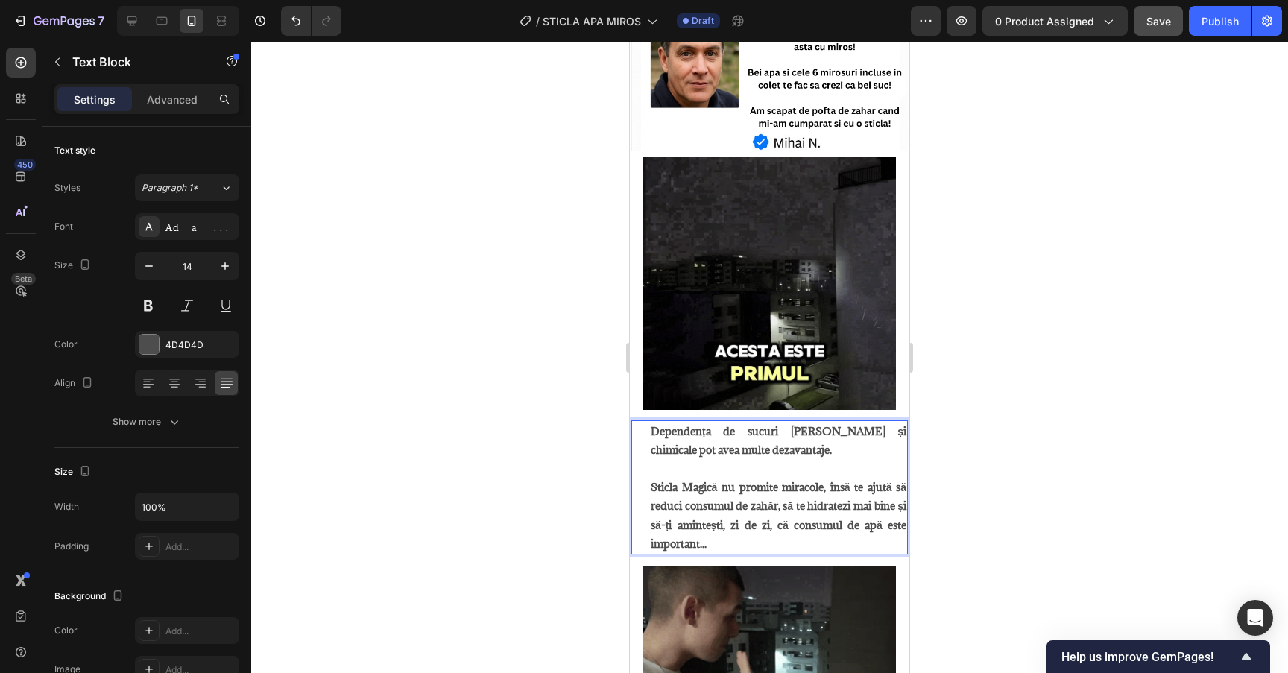
click at [980, 519] on div at bounding box center [769, 357] width 1037 height 631
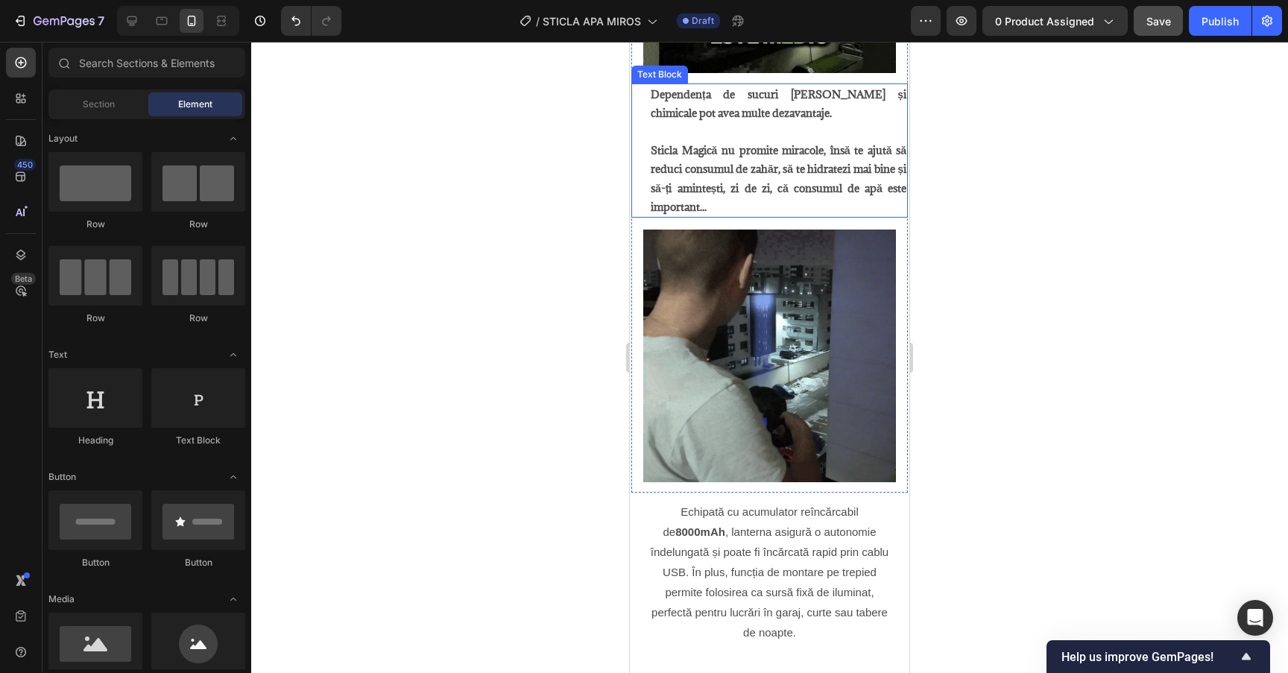
scroll to position [1152, 0]
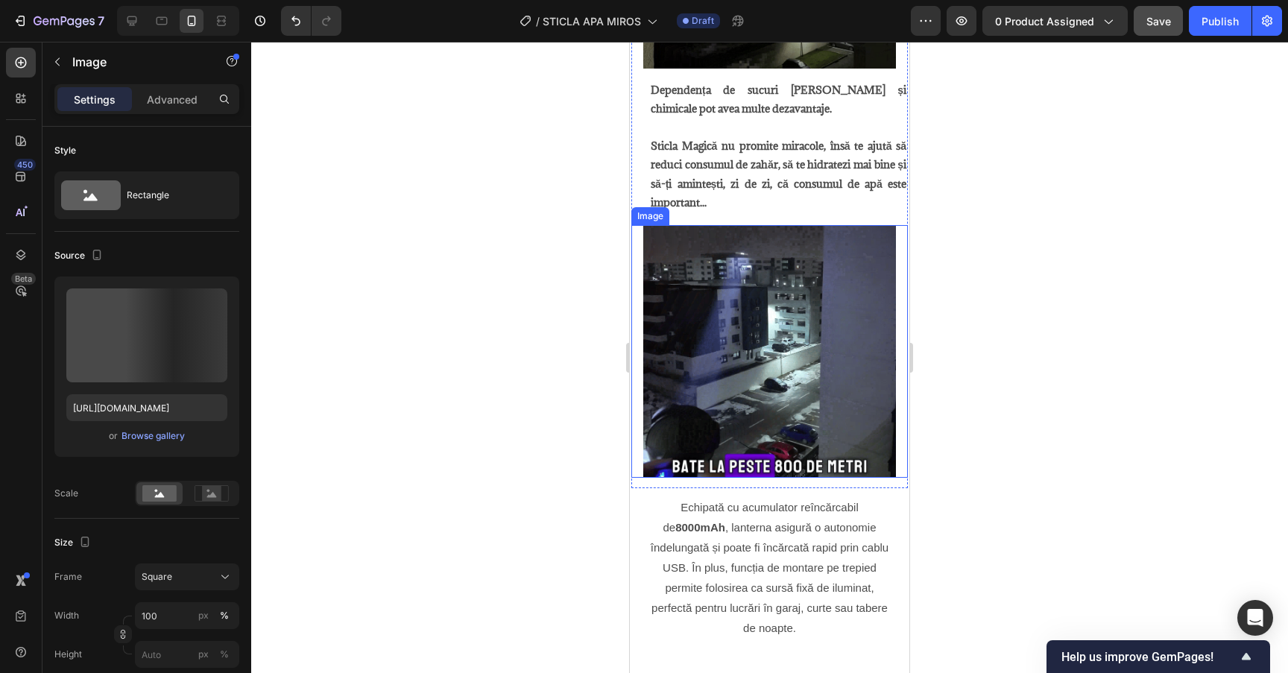
click at [765, 409] on img at bounding box center [769, 351] width 253 height 253
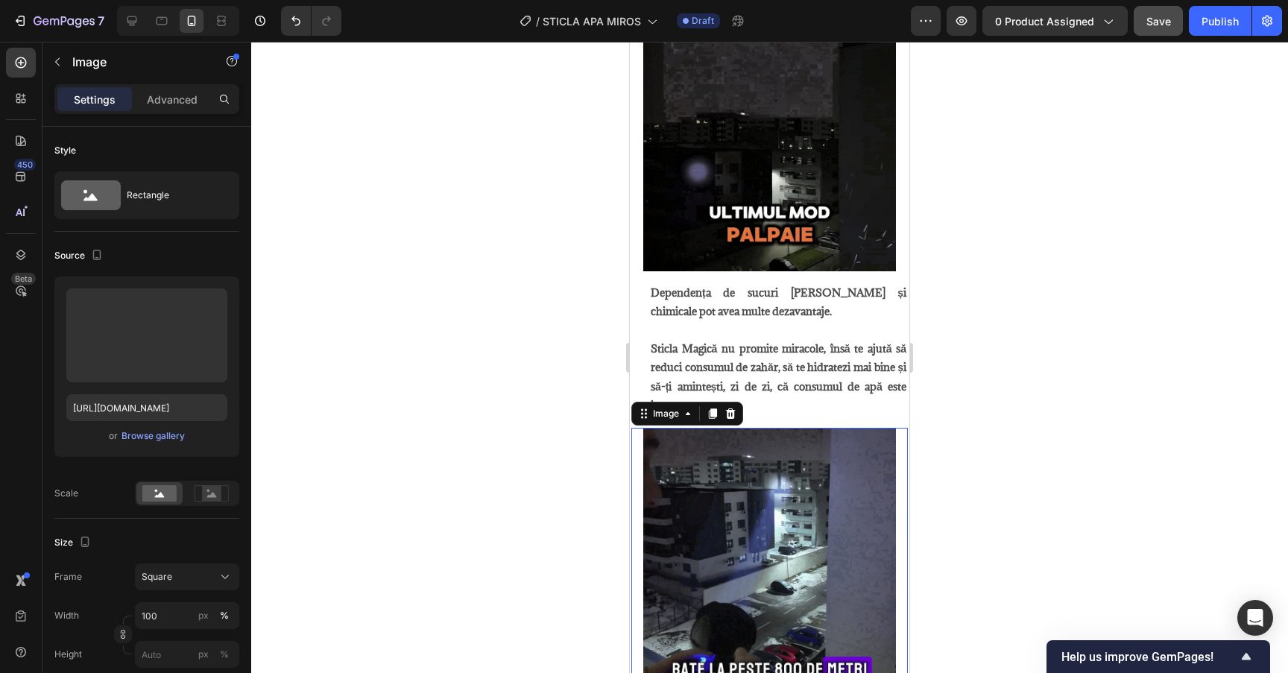
scroll to position [929, 0]
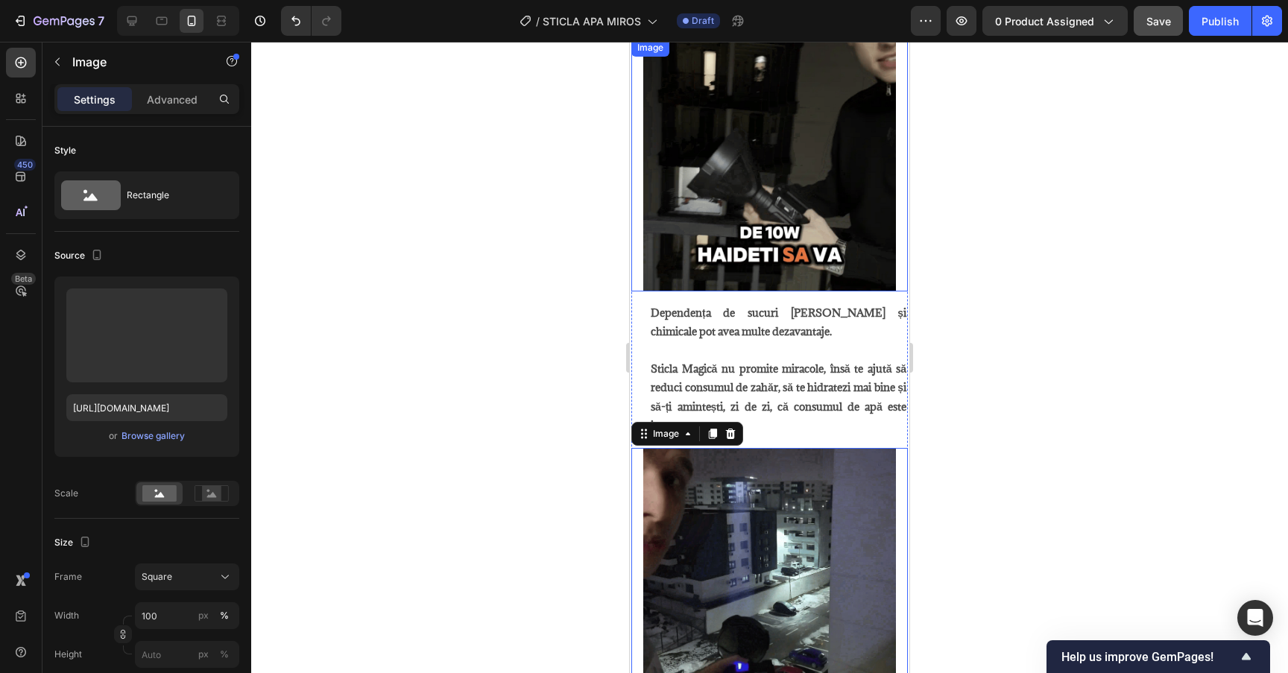
click at [742, 203] on img at bounding box center [769, 165] width 253 height 253
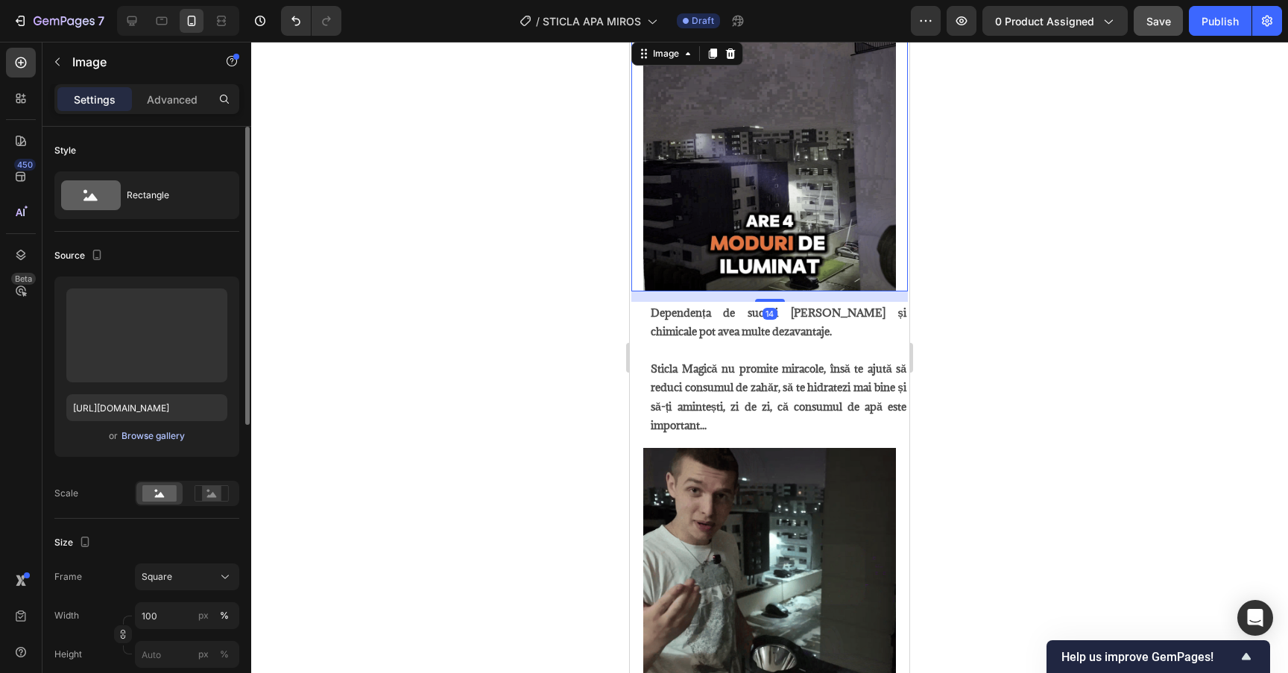
click at [156, 438] on div "Browse gallery" at bounding box center [152, 435] width 63 height 13
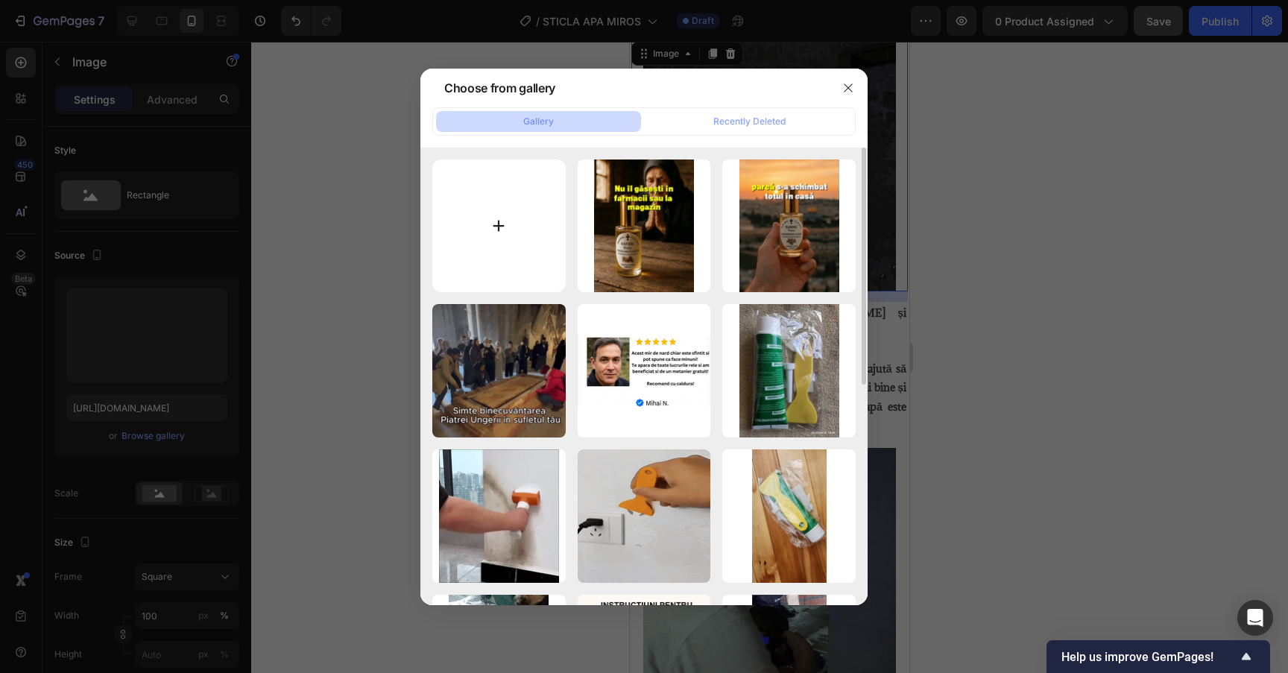
click at [511, 204] on input "file" at bounding box center [498, 226] width 133 height 133
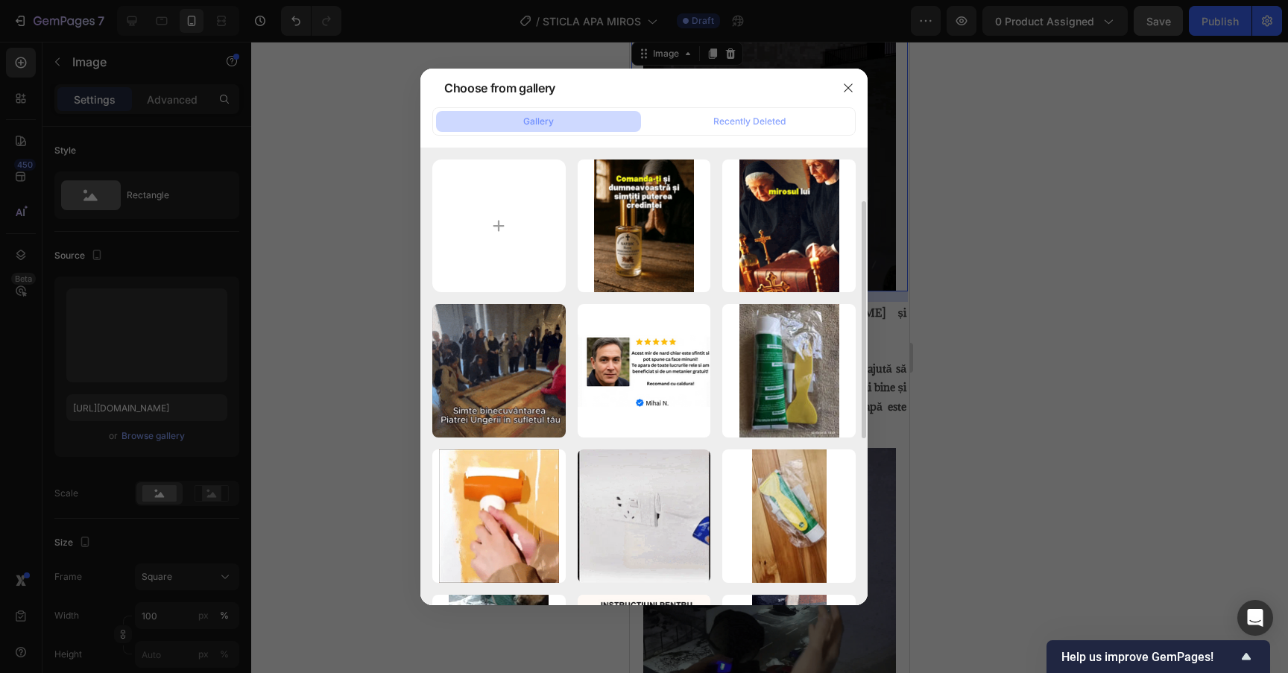
scroll to position [37, 0]
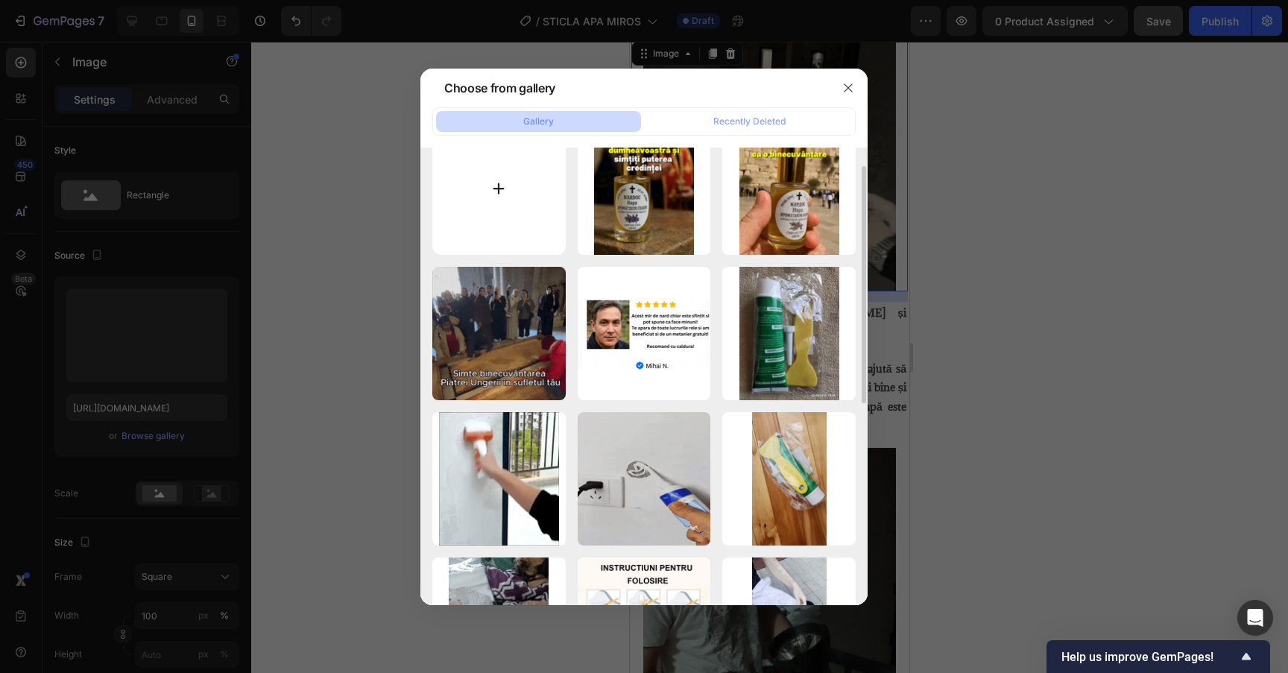
click at [506, 219] on input "file" at bounding box center [498, 188] width 133 height 133
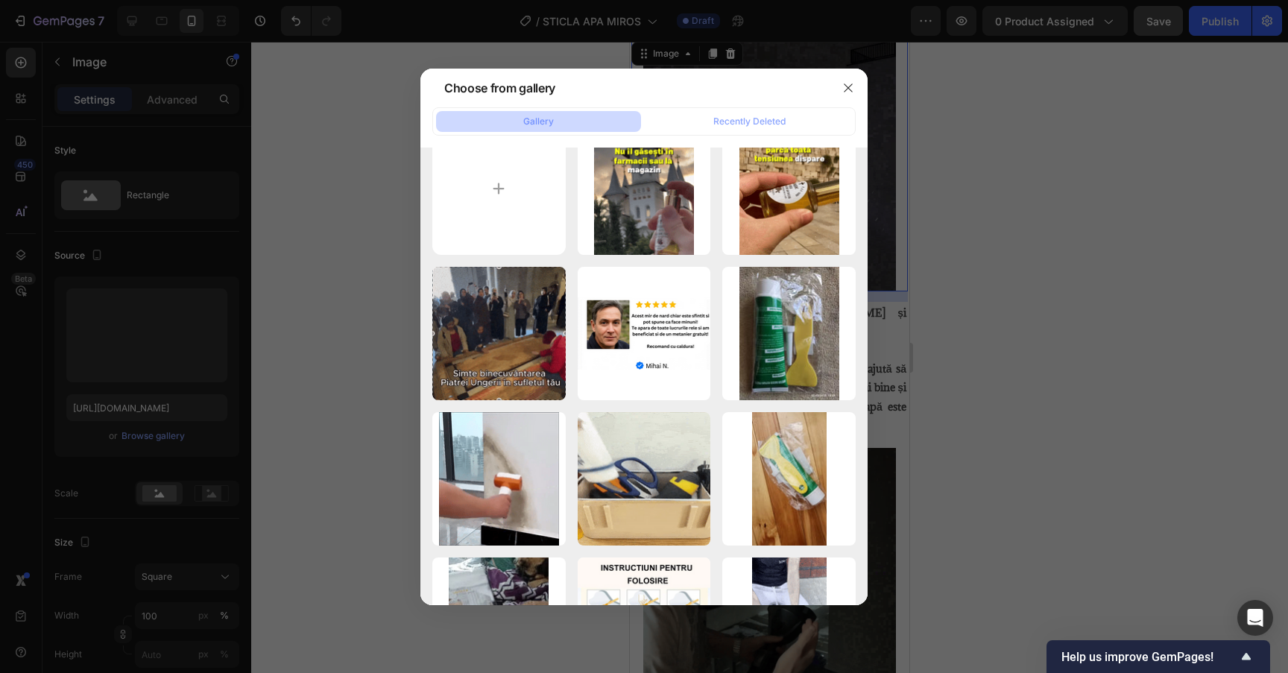
click at [1069, 449] on div at bounding box center [644, 336] width 1288 height 673
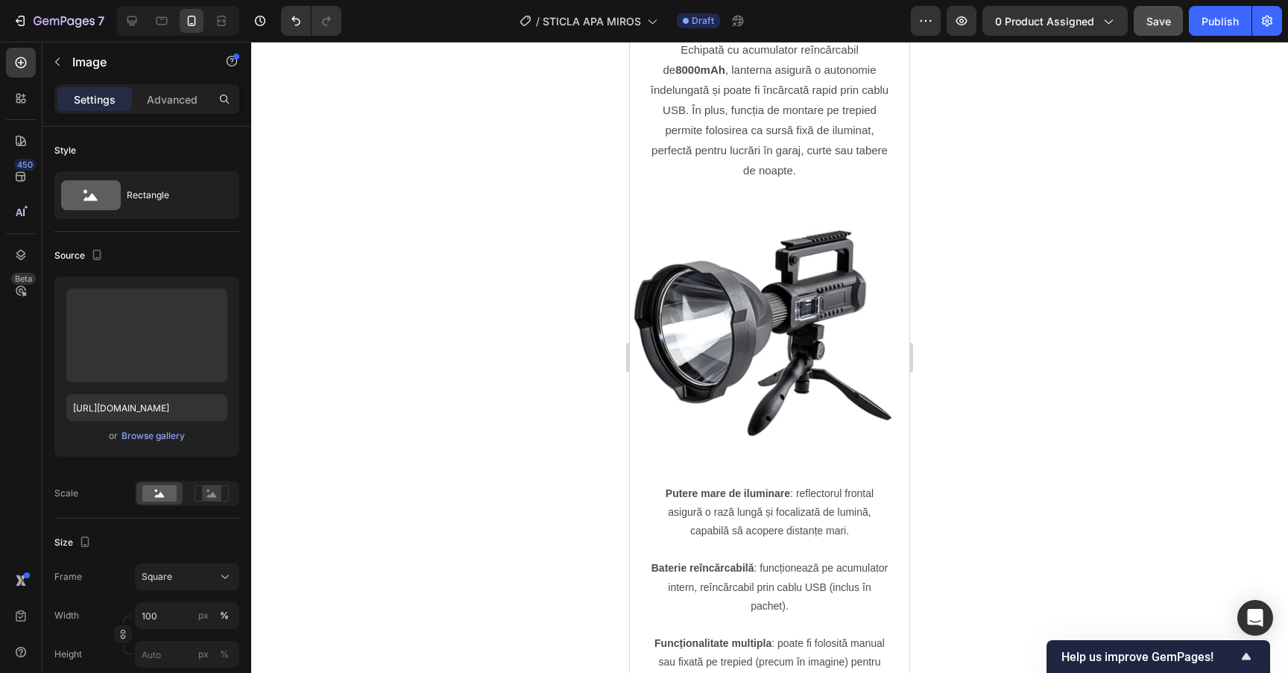
scroll to position [1632, 0]
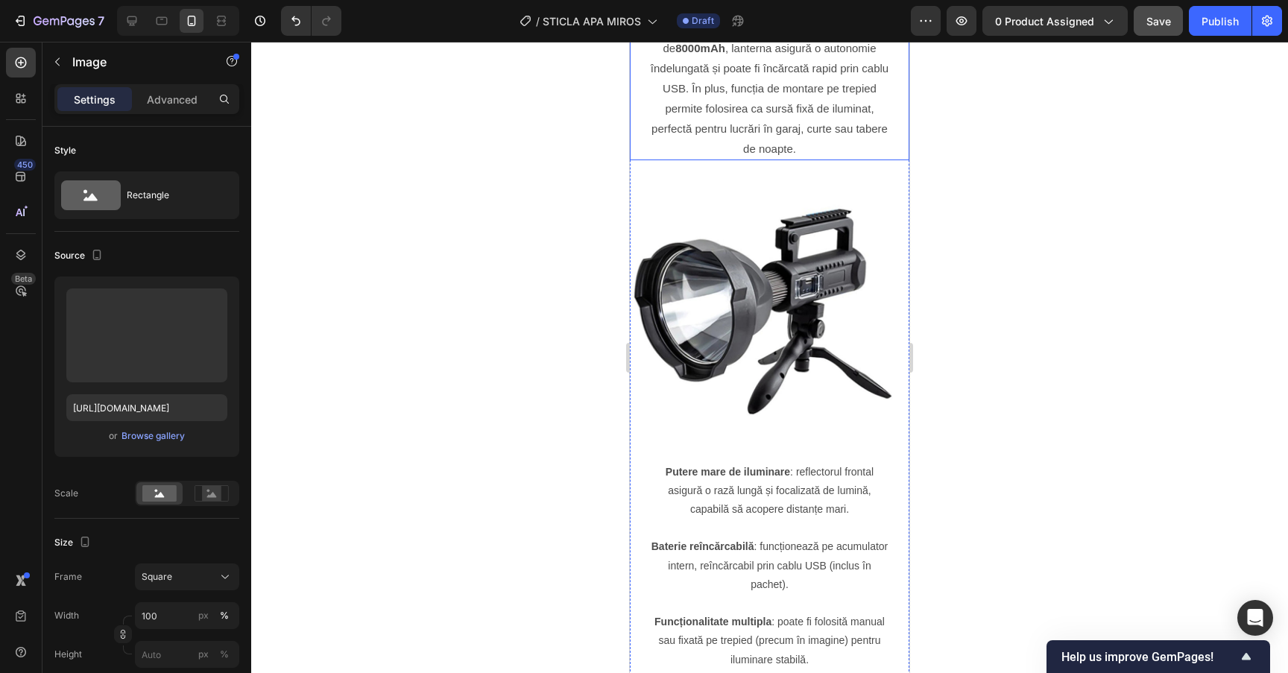
click at [794, 143] on p "Echipată cu acumulator reîncărcabil de 8000mAh , lanterna asigură o autonomie î…" at bounding box center [769, 88] width 241 height 141
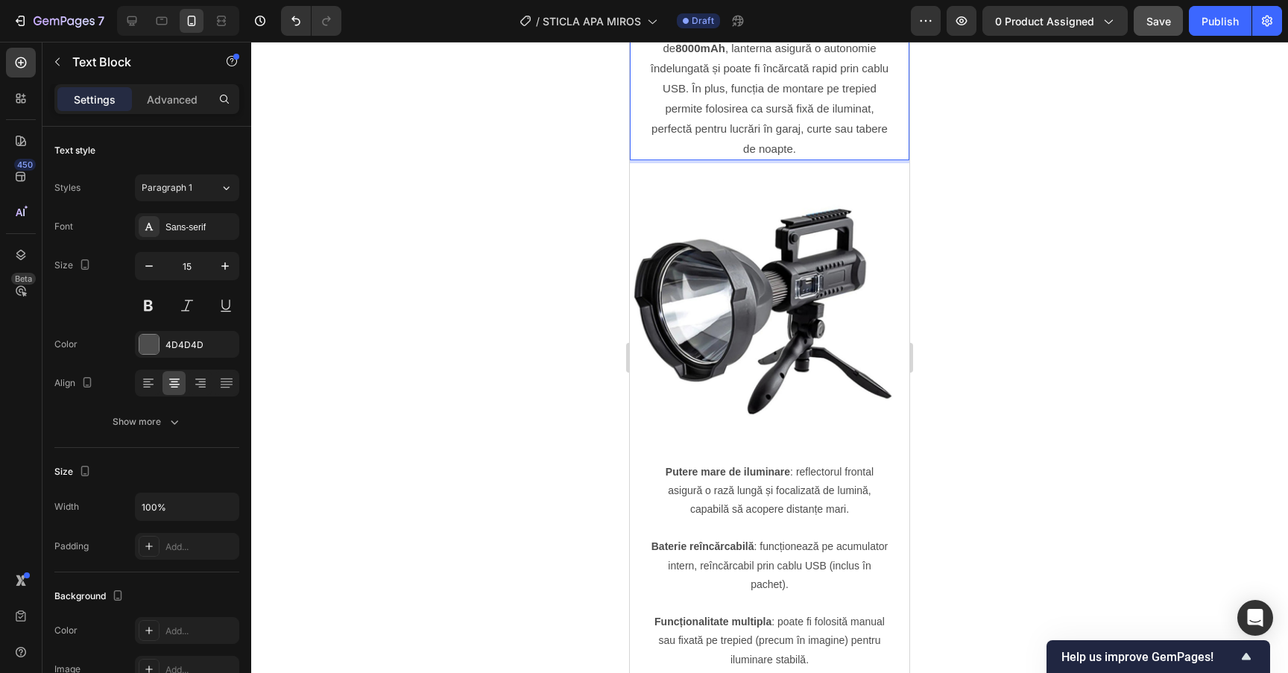
click at [811, 143] on p "Echipată cu acumulator reîncărcabil de 8000mAh , lanterna asigură o autonomie î…" at bounding box center [769, 88] width 241 height 141
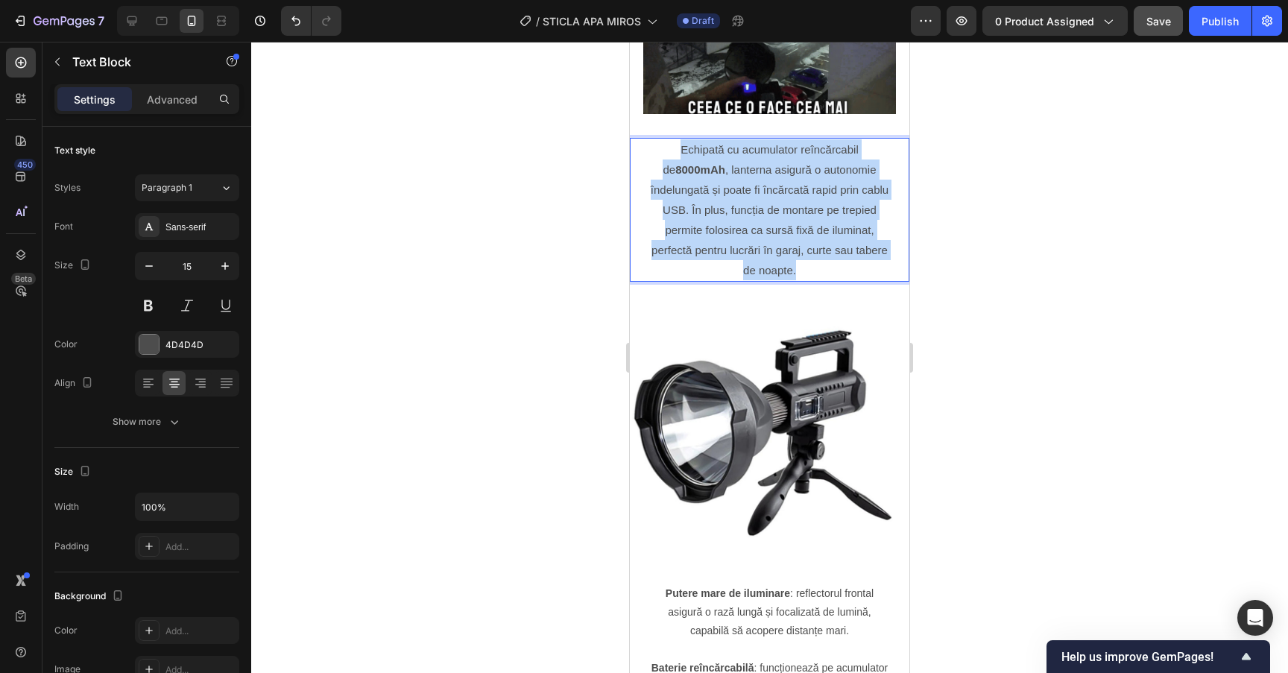
scroll to position [1380, 0]
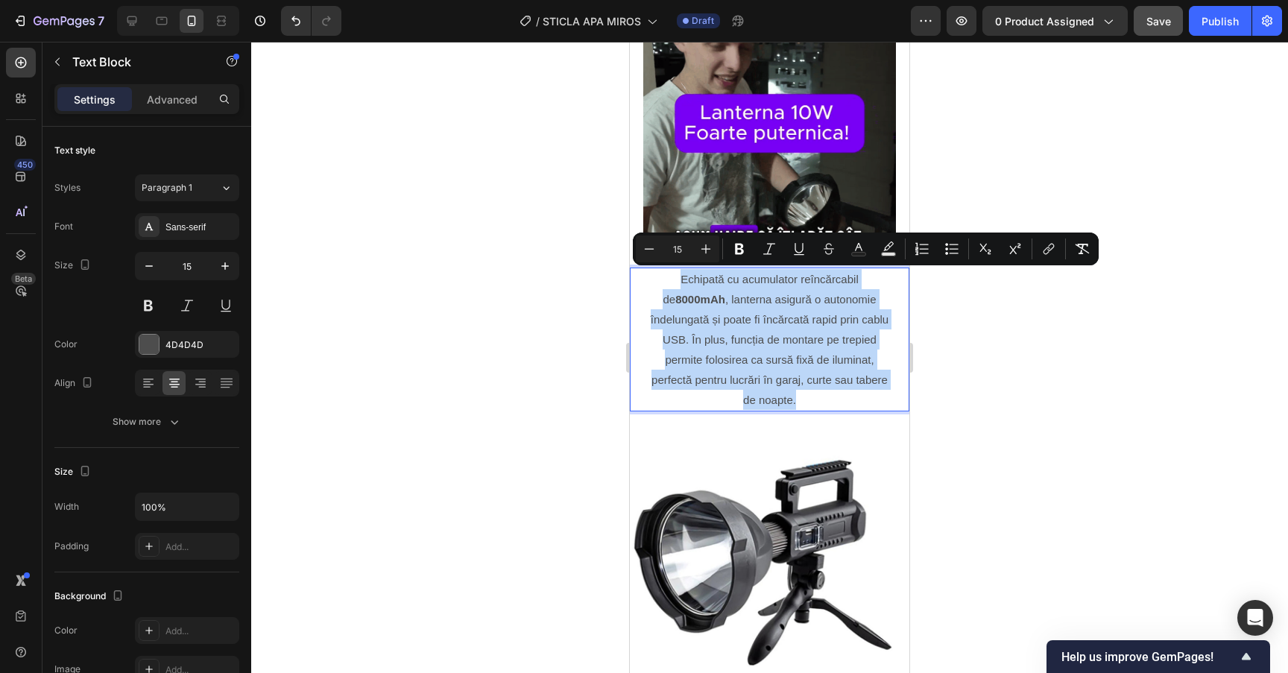
drag, startPoint x: 822, startPoint y: 143, endPoint x: 672, endPoint y: 282, distance: 204.1
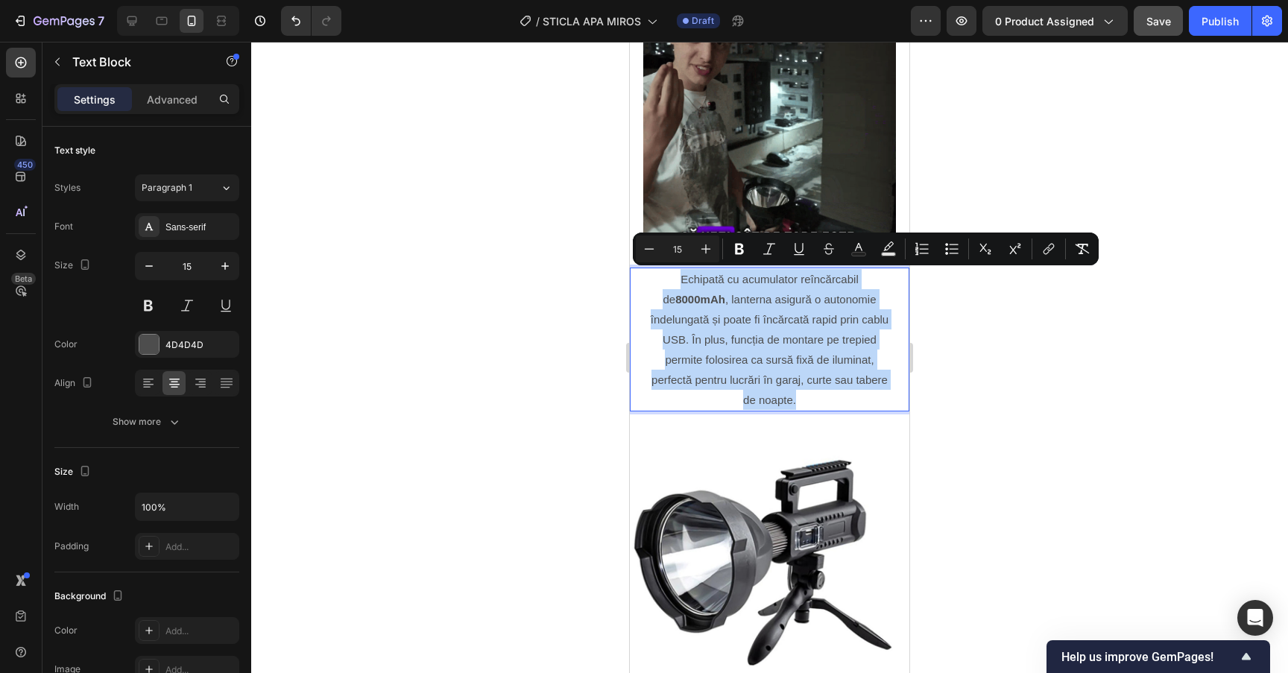
click at [672, 282] on p "Echipată cu acumulator reîncărcabil de 8000mAh , lanterna asigură o autonomie î…" at bounding box center [769, 339] width 241 height 141
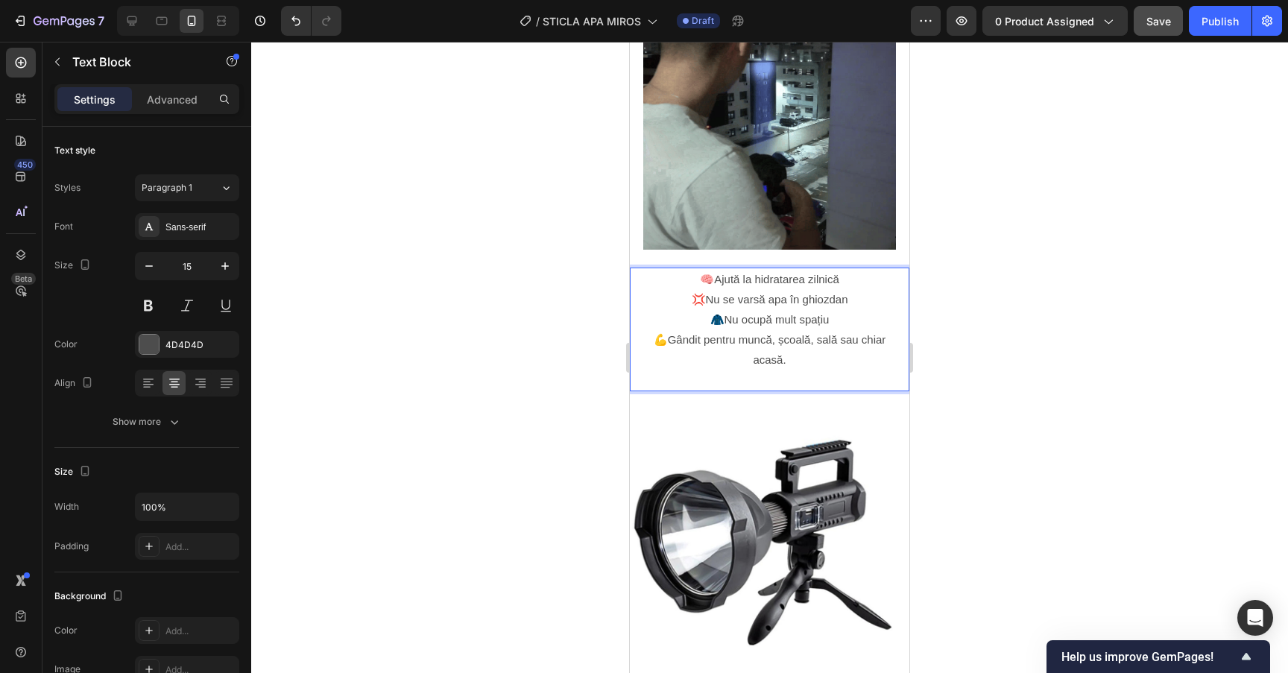
click at [809, 361] on p "🧠Ajută la hidratarea zilnică 💢Nu se varsă apa în ghiozdan 🧥Nu ocupă mult spațiu…" at bounding box center [769, 329] width 241 height 121
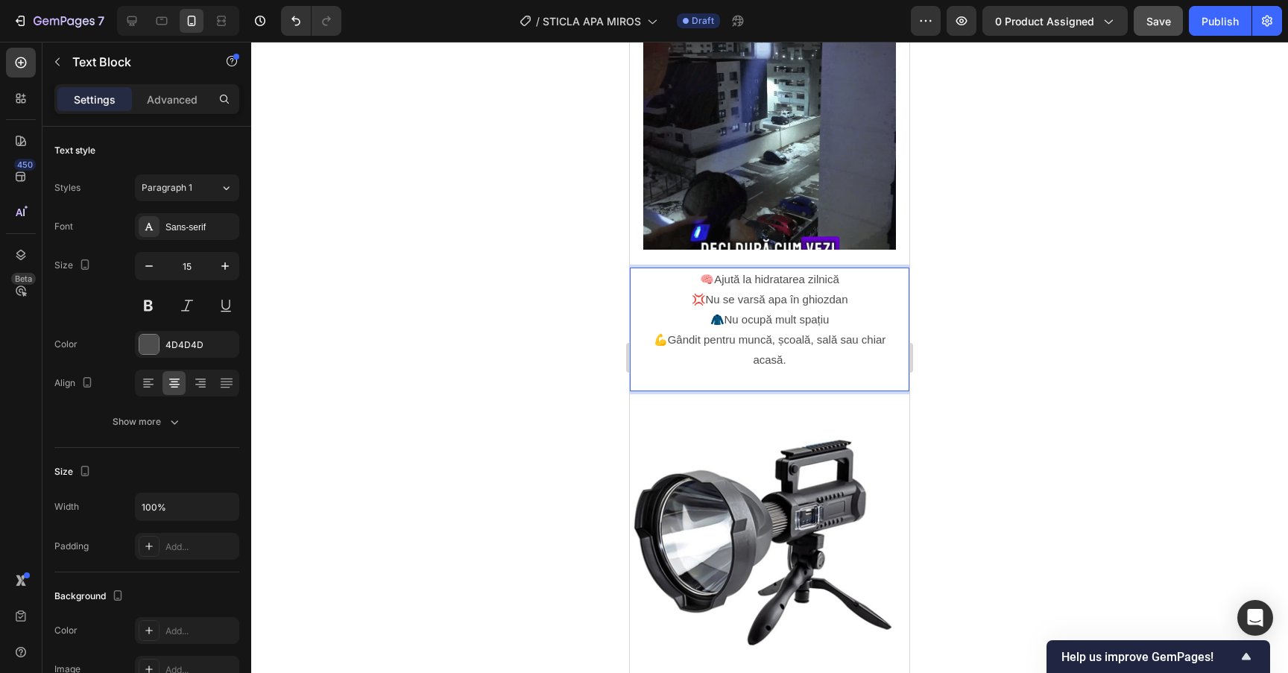
click at [807, 373] on p "🧠Ajută la hidratarea zilnică 💢Nu se varsă apa în ghiozdan 🧥Nu ocupă mult spațiu…" at bounding box center [769, 329] width 241 height 121
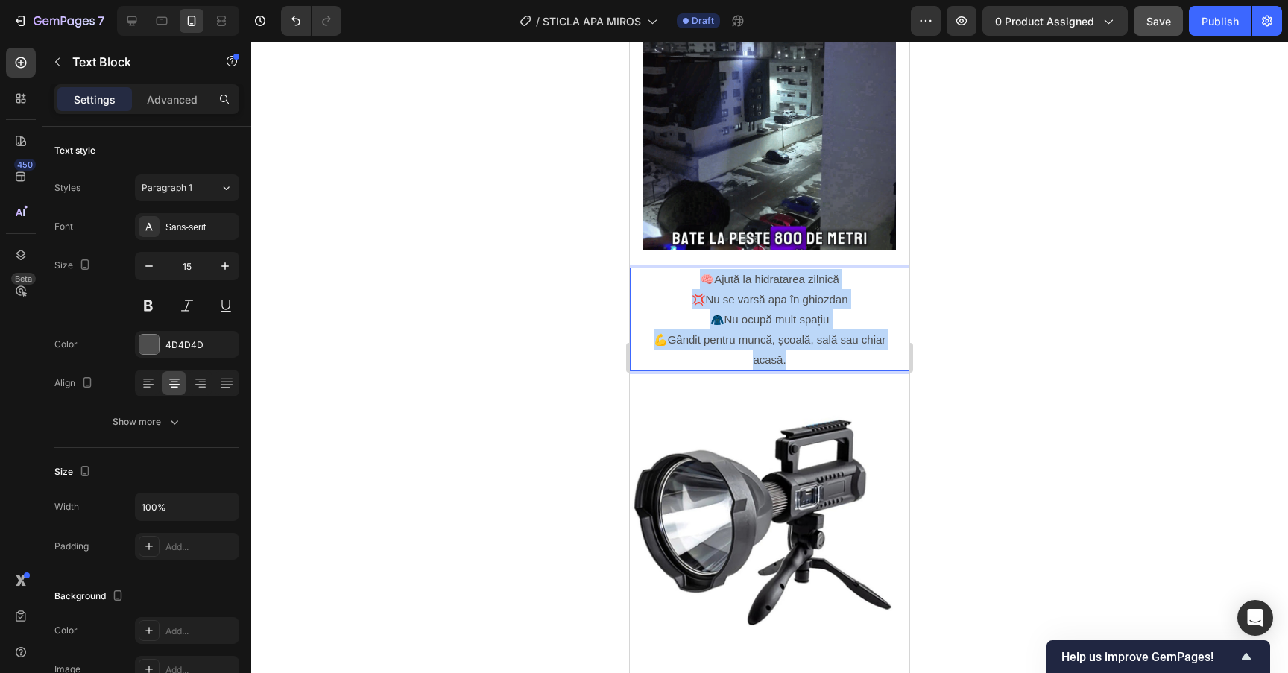
drag, startPoint x: 821, startPoint y: 360, endPoint x: 686, endPoint y: 278, distance: 157.9
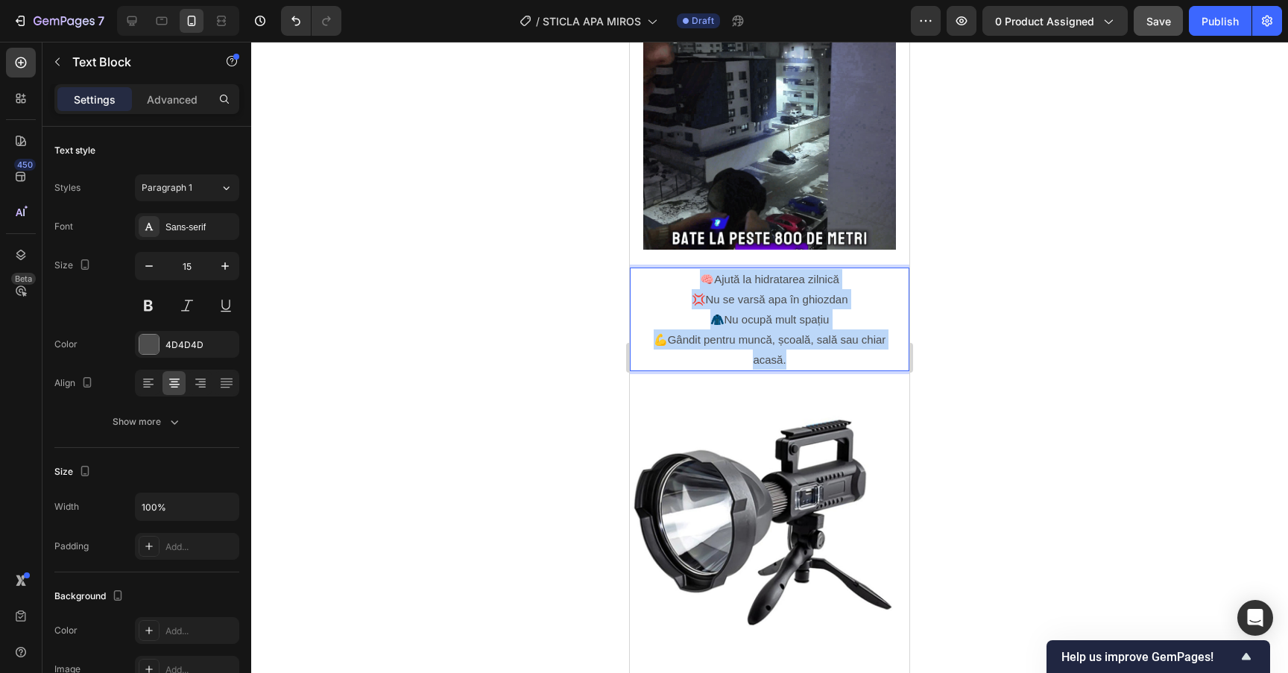
click at [686, 278] on p "🧠Ajută la hidratarea zilnică 💢Nu se varsă apa în ghiozdan 🧥Nu ocupă mult spațiu…" at bounding box center [769, 319] width 241 height 101
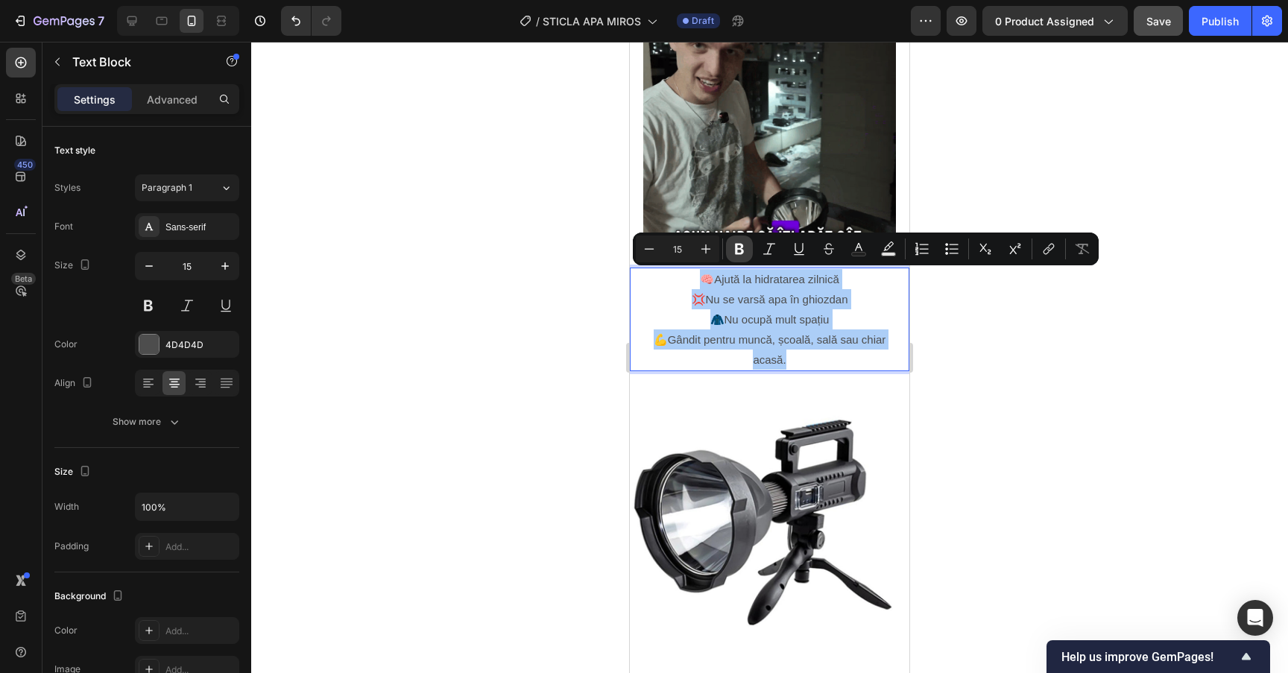
click at [736, 240] on button "Bold" at bounding box center [739, 249] width 27 height 27
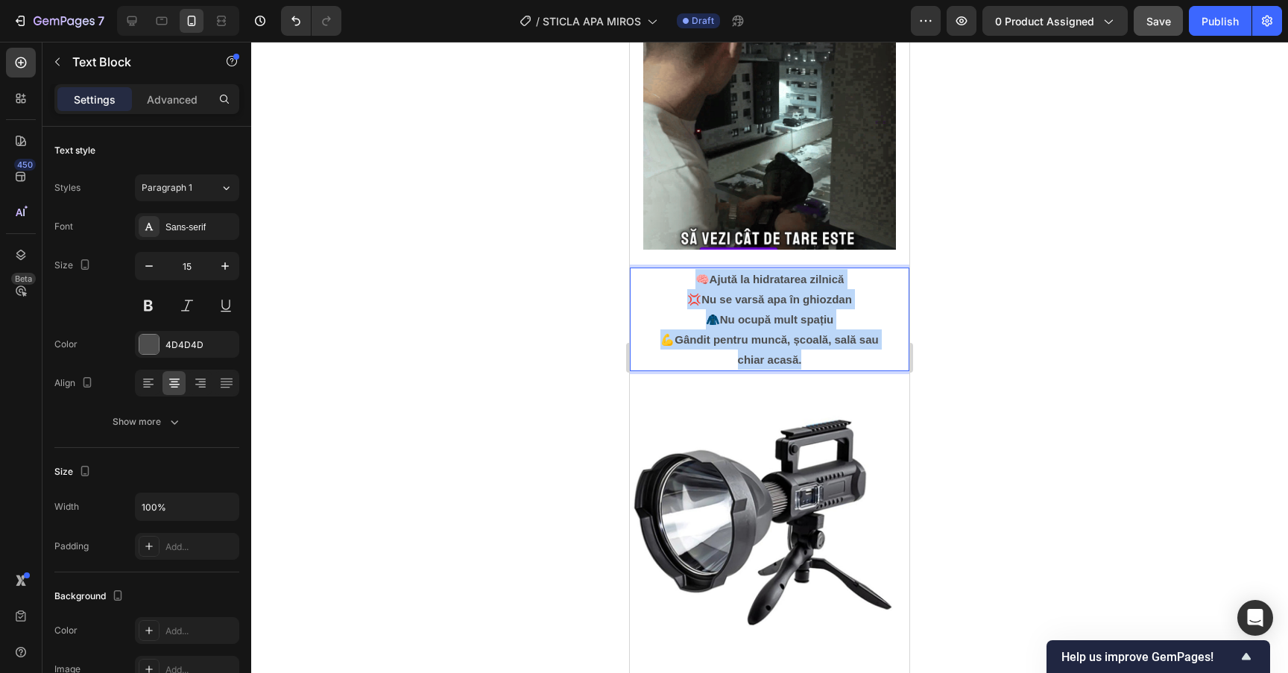
drag, startPoint x: 690, startPoint y: 271, endPoint x: 827, endPoint y: 350, distance: 158.7
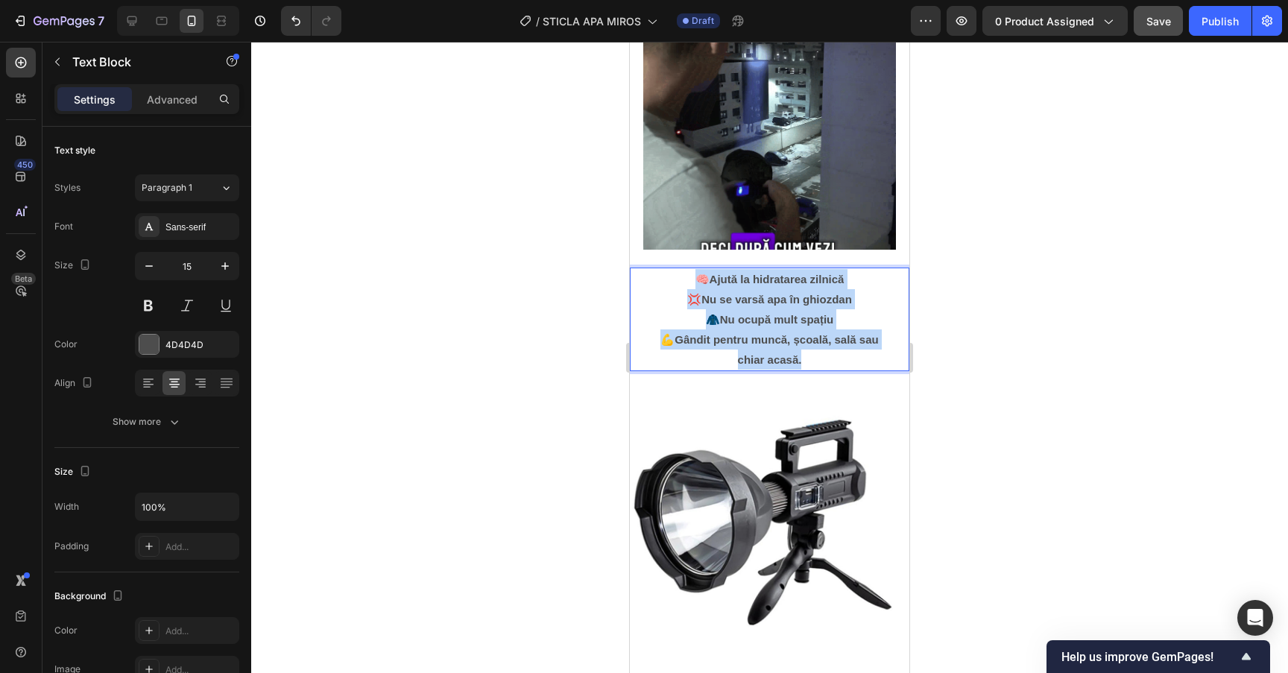
click at [827, 350] on p "🧠Ajută la hidratarea zilnică 💢Nu se varsă apa în ghiozdan 🧥Nu ocupă mult spațiu…" at bounding box center [769, 319] width 241 height 101
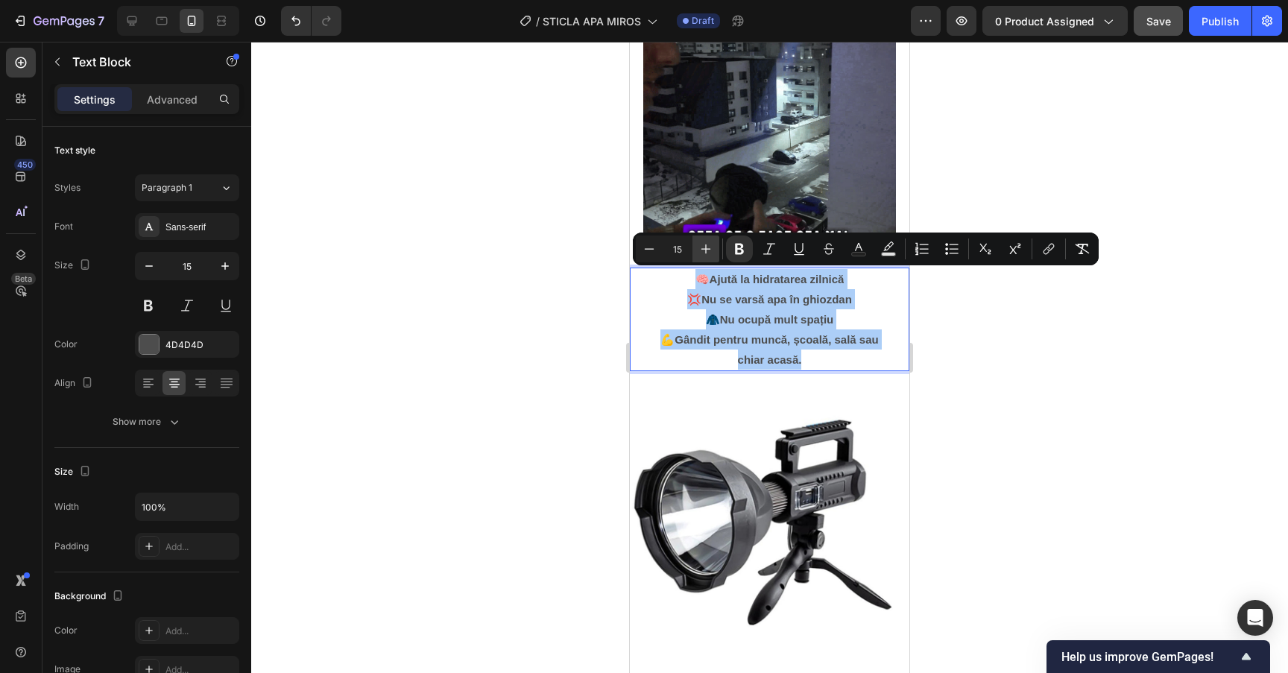
click at [709, 249] on icon "Editor contextual toolbar" at bounding box center [706, 249] width 10 height 10
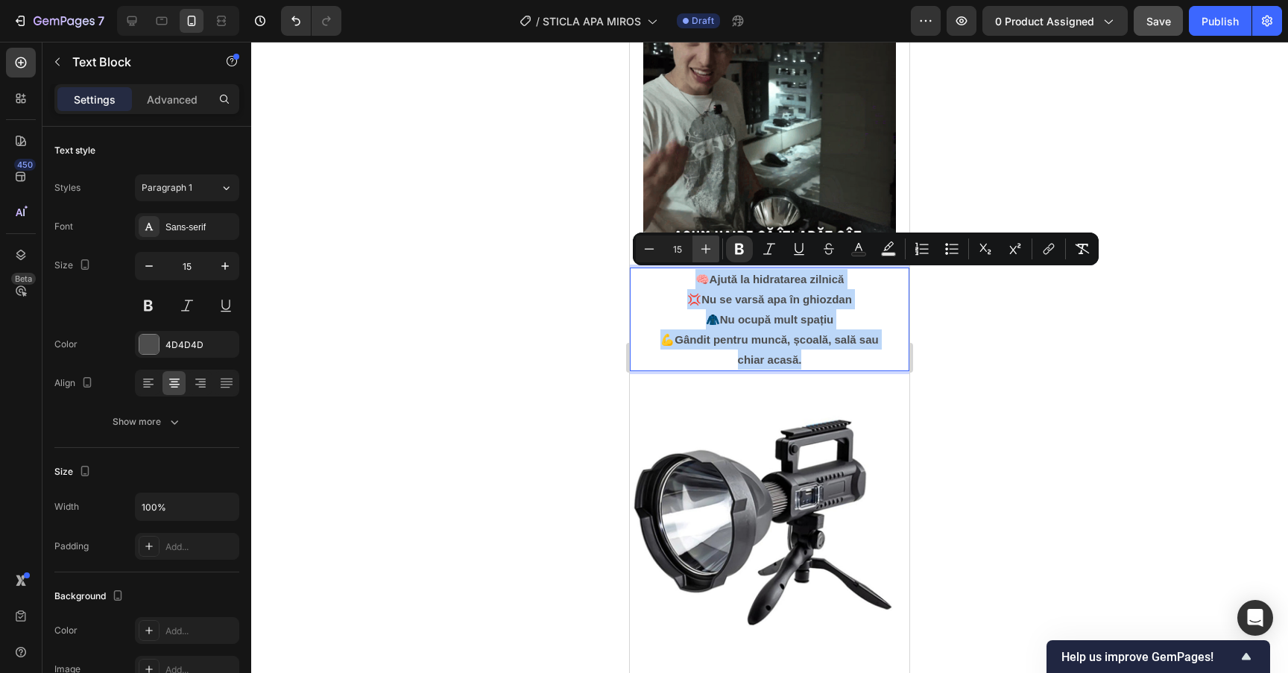
type input "16"
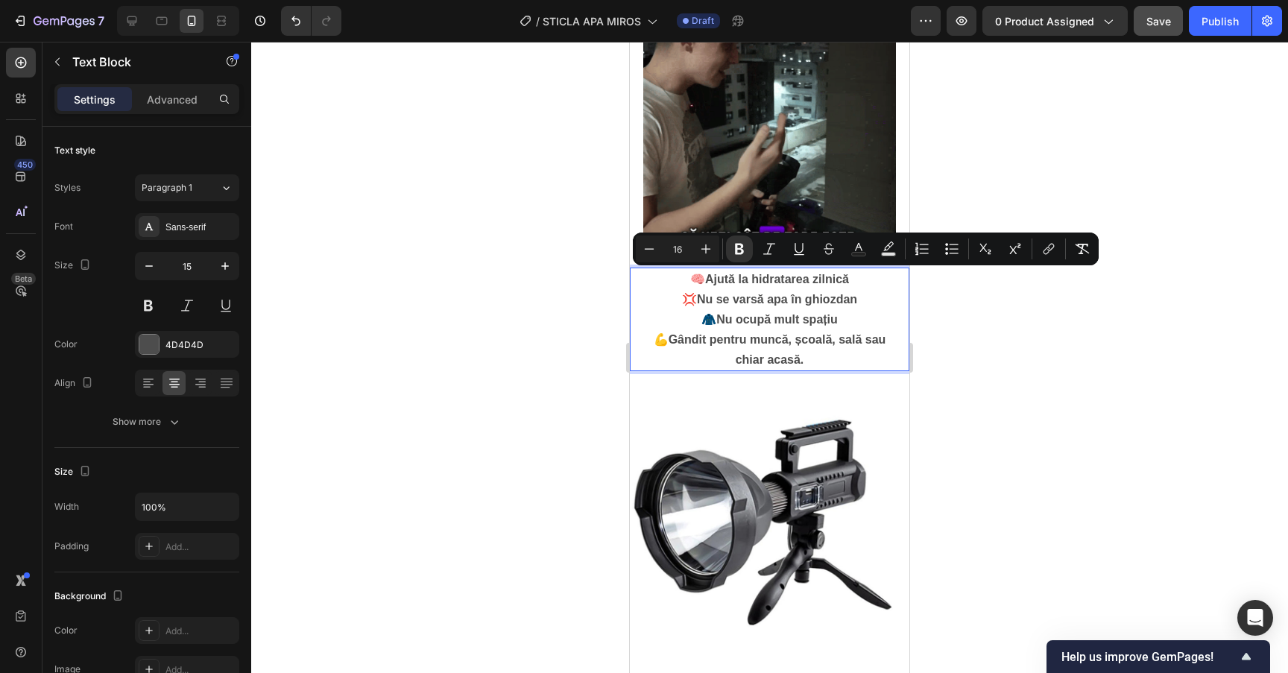
click at [1058, 153] on div at bounding box center [769, 357] width 1037 height 631
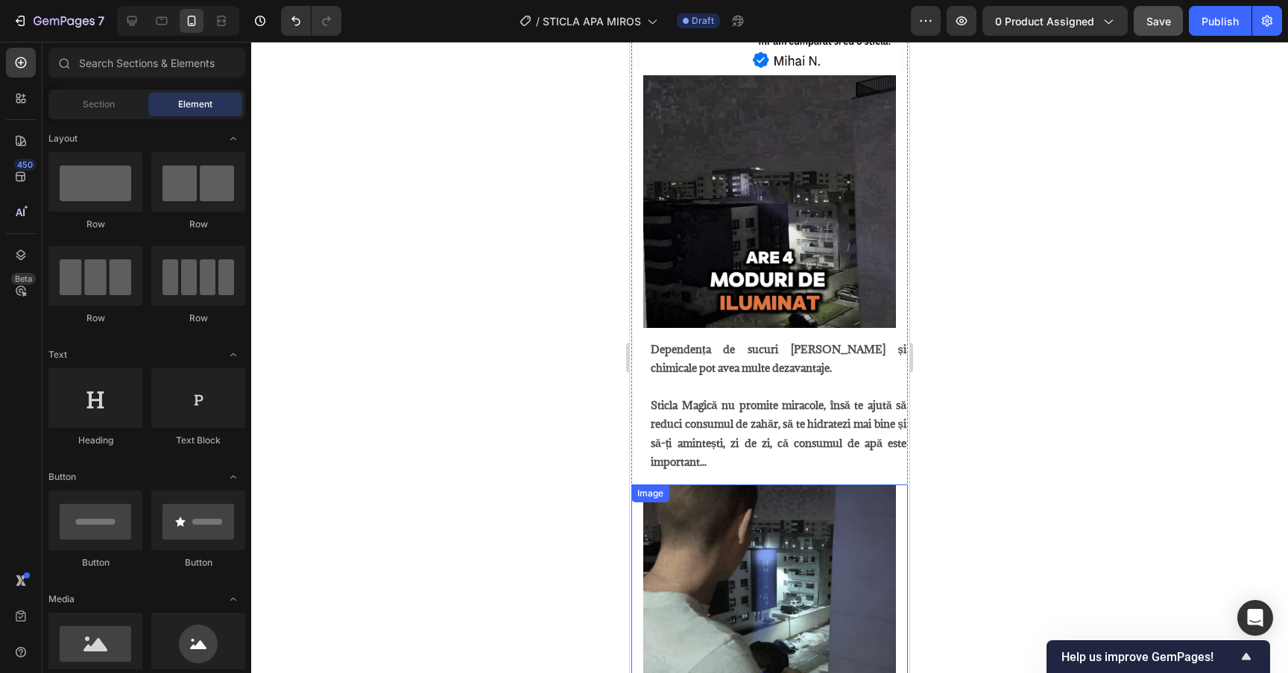
scroll to position [887, 0]
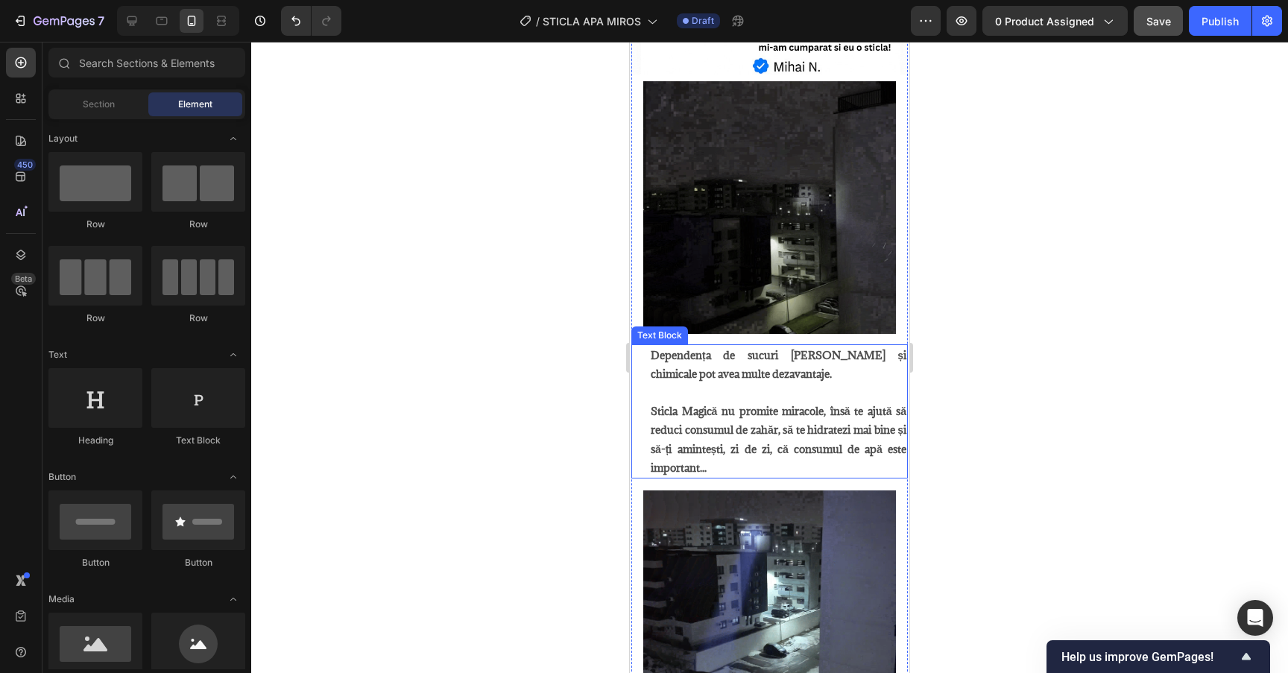
click at [731, 456] on p "Sticla Magică nu promite miracole, însă te ajută să reduci consumul de zahăr, s…" at bounding box center [779, 439] width 256 height 75
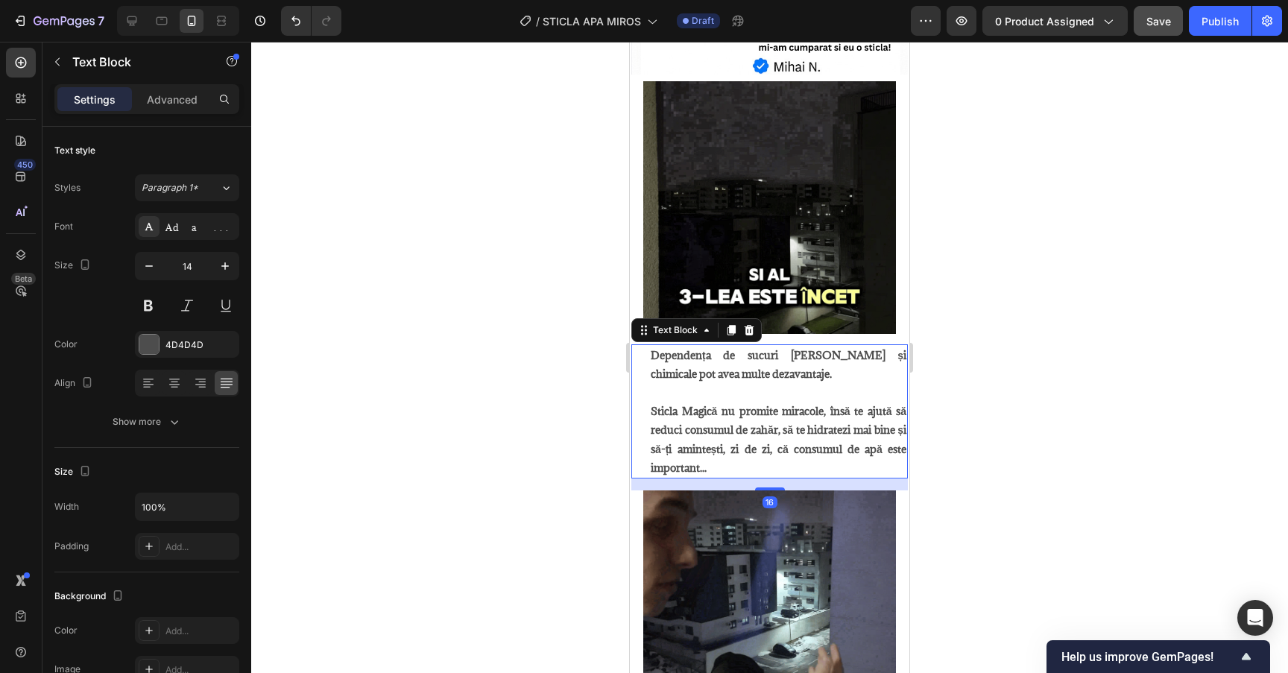
click at [736, 464] on p "Sticla Magică nu promite miracole, însă te ajută să reduci consumul de zahăr, s…" at bounding box center [779, 439] width 256 height 75
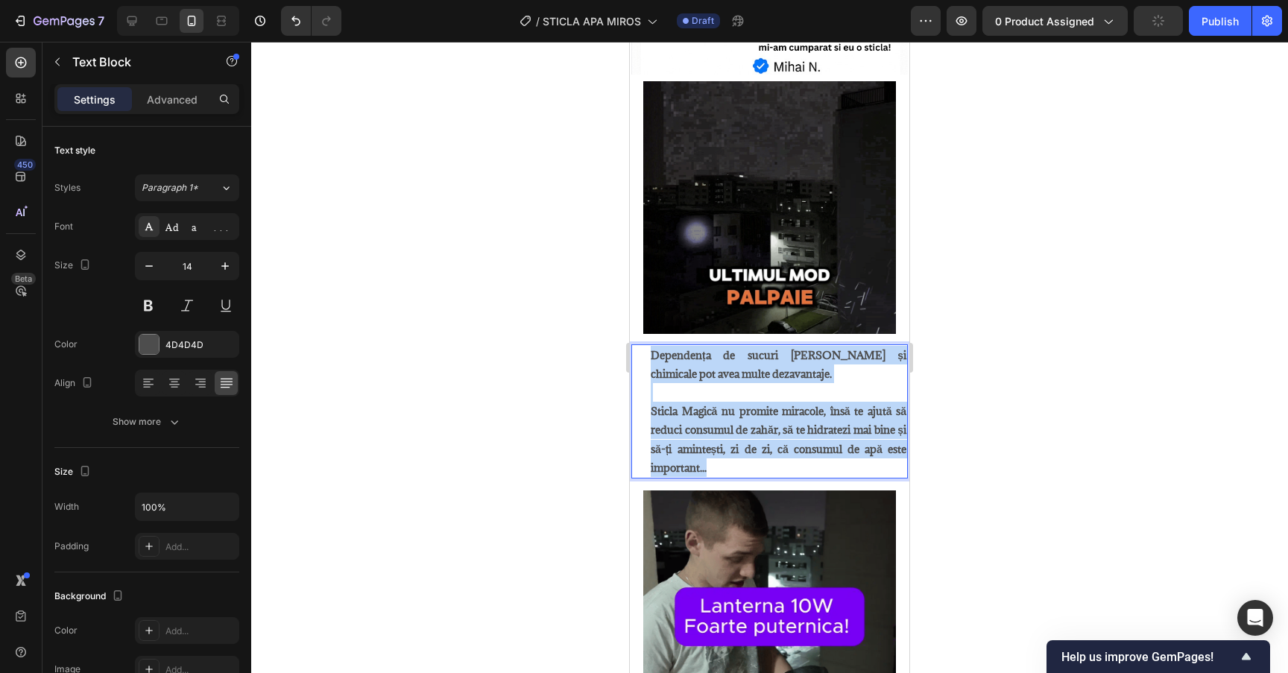
drag, startPoint x: 751, startPoint y: 464, endPoint x: 651, endPoint y: 352, distance: 151.0
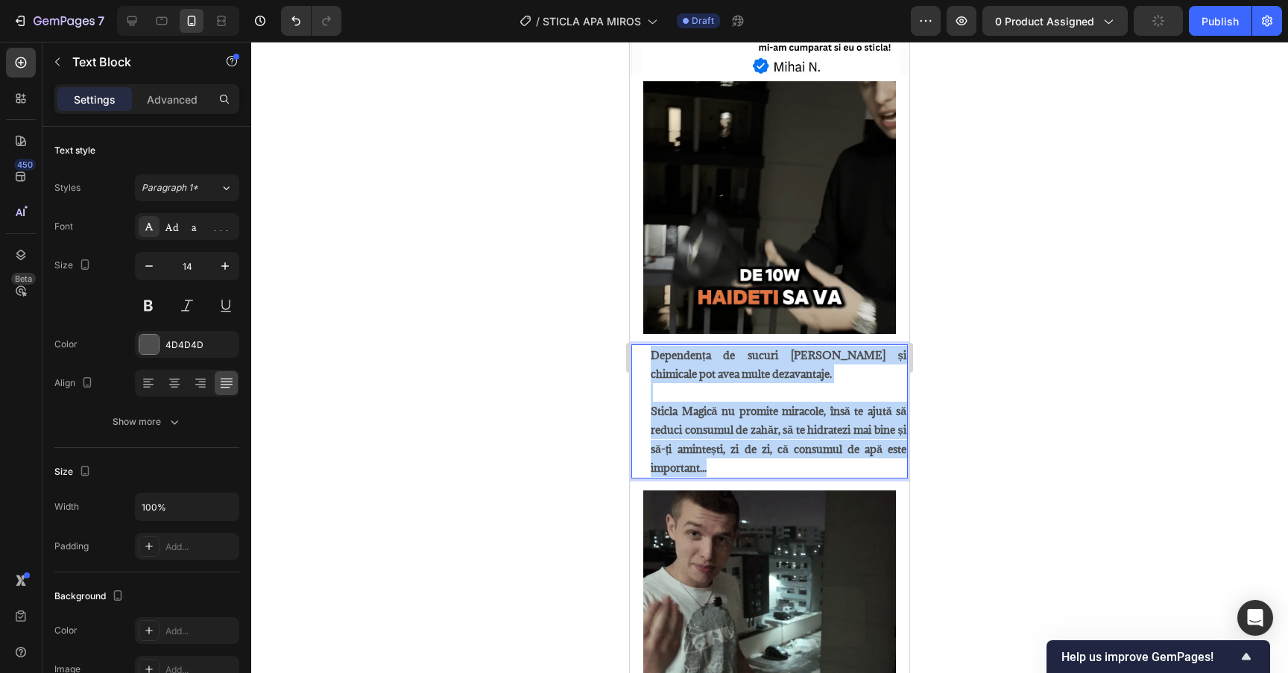
click at [651, 352] on div "Dependența de sucuri [PERSON_NAME] și chimicale pot avea multe dezavantaje. Sti…" at bounding box center [778, 411] width 259 height 134
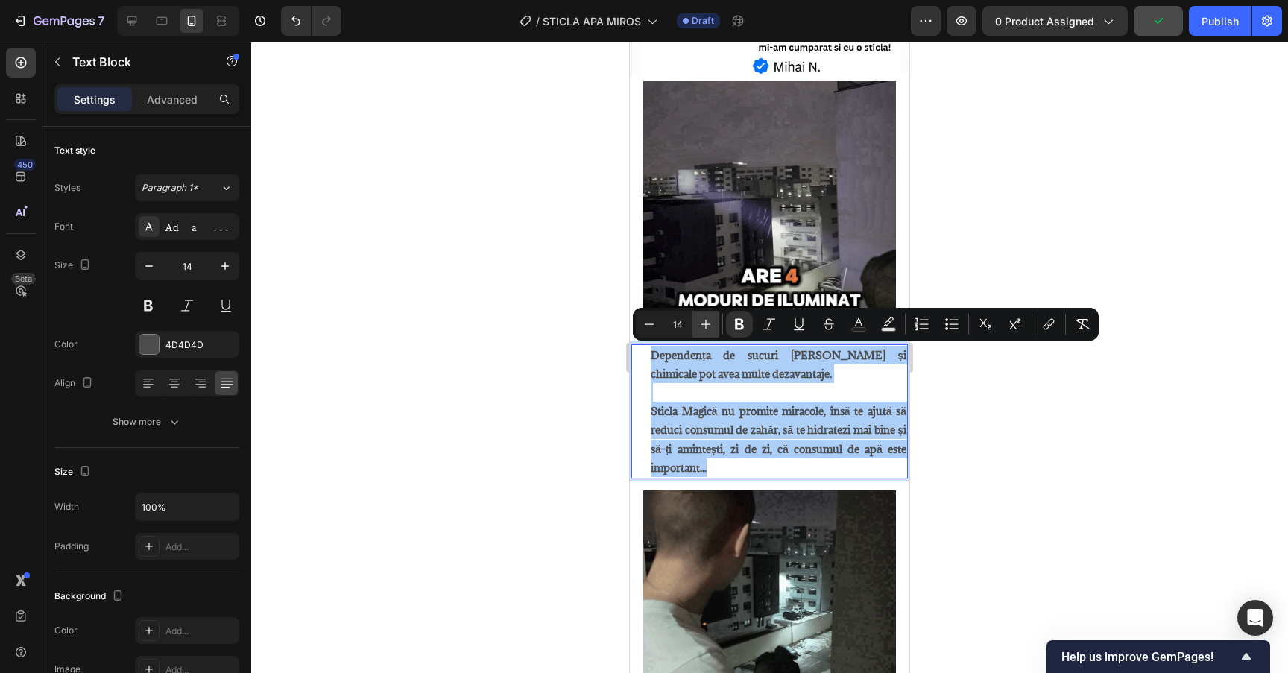
click at [718, 323] on button "Plus" at bounding box center [705, 324] width 27 height 27
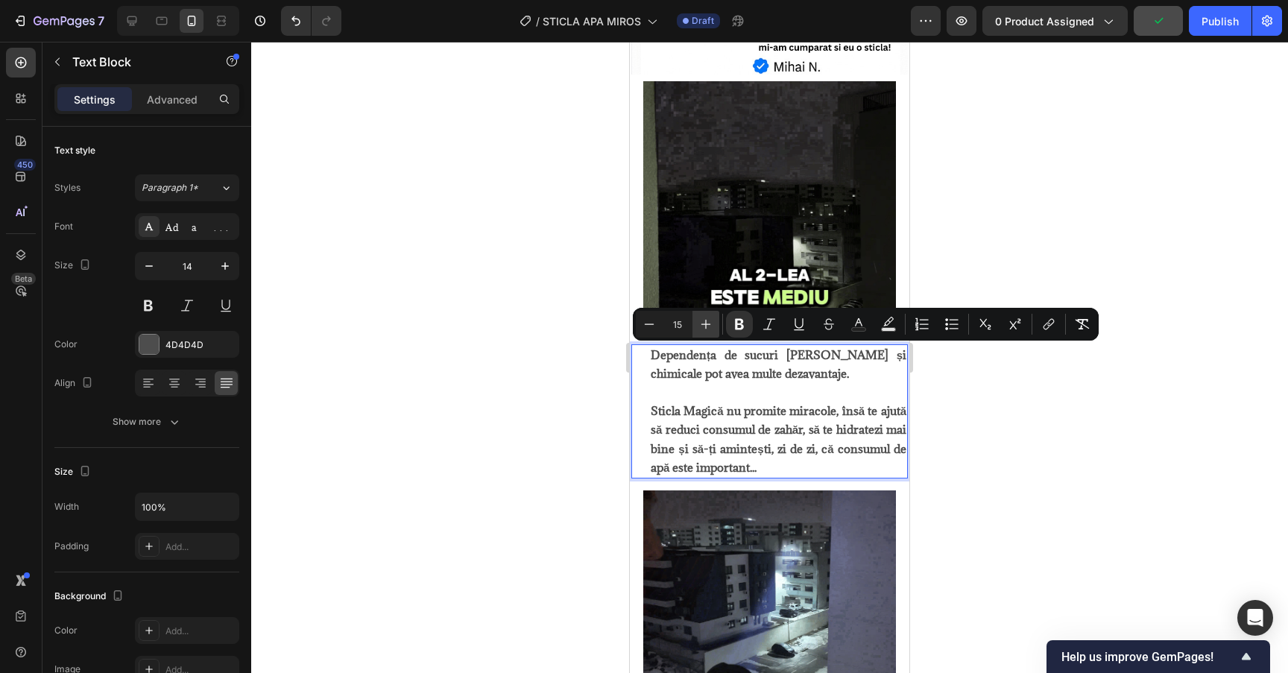
click at [716, 323] on button "Plus" at bounding box center [705, 324] width 27 height 27
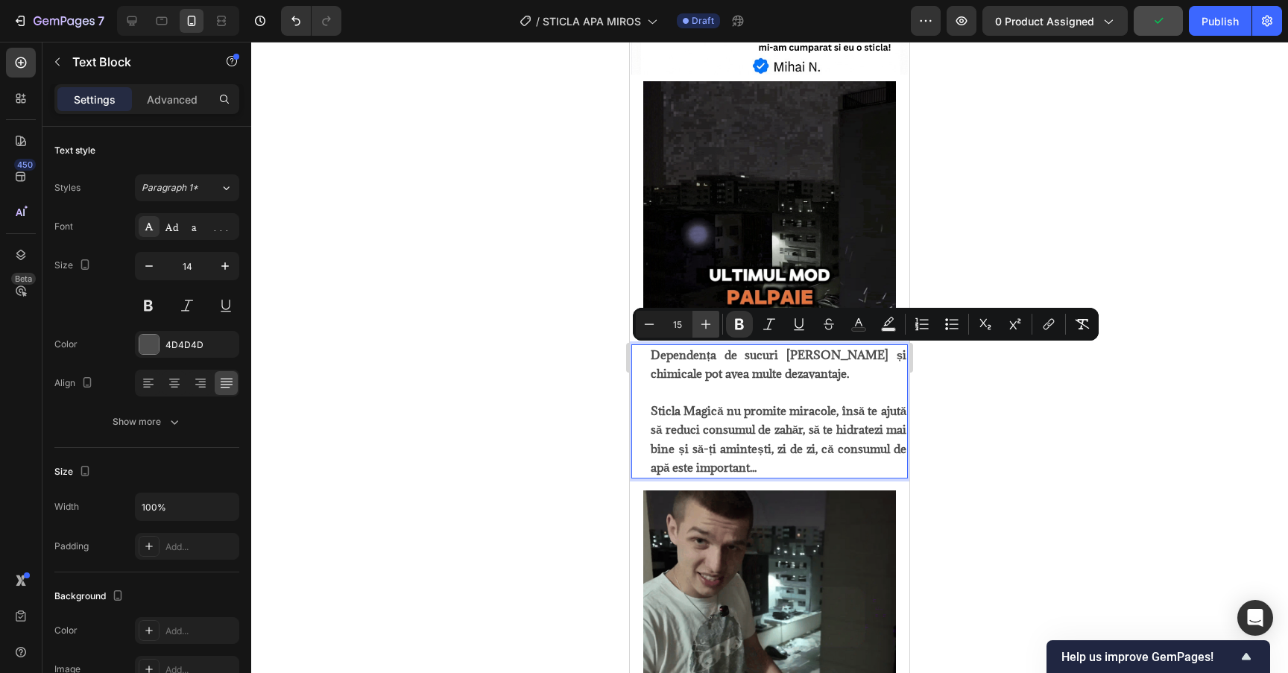
type input "16"
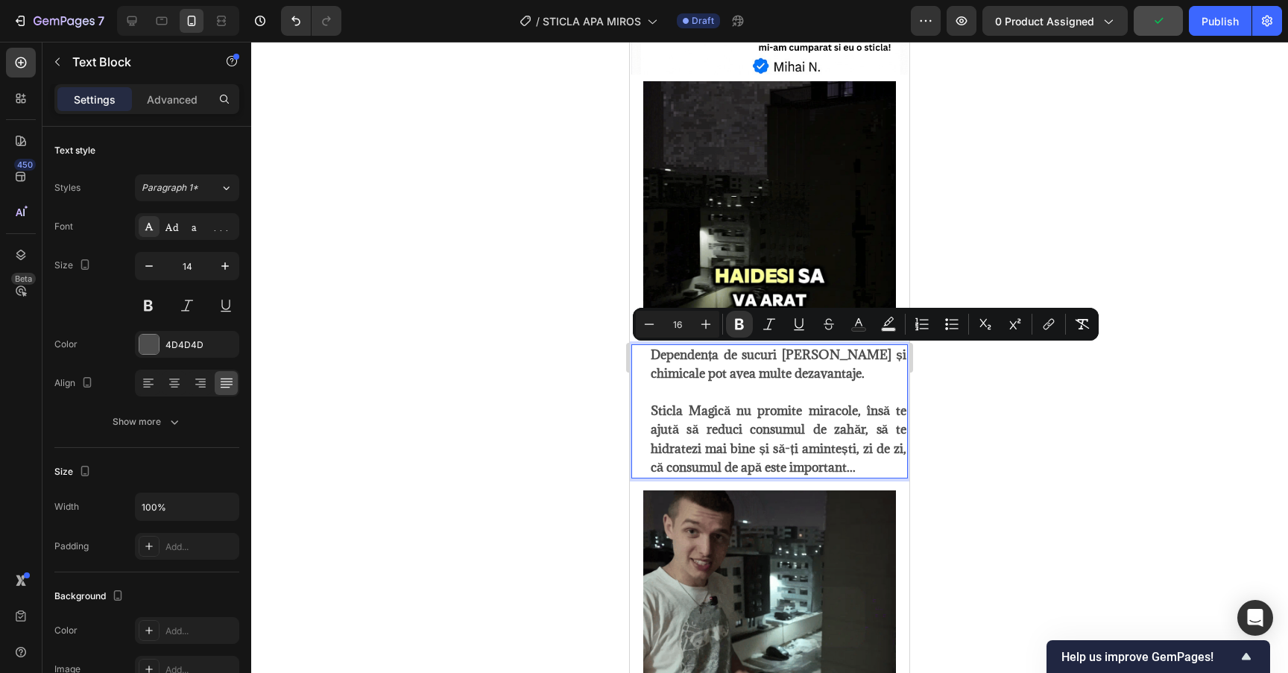
click at [1014, 414] on div at bounding box center [769, 357] width 1037 height 631
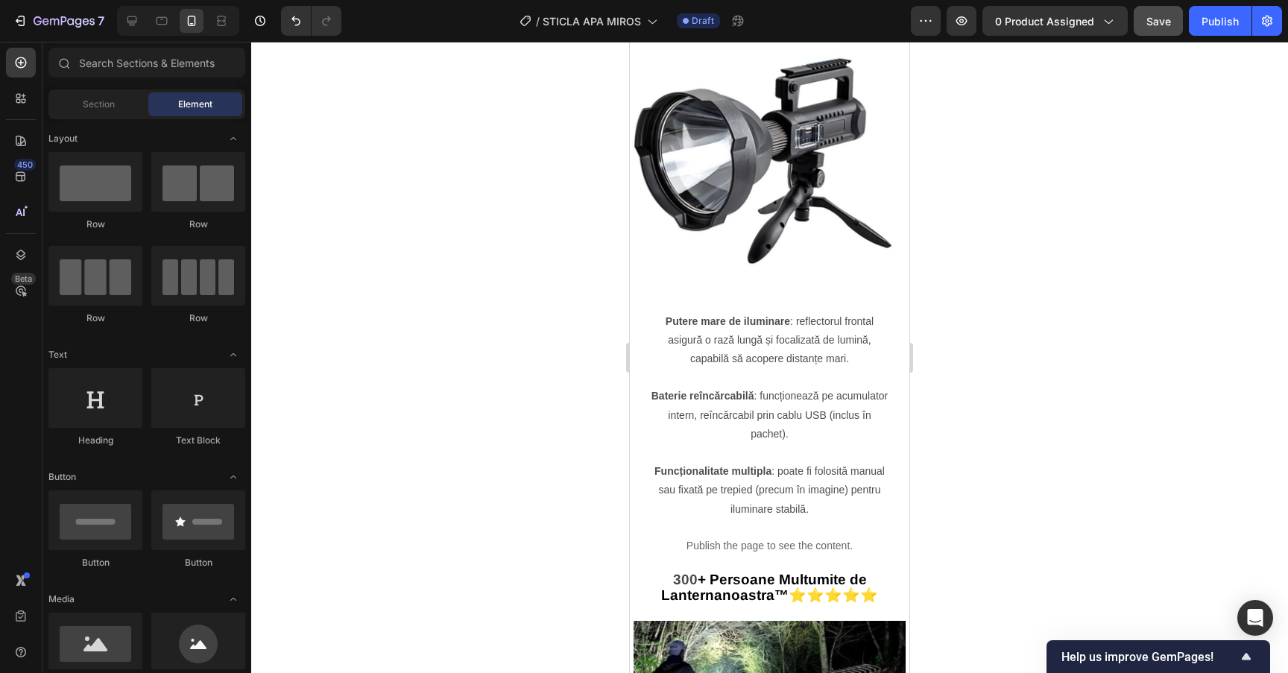
scroll to position [1762, 0]
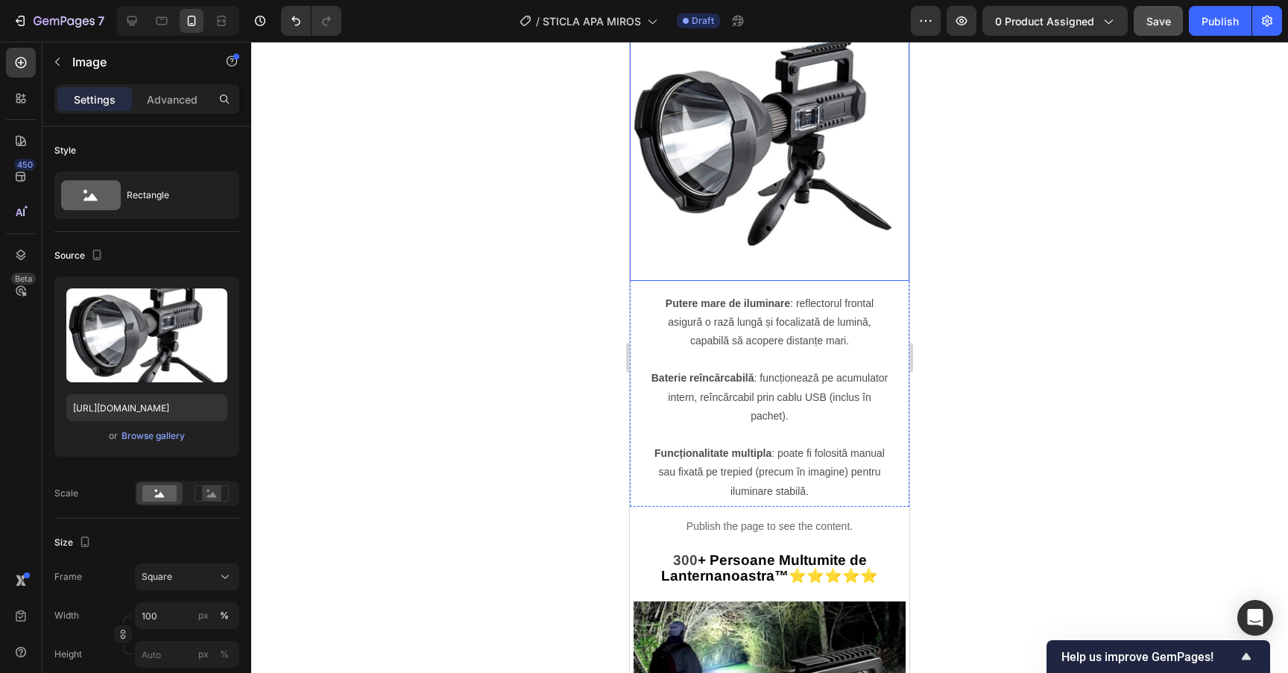
click at [758, 165] on img at bounding box center [770, 141] width 280 height 280
click at [160, 433] on div "Browse gallery" at bounding box center [152, 435] width 63 height 13
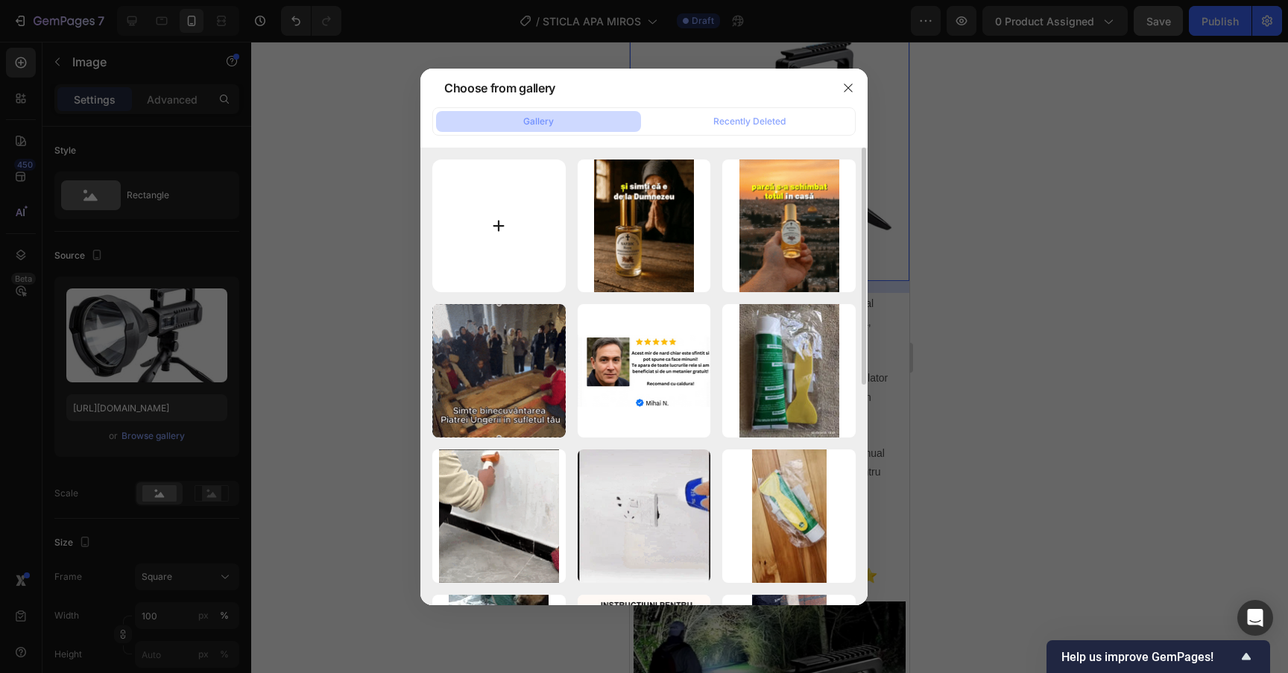
click at [459, 246] on input "file" at bounding box center [498, 226] width 133 height 133
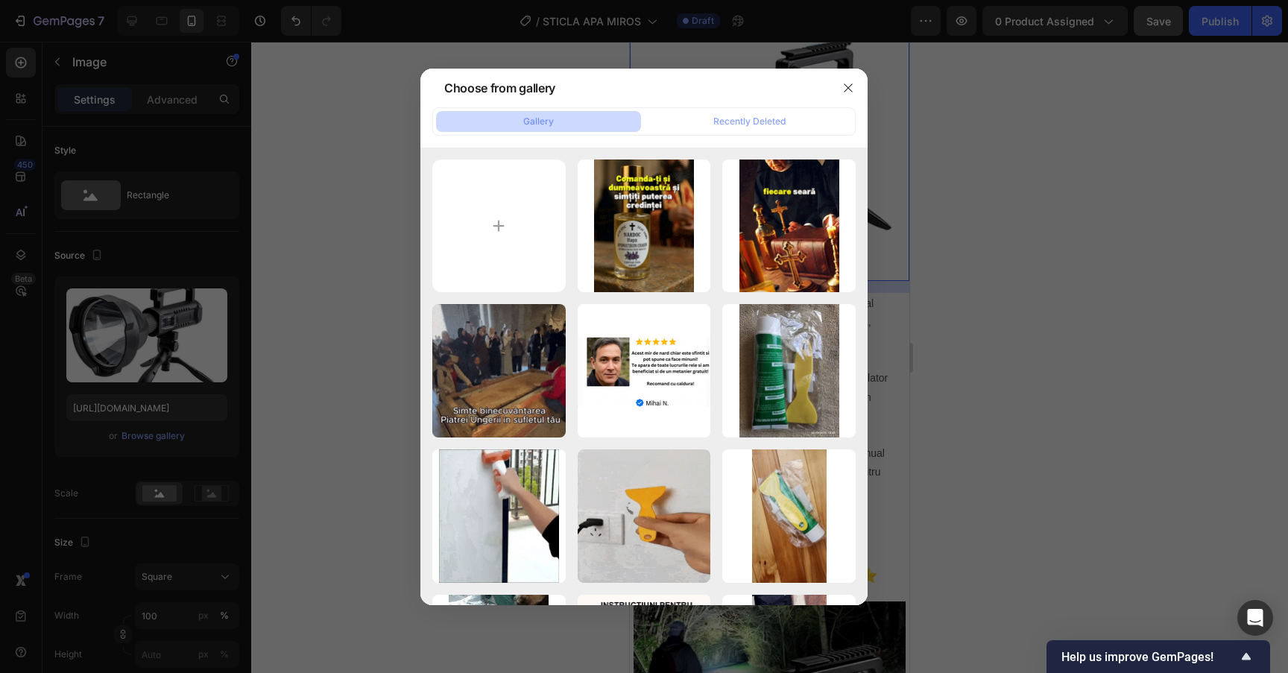
type input "C:\fakepath\ChatGPT Image [DATE] at 12_31_08 AM.png"
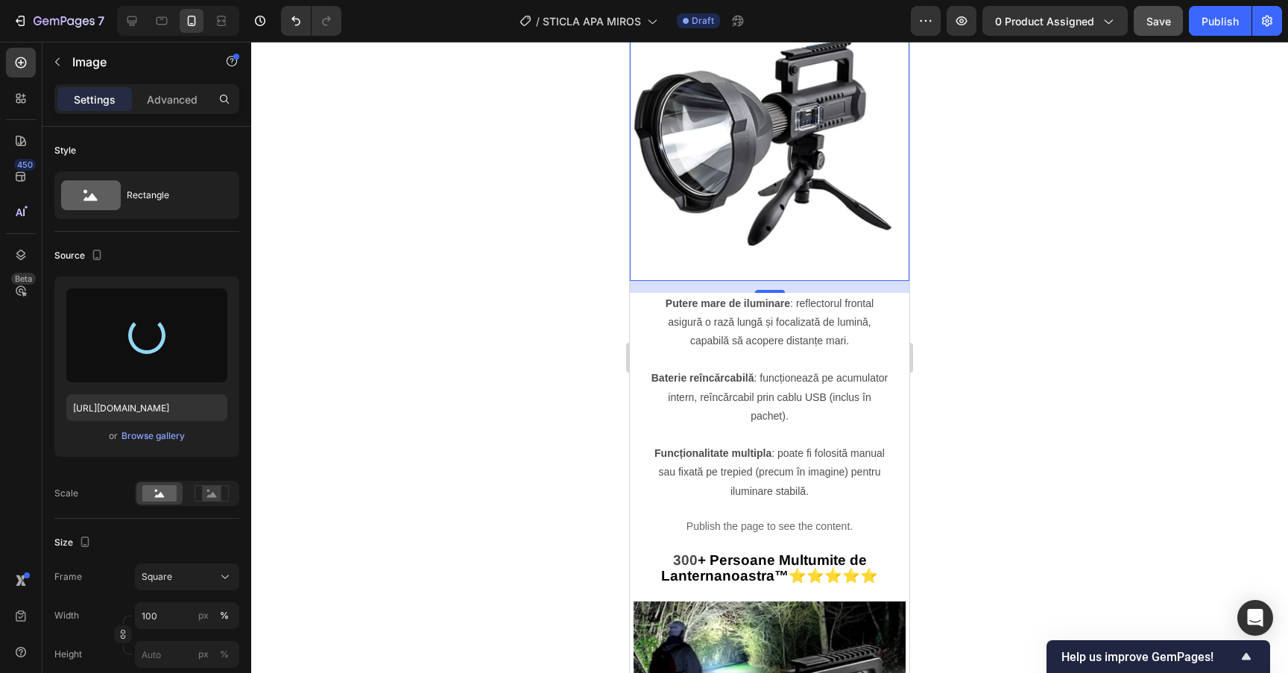
type input "[URL][DOMAIN_NAME]"
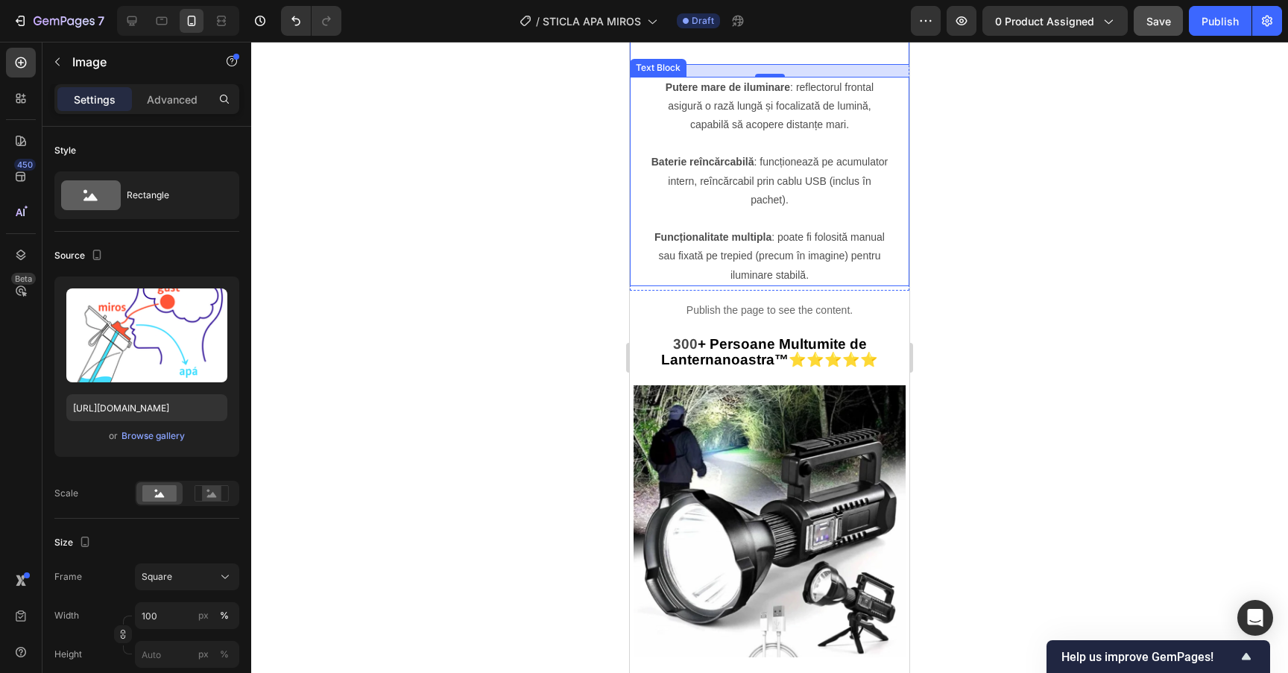
scroll to position [1989, 0]
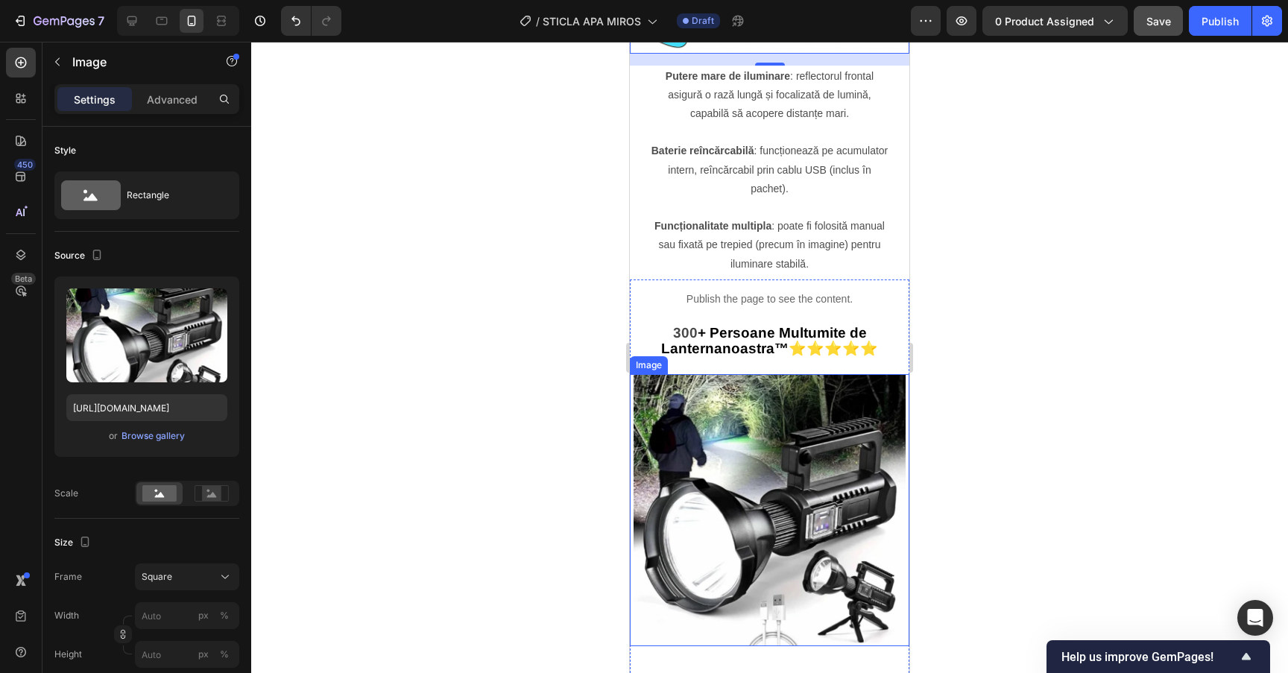
click at [749, 493] on img at bounding box center [770, 510] width 272 height 272
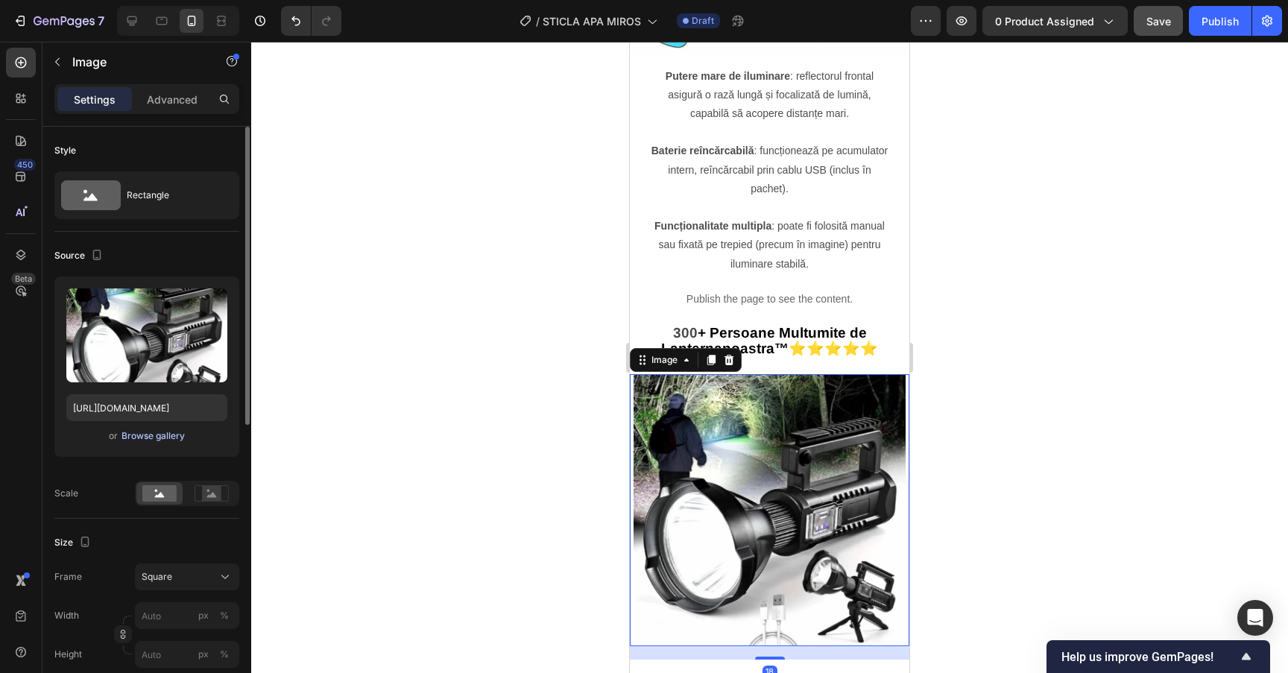
click at [144, 443] on button "Browse gallery" at bounding box center [153, 436] width 65 height 15
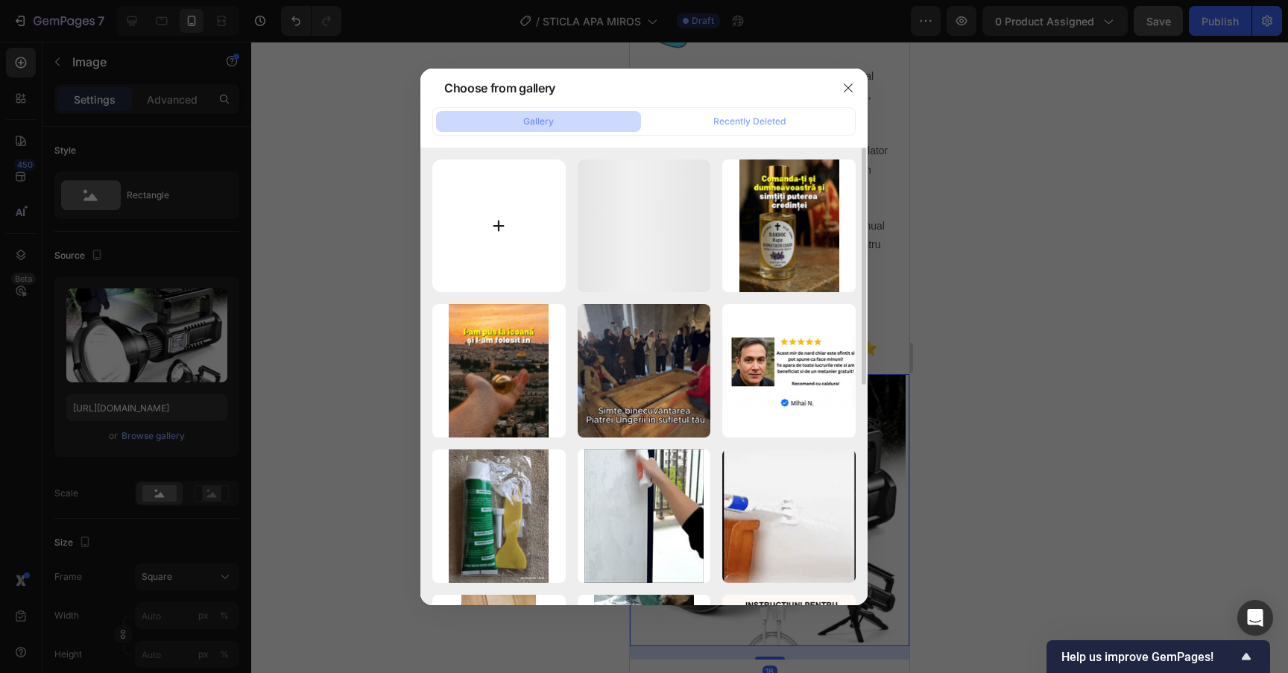
click at [514, 244] on input "file" at bounding box center [498, 226] width 133 height 133
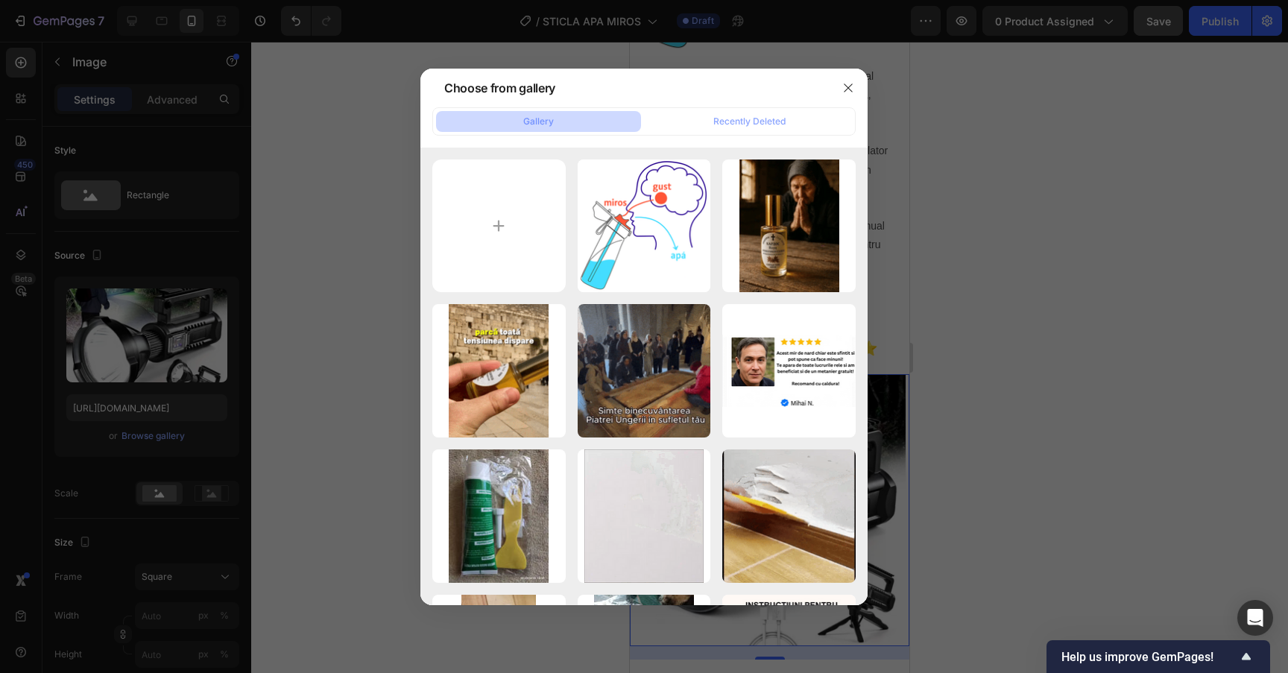
click at [1047, 272] on div at bounding box center [644, 336] width 1288 height 673
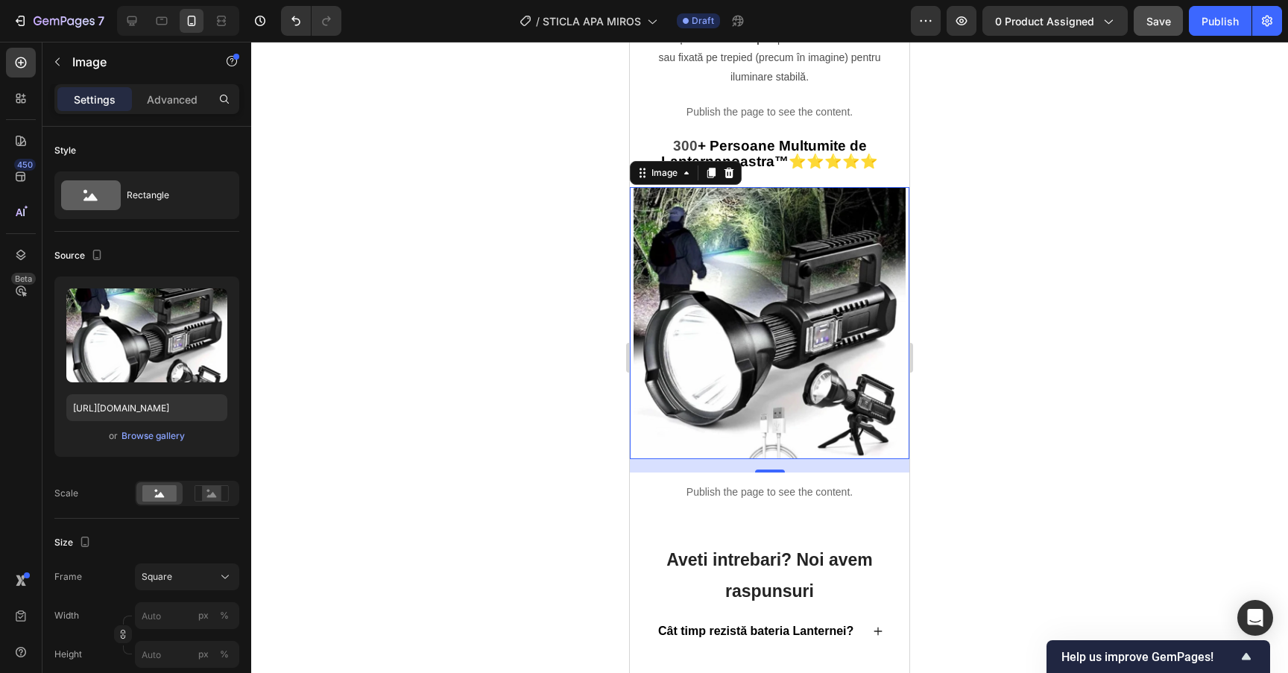
scroll to position [2179, 0]
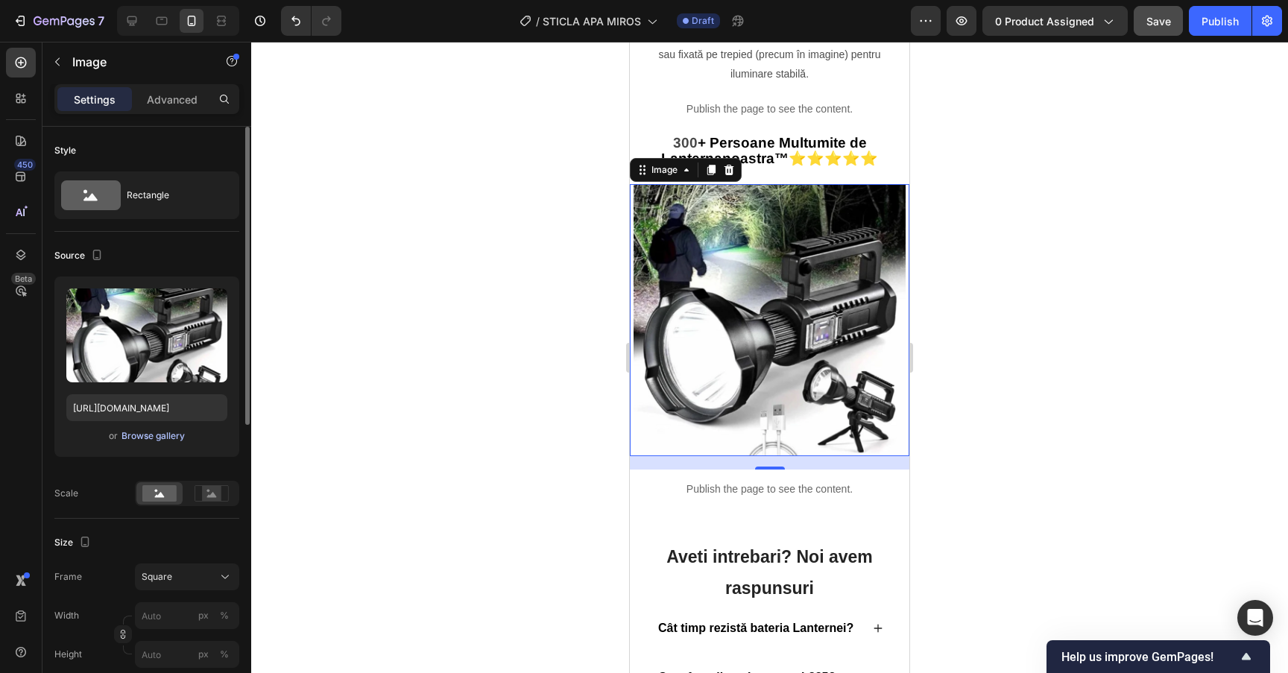
click at [145, 435] on div "Browse gallery" at bounding box center [152, 435] width 63 height 13
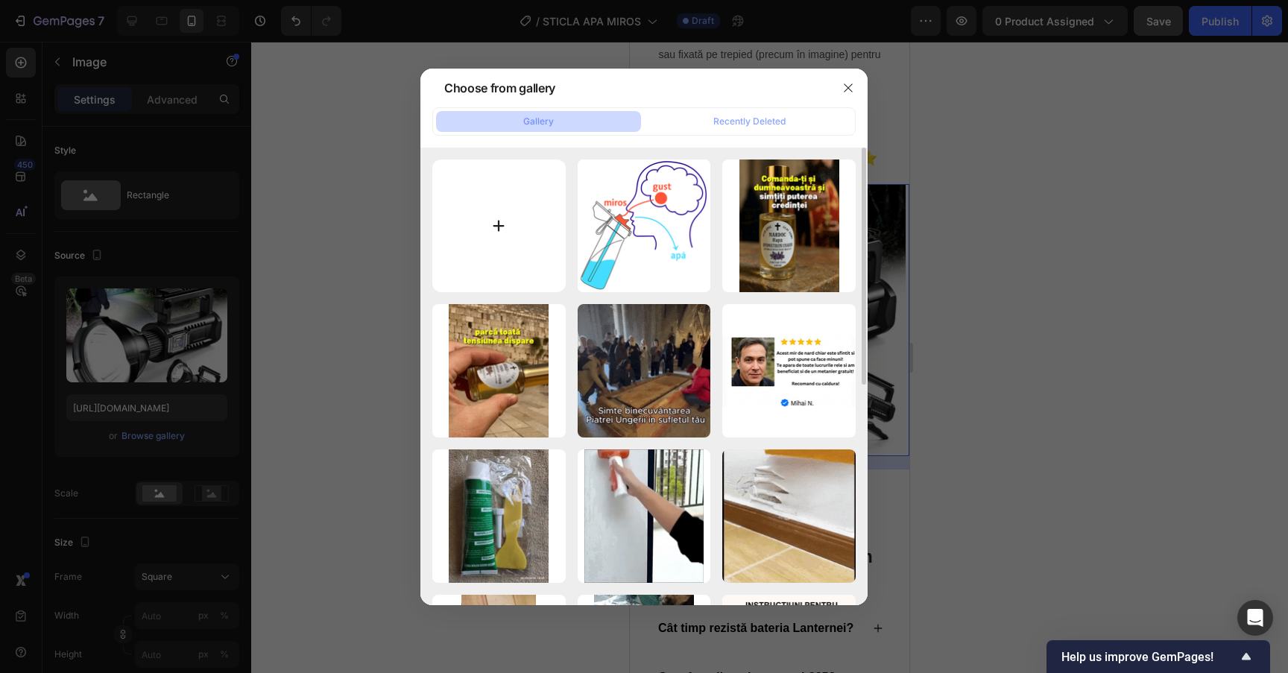
click at [483, 177] on input "file" at bounding box center [498, 226] width 133 height 133
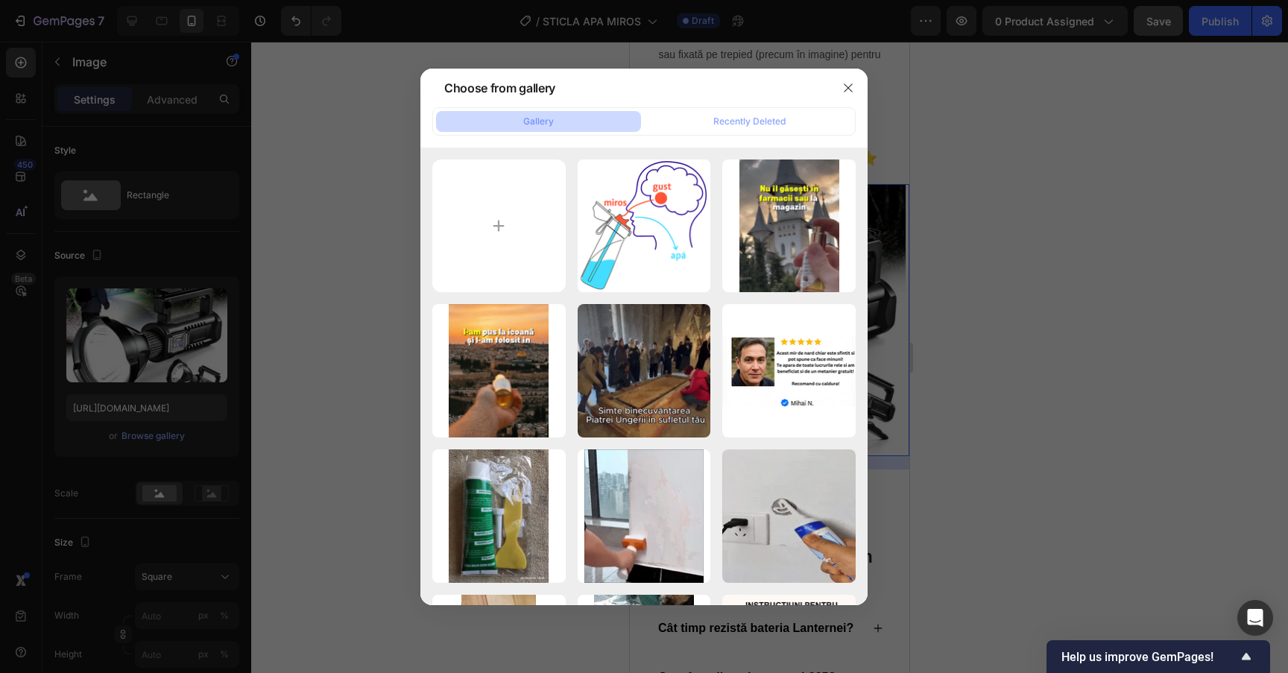
type input "C:\fakepath\res_d922dbeac7021cb5868c1cf8610c1967.avif"
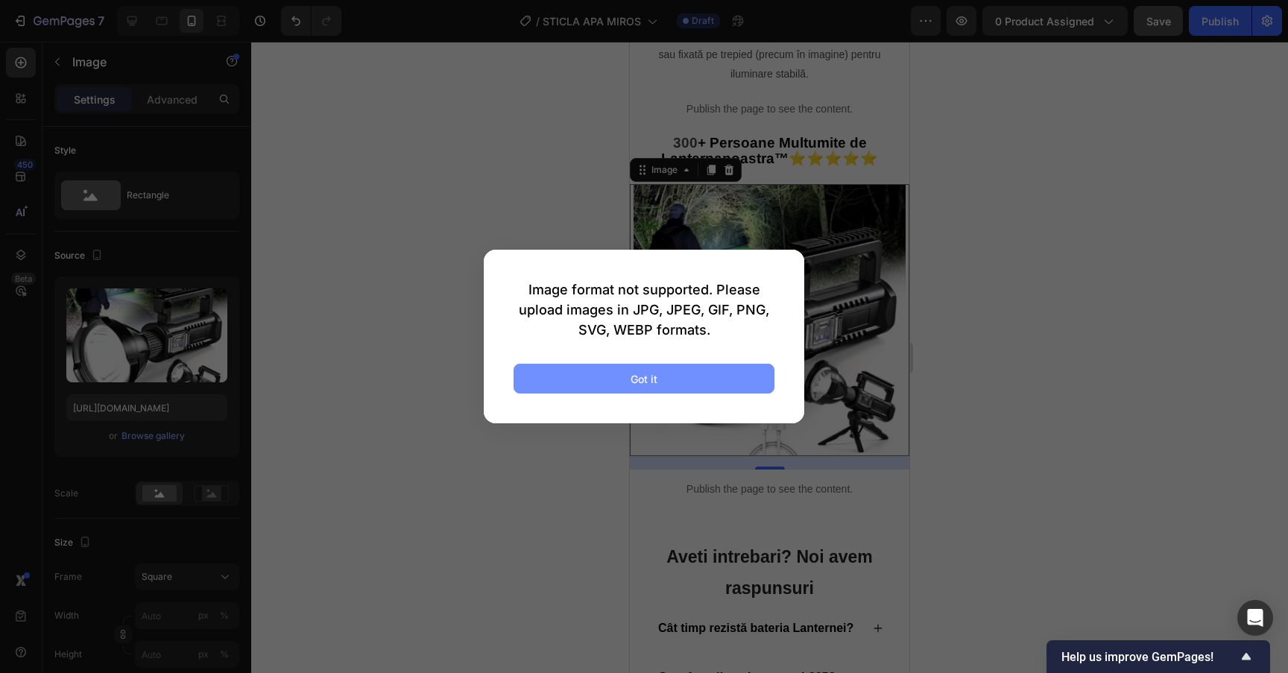
click at [664, 385] on button "Got it" at bounding box center [644, 379] width 261 height 30
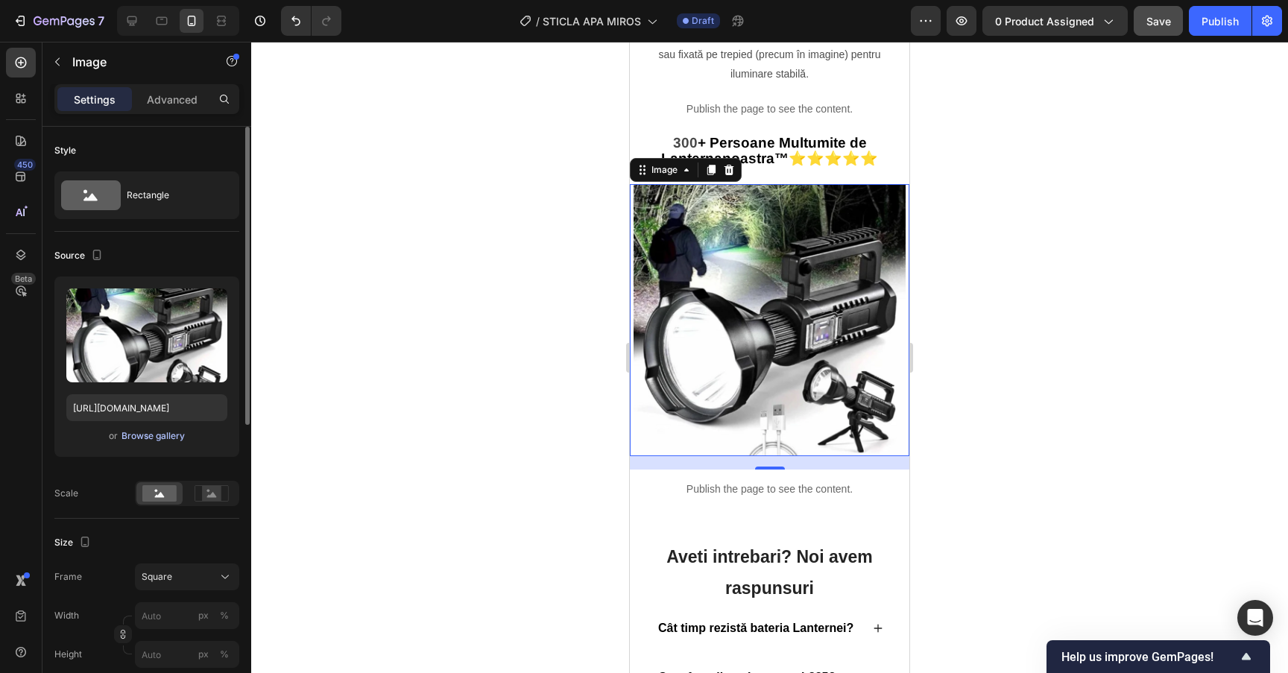
click at [164, 441] on div "Browse gallery" at bounding box center [152, 435] width 63 height 13
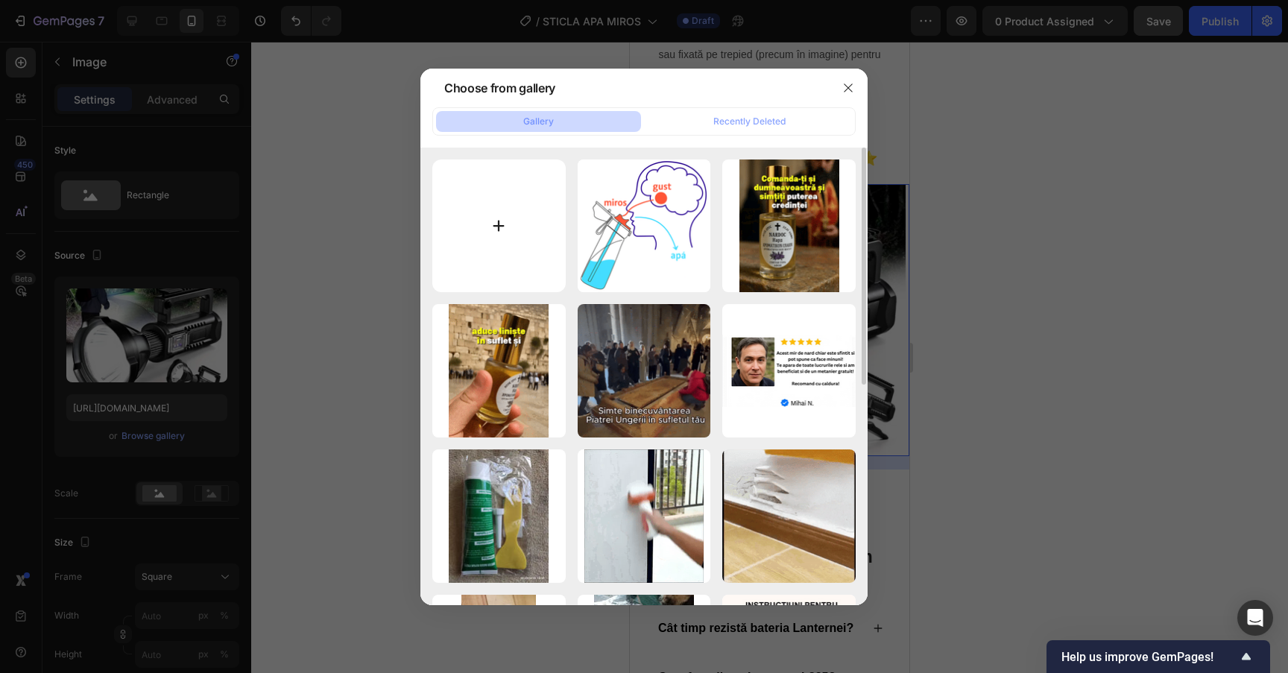
click at [478, 199] on input "file" at bounding box center [498, 226] width 133 height 133
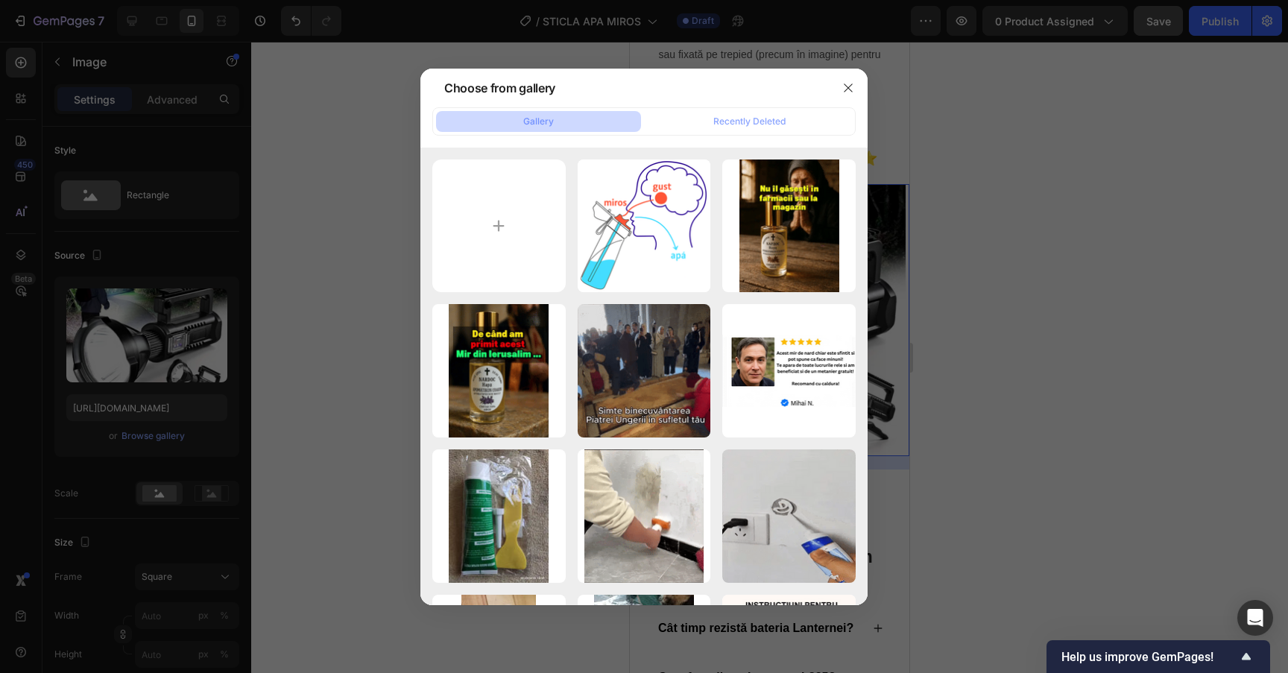
type input "C:\fakepath\Screenshot [DATE] 19.49.24.png"
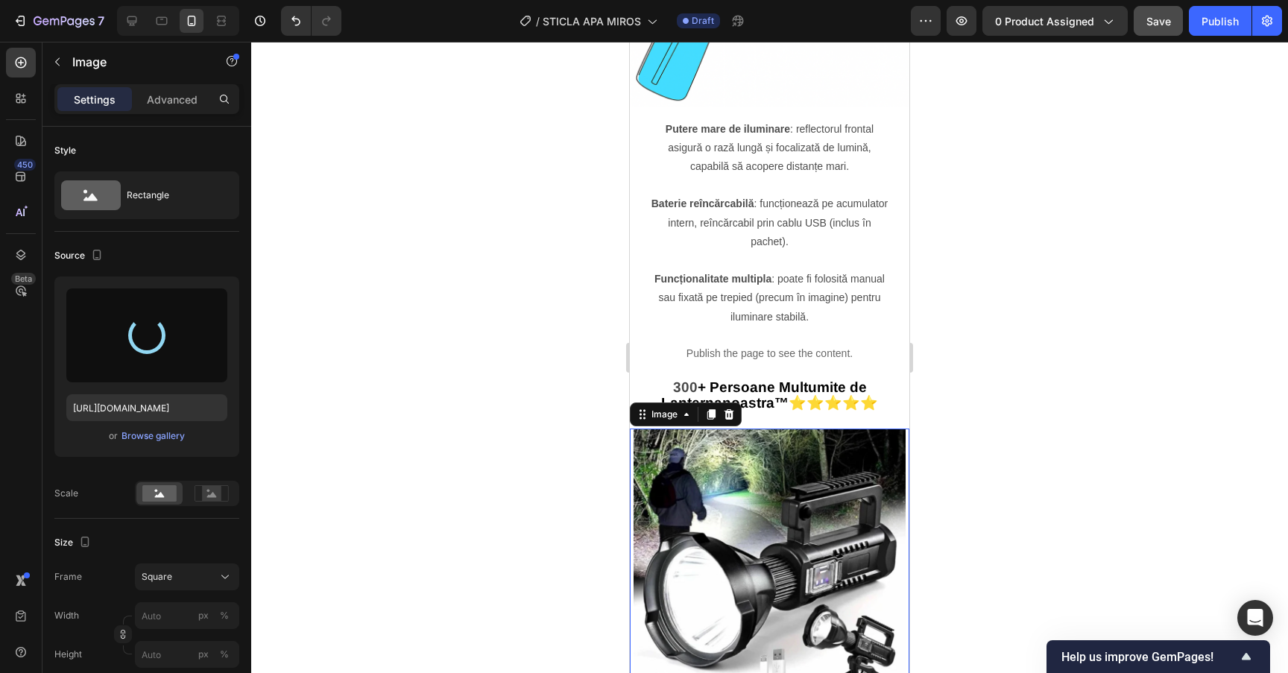
scroll to position [1927, 0]
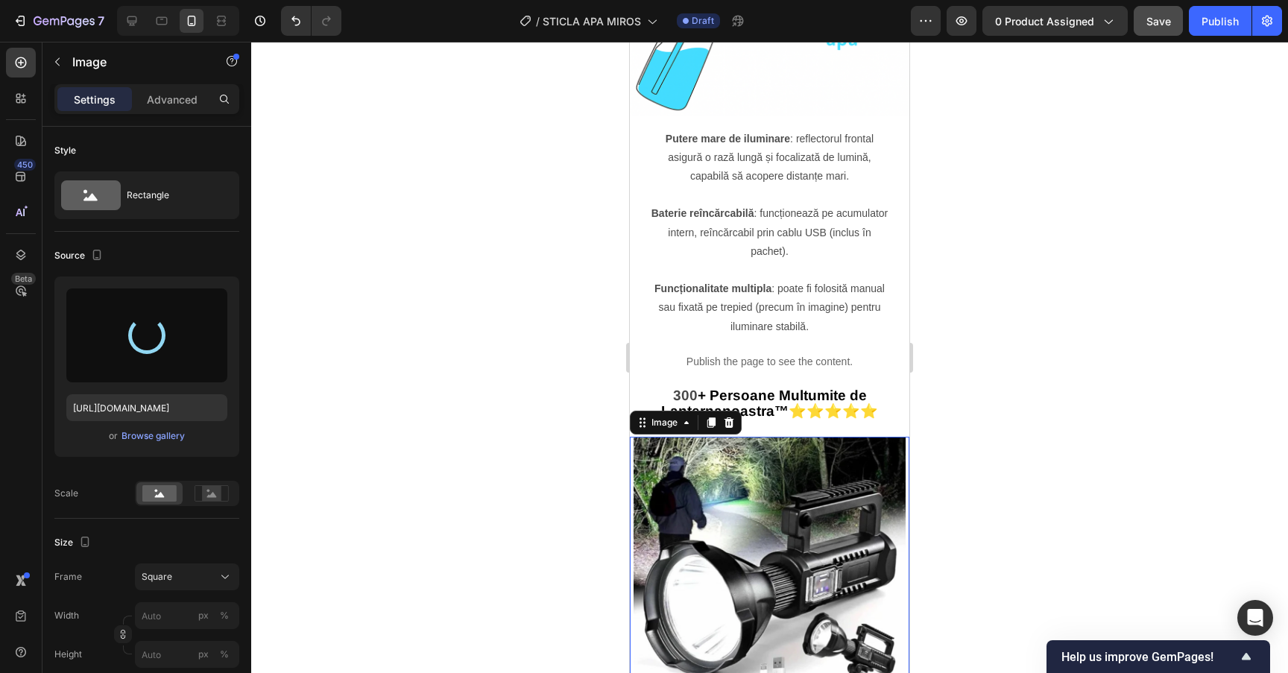
type input "[URL][DOMAIN_NAME]"
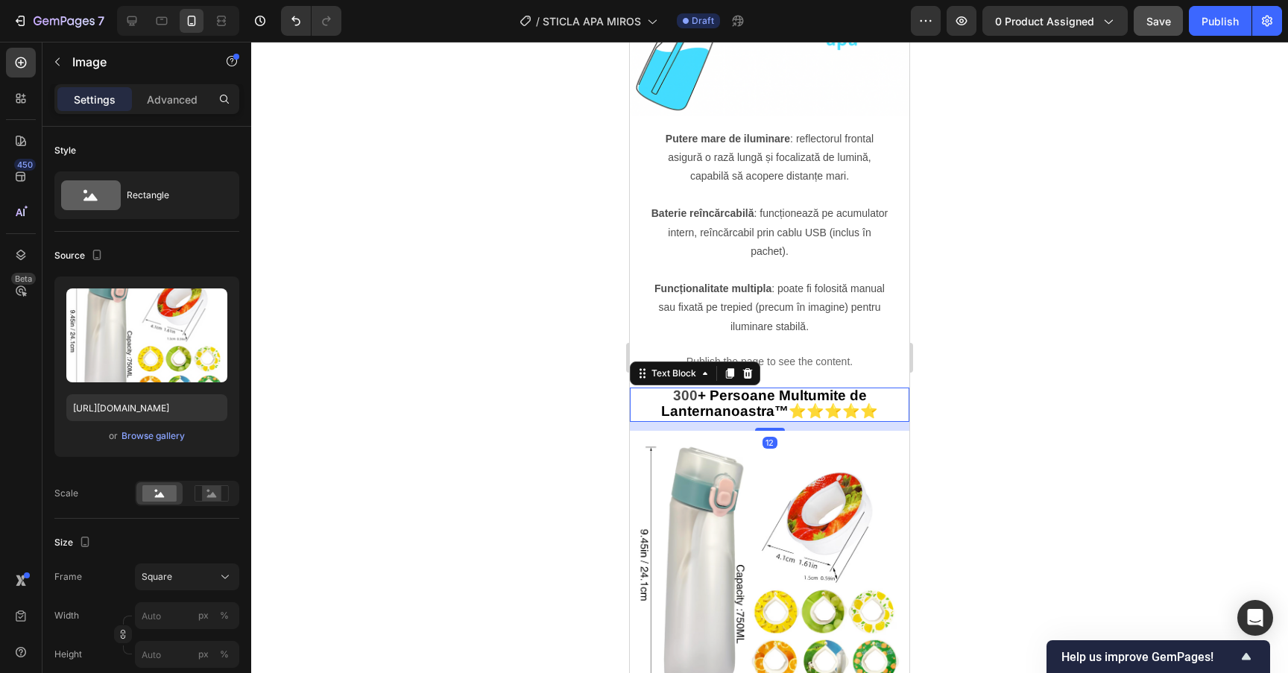
click at [789, 418] on strong "™" at bounding box center [781, 411] width 14 height 16
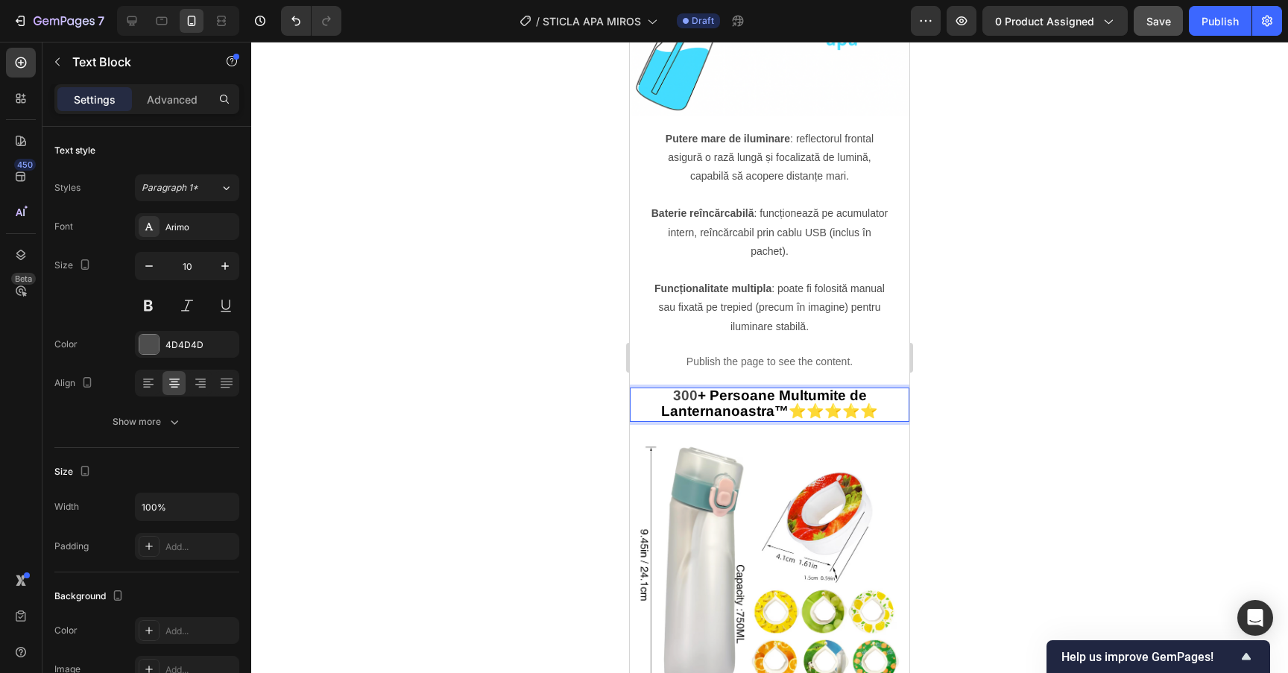
click at [885, 418] on p "300 + Persoane Multumite de Lanterna noastra ™ ⭐⭐⭐⭐⭐" at bounding box center [770, 404] width 238 height 31
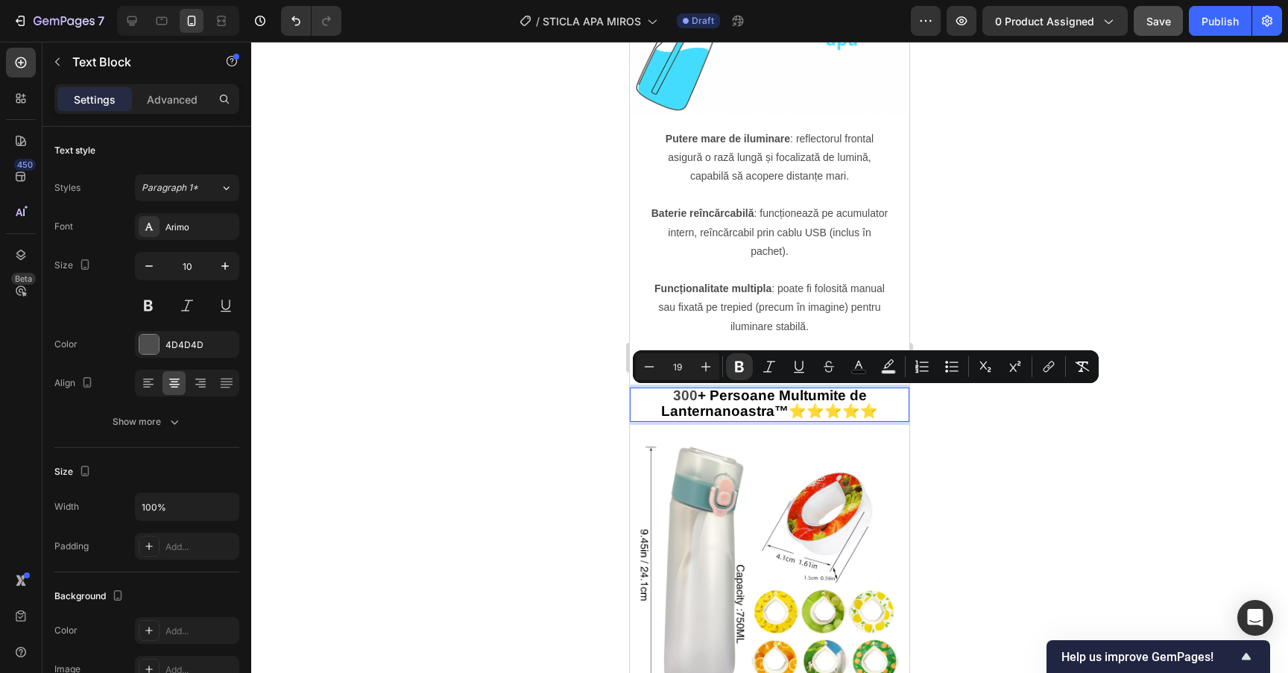
drag, startPoint x: 885, startPoint y: 415, endPoint x: 671, endPoint y: 401, distance: 214.4
click at [671, 401] on p "300 + Persoane Multumite de Lanterna noastra ™ ⭐⭐⭐⭐⭐" at bounding box center [770, 404] width 238 height 31
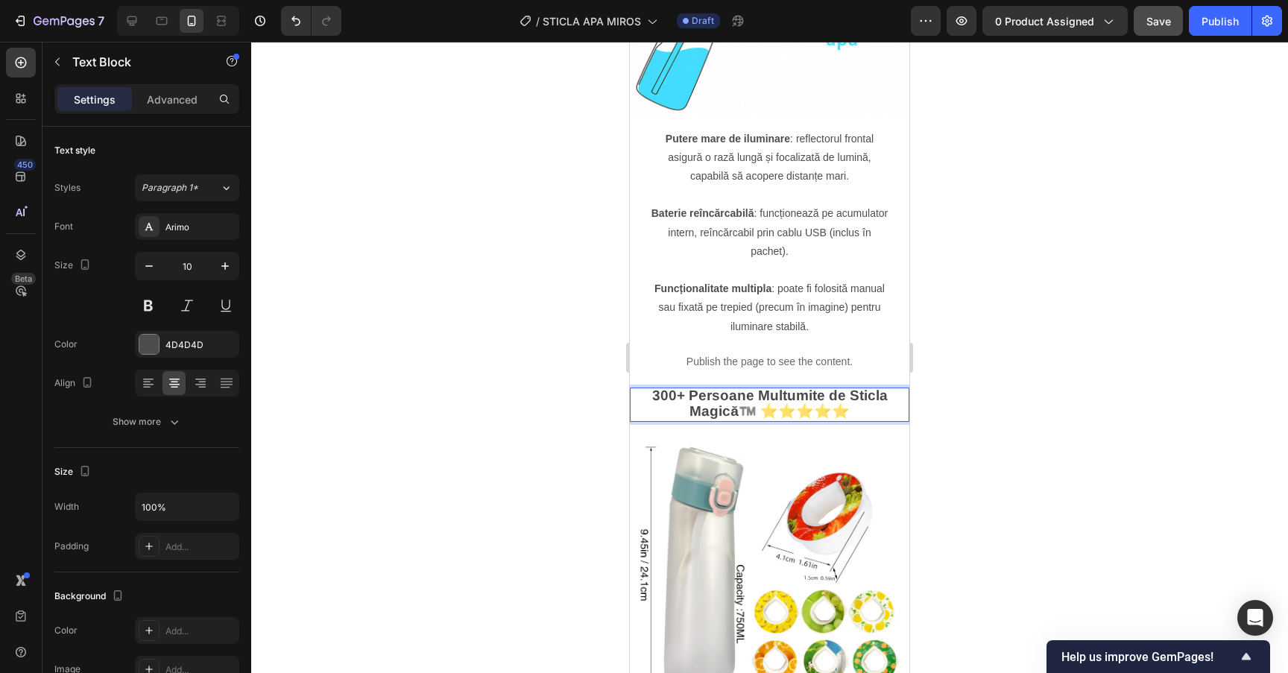
click at [1019, 405] on div at bounding box center [769, 357] width 1037 height 631
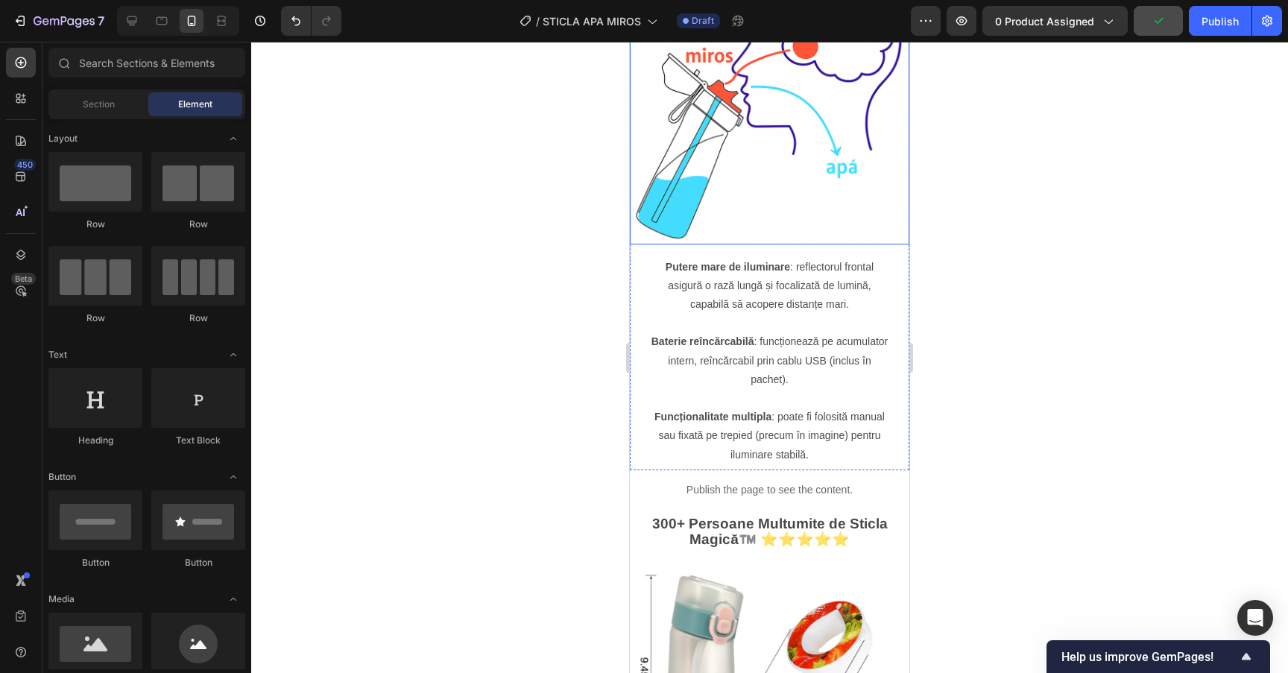
scroll to position [1821, 0]
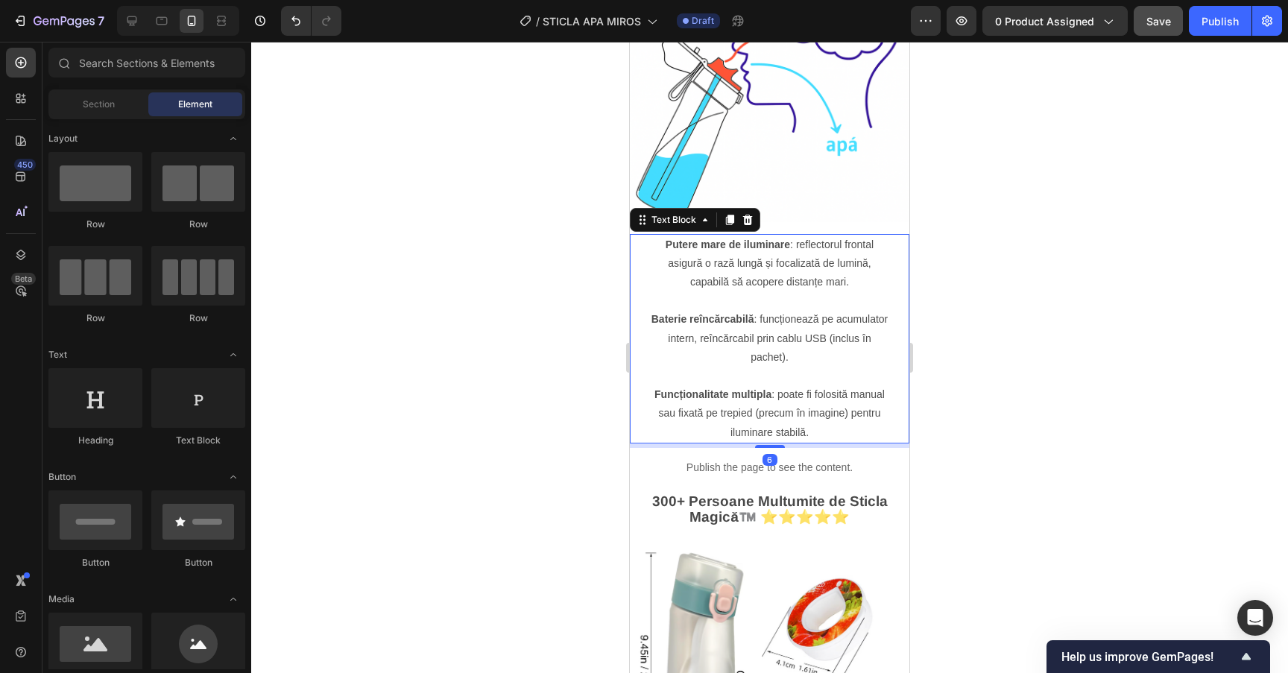
click at [836, 430] on p "Funcționalitate multipla : poate fi folosită manual sau fixată pe trepied (prec…" at bounding box center [769, 413] width 241 height 57
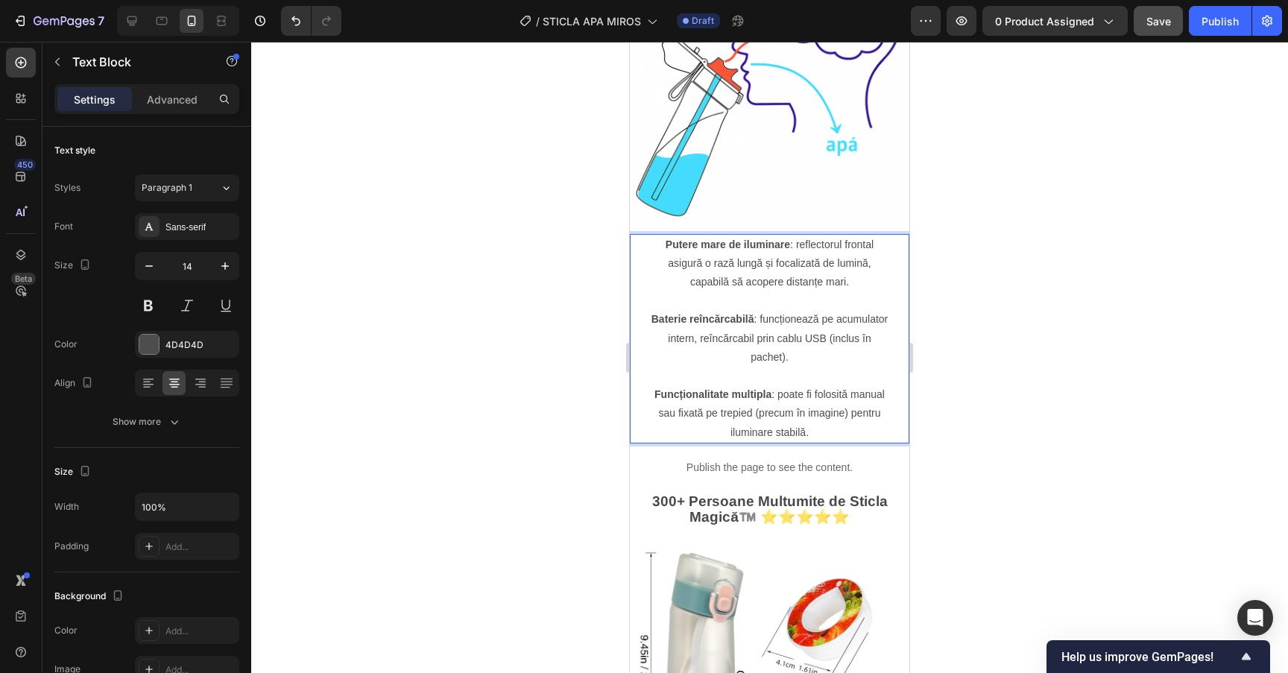
click at [835, 431] on p "Funcționalitate multipla : poate fi folosită manual sau fixată pe trepied (prec…" at bounding box center [769, 413] width 241 height 57
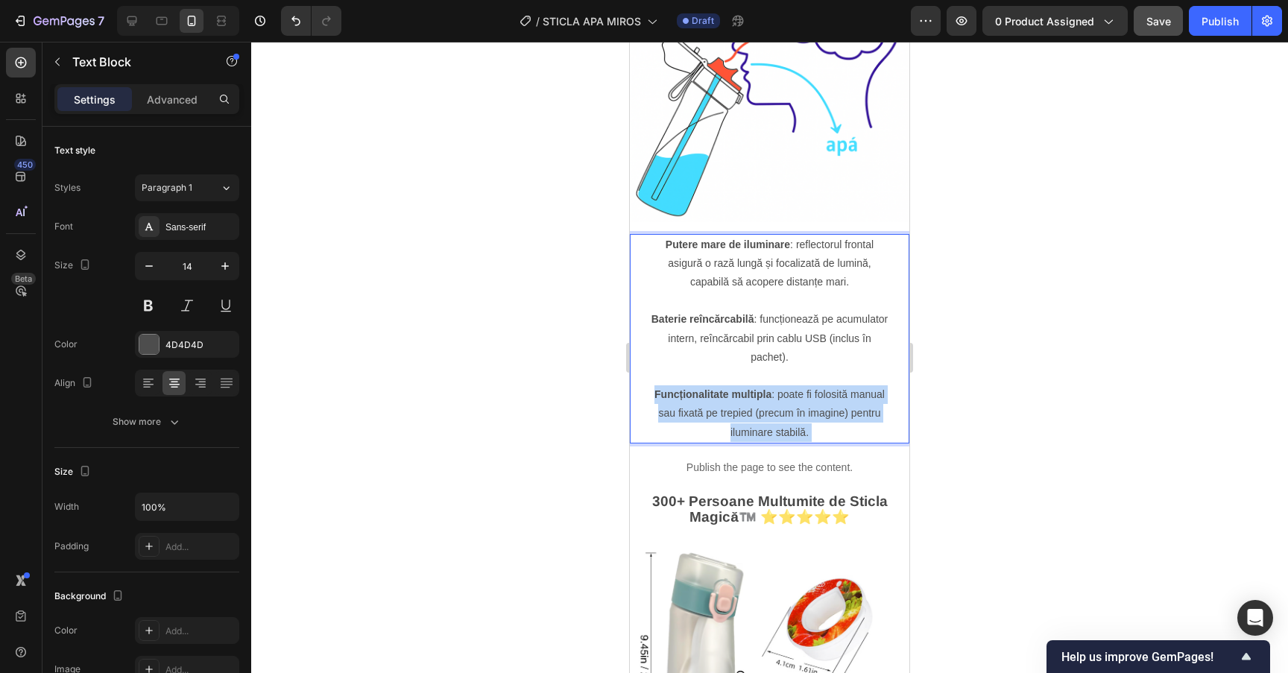
drag, startPoint x: 845, startPoint y: 431, endPoint x: 663, endPoint y: 243, distance: 261.5
click at [663, 243] on div "Putere mare de iluminare : reflectorul frontal asigură o rază lungă și focaliza…" at bounding box center [770, 338] width 244 height 209
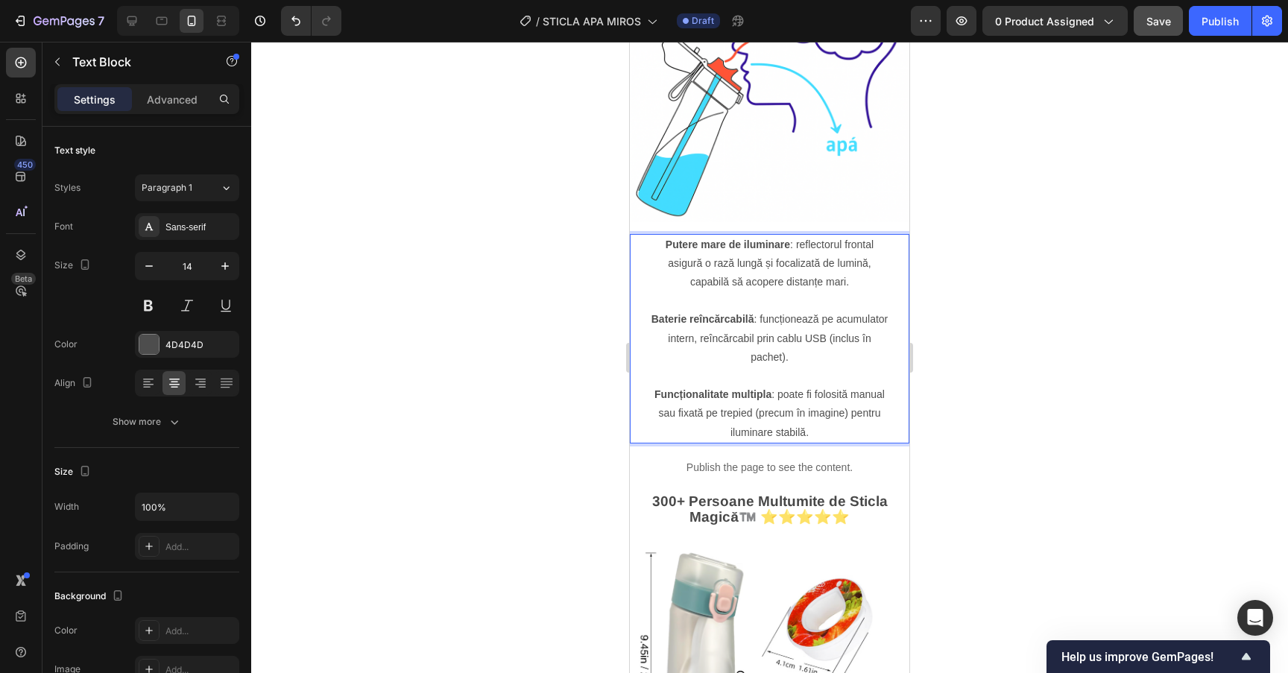
click at [666, 245] on strong "Putere mare de iluminare" at bounding box center [728, 245] width 124 height 12
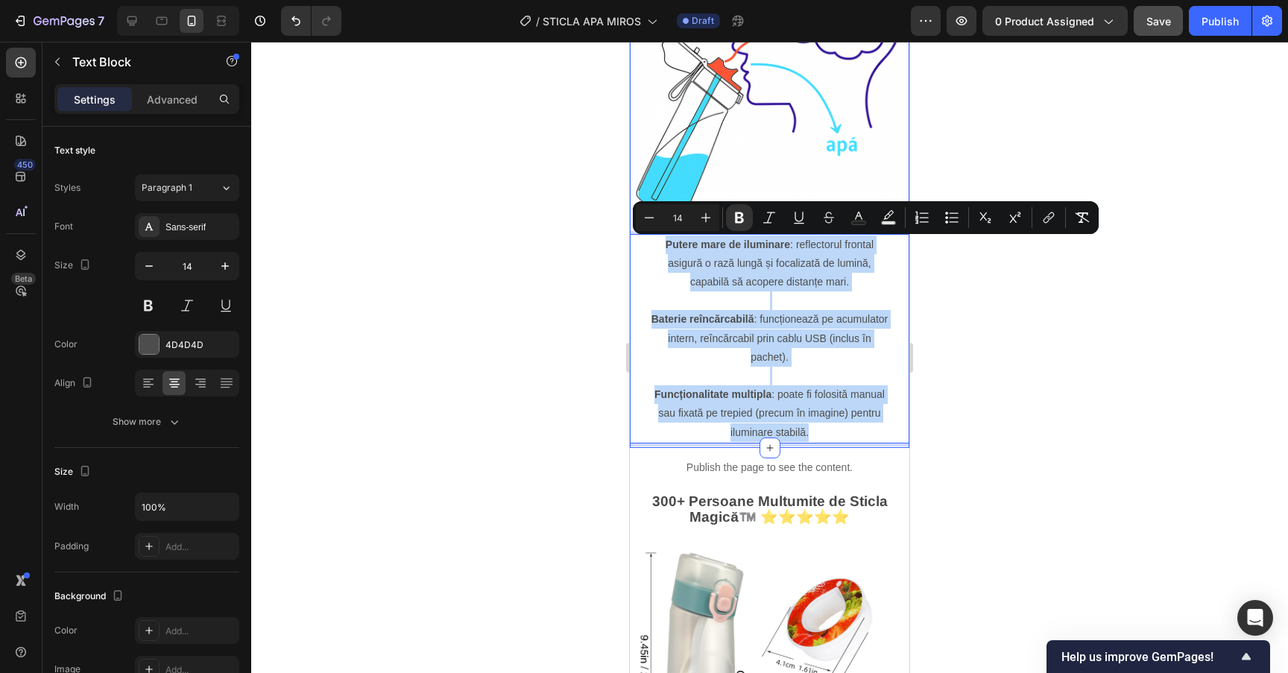
drag, startPoint x: 666, startPoint y: 245, endPoint x: 839, endPoint y: 447, distance: 265.9
click at [839, 447] on div "🧠Ajută la hidratarea zilnică 💢Nu se varsă apa în ghiozdan 🧥Nu ocupă mult spațiu…" at bounding box center [770, 138] width 280 height 619
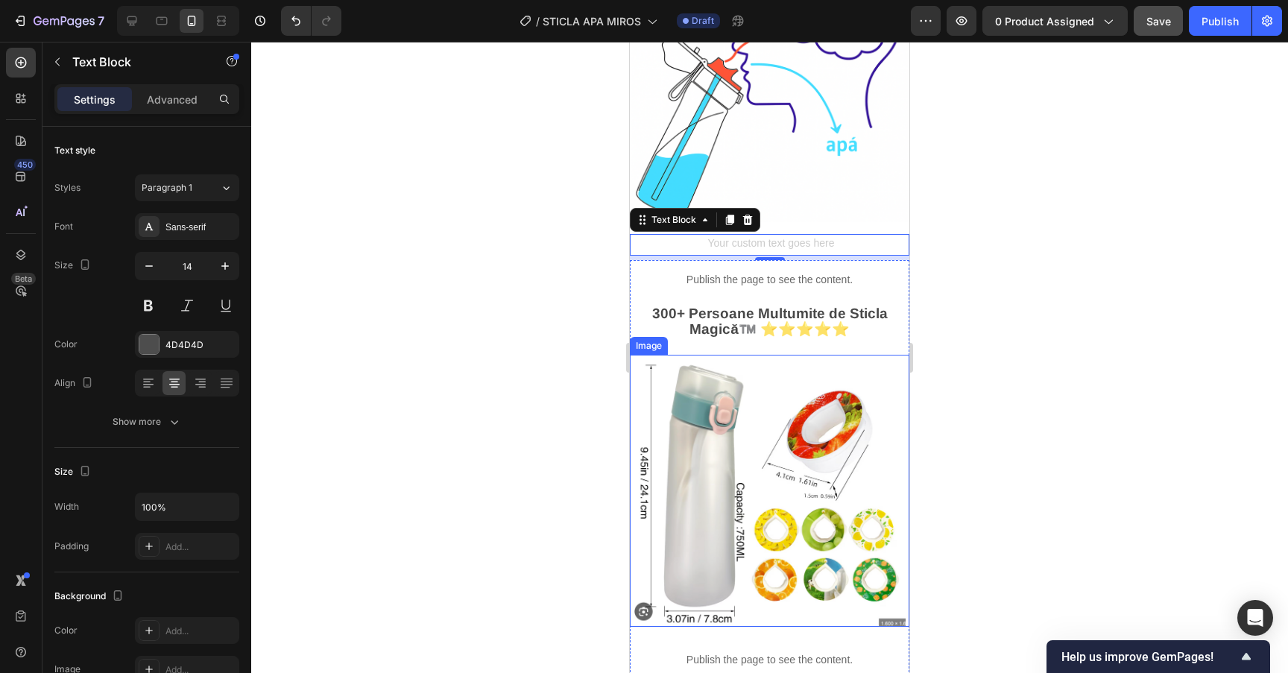
click at [966, 405] on div at bounding box center [769, 357] width 1037 height 631
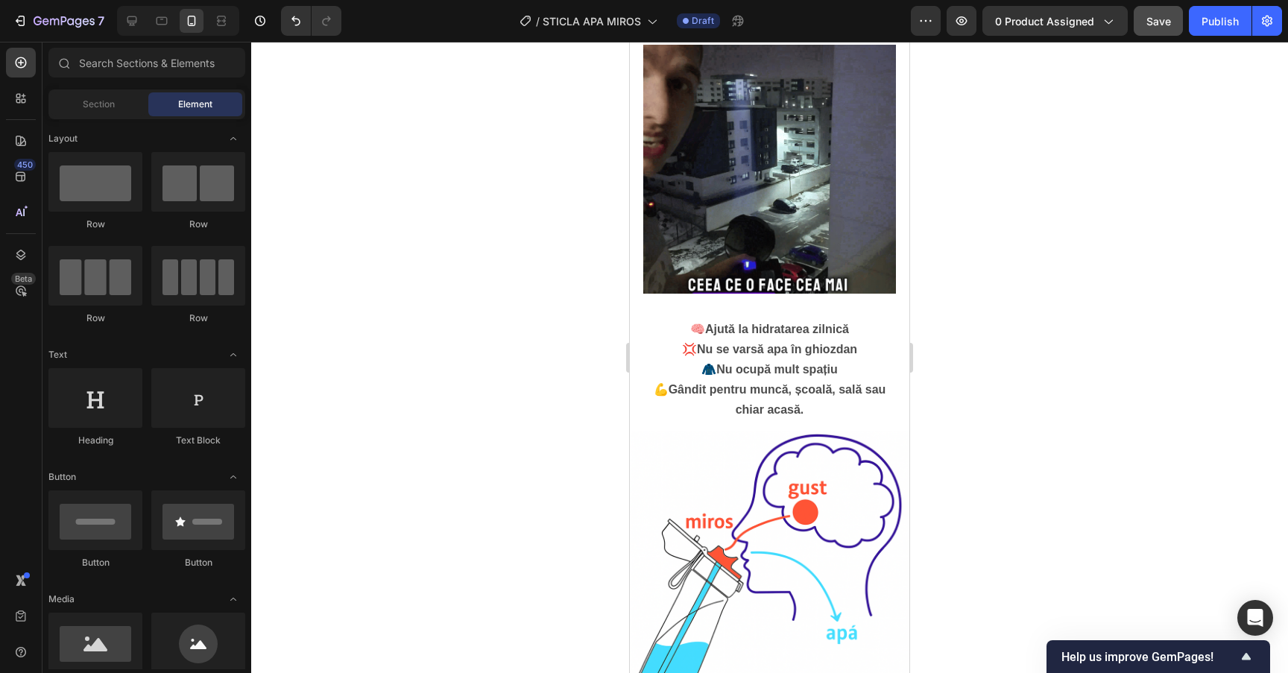
scroll to position [1206, 0]
